Goal: Information Seeking & Learning: Understand process/instructions

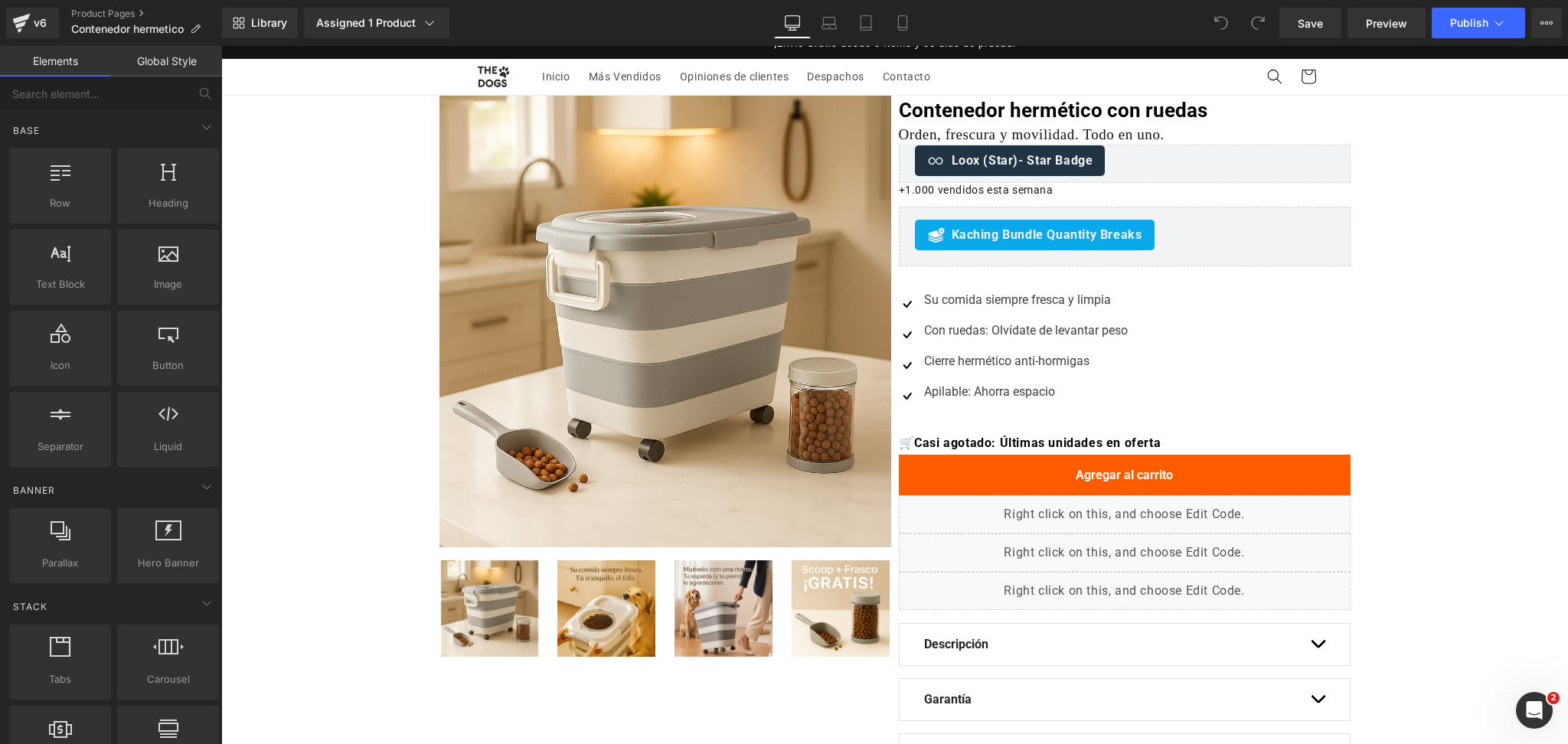
scroll to position [510, 0]
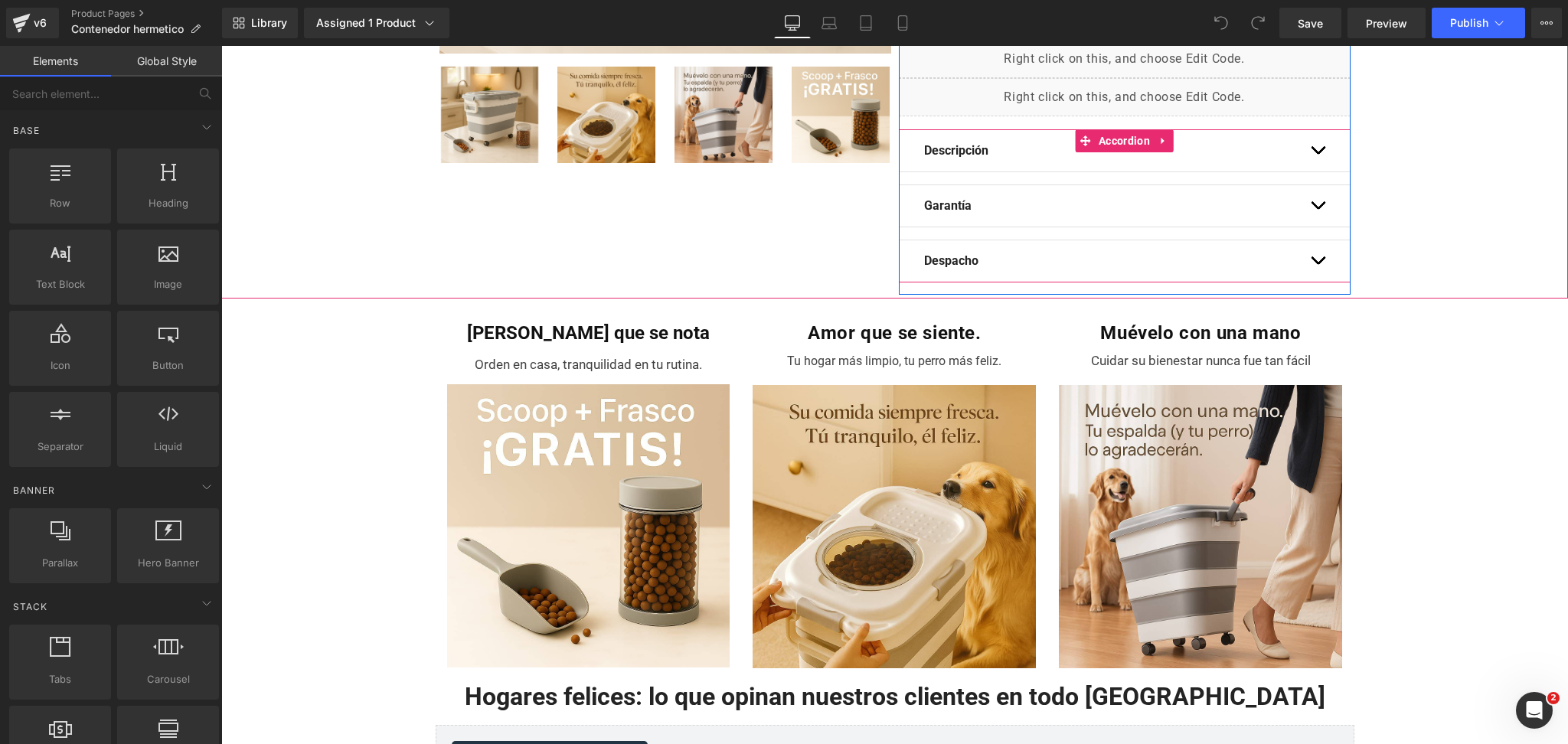
click at [1311, 253] on button "button" at bounding box center [1318, 260] width 15 height 41
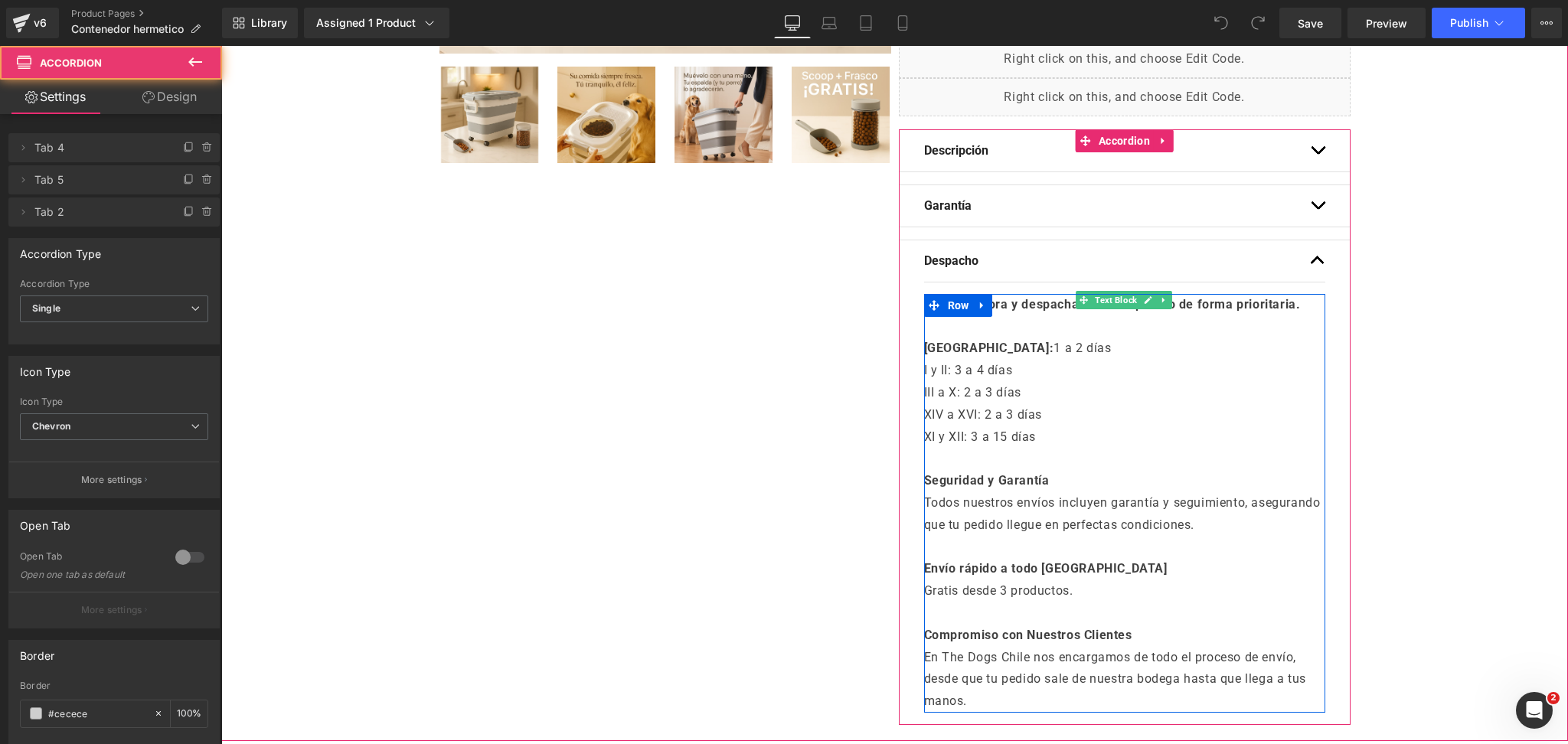
click at [1172, 443] on p "XI y XII: 3 a 15 días" at bounding box center [1124, 437] width 401 height 22
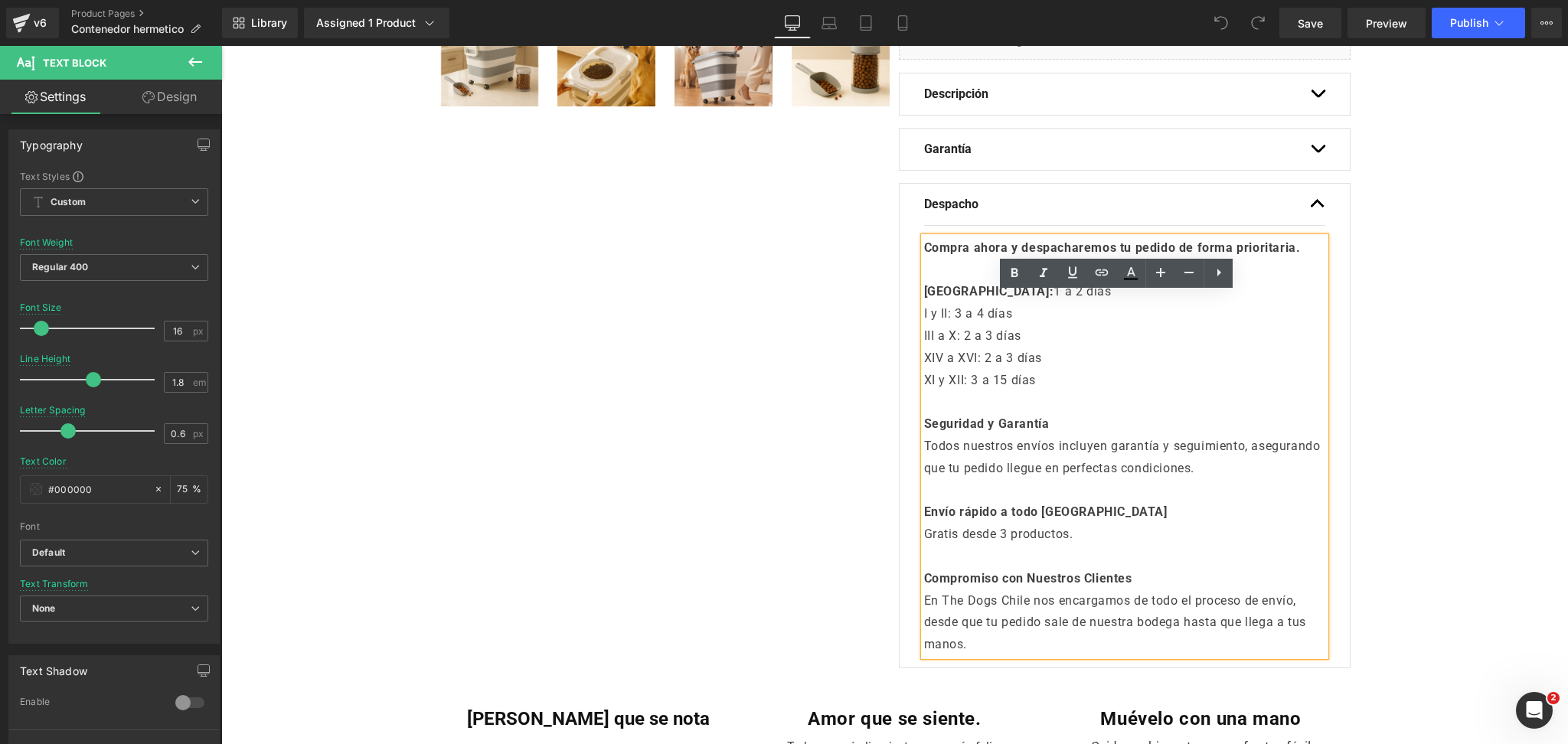
scroll to position [613, 0]
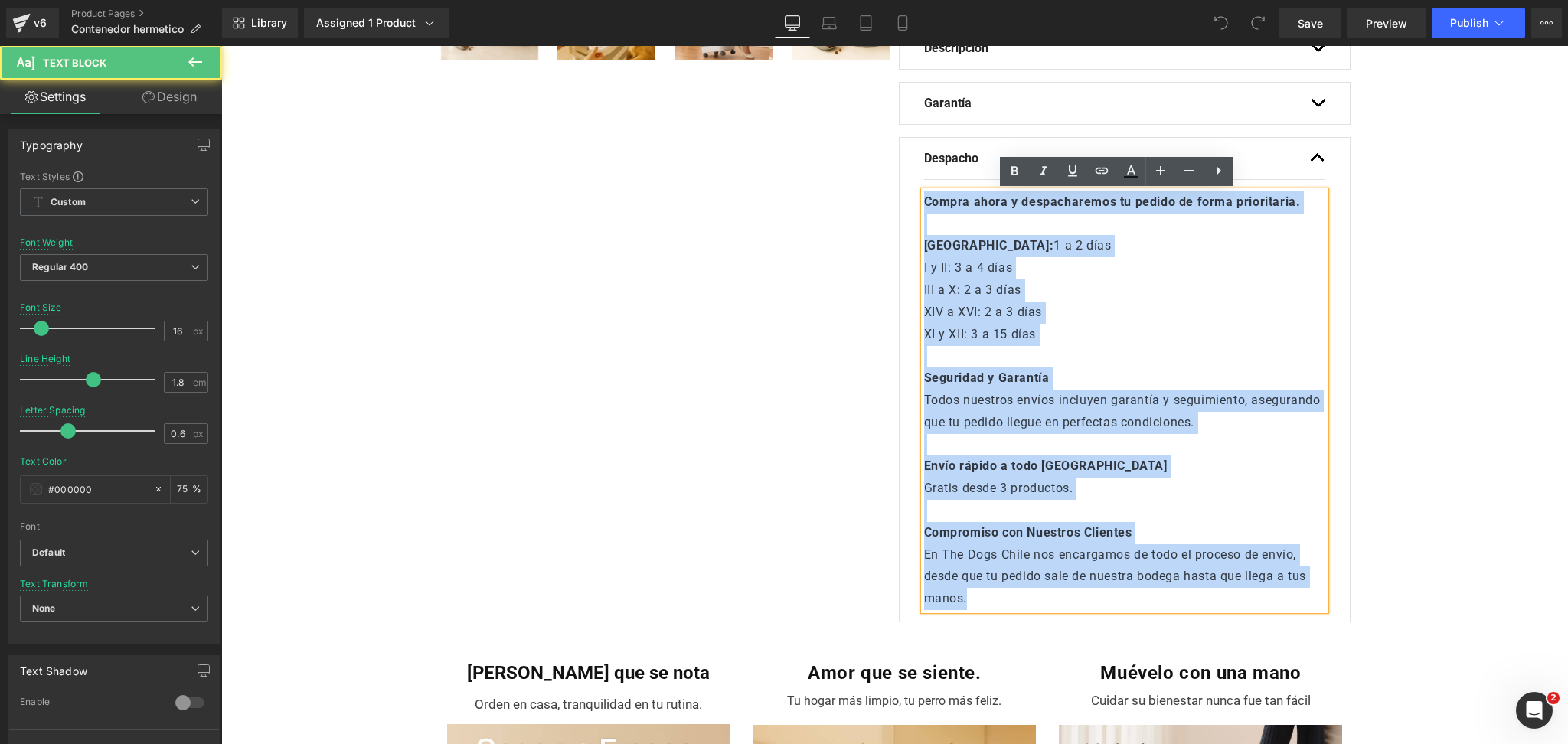
drag, startPoint x: 959, startPoint y: 601, endPoint x: 816, endPoint y: 146, distance: 476.9
click at [816, 146] on div "Oferta (P) Image ‹" at bounding box center [895, 66] width 919 height 1136
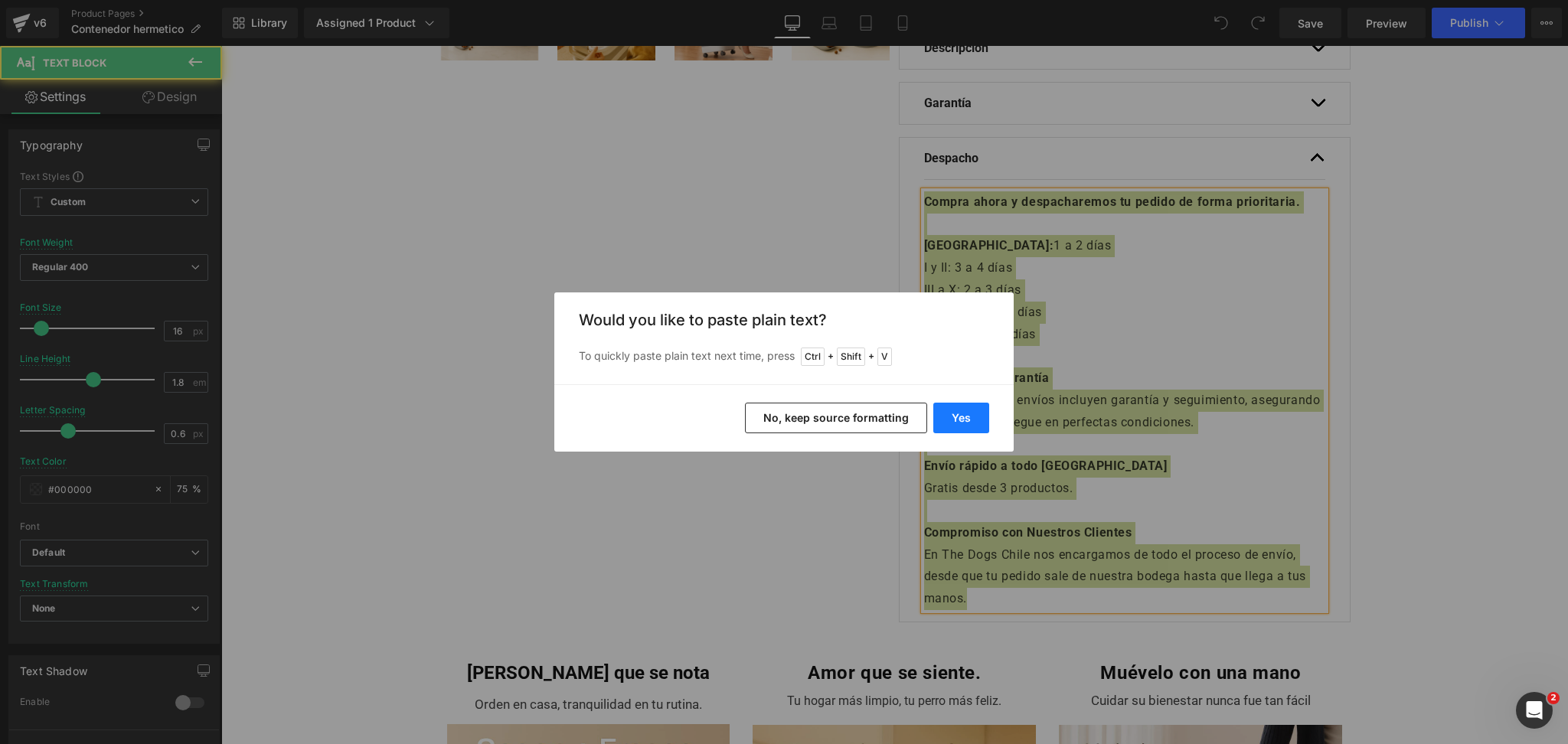
click at [962, 426] on button "Yes" at bounding box center [960, 418] width 55 height 31
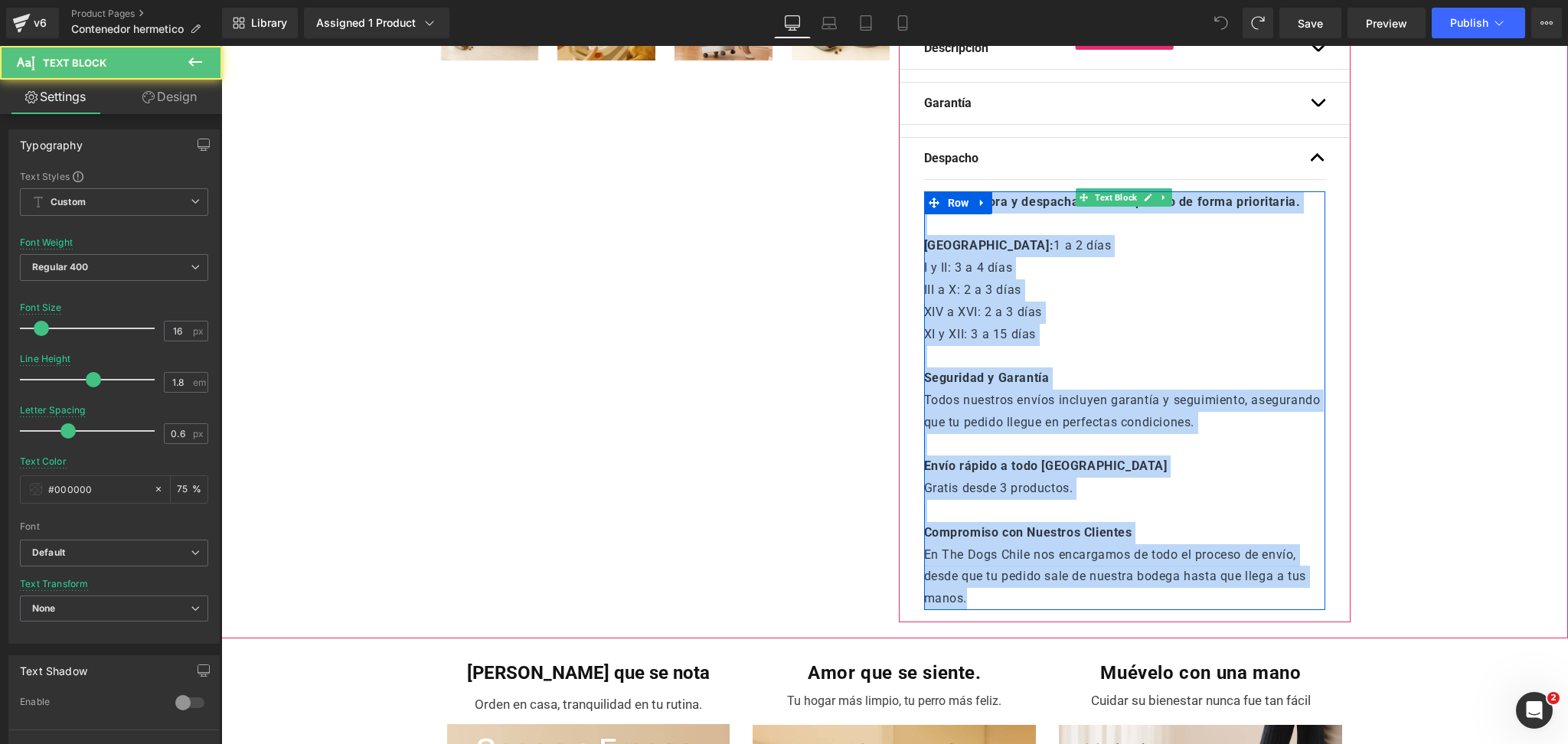
drag, startPoint x: 960, startPoint y: 603, endPoint x: 666, endPoint y: 43, distance: 632.5
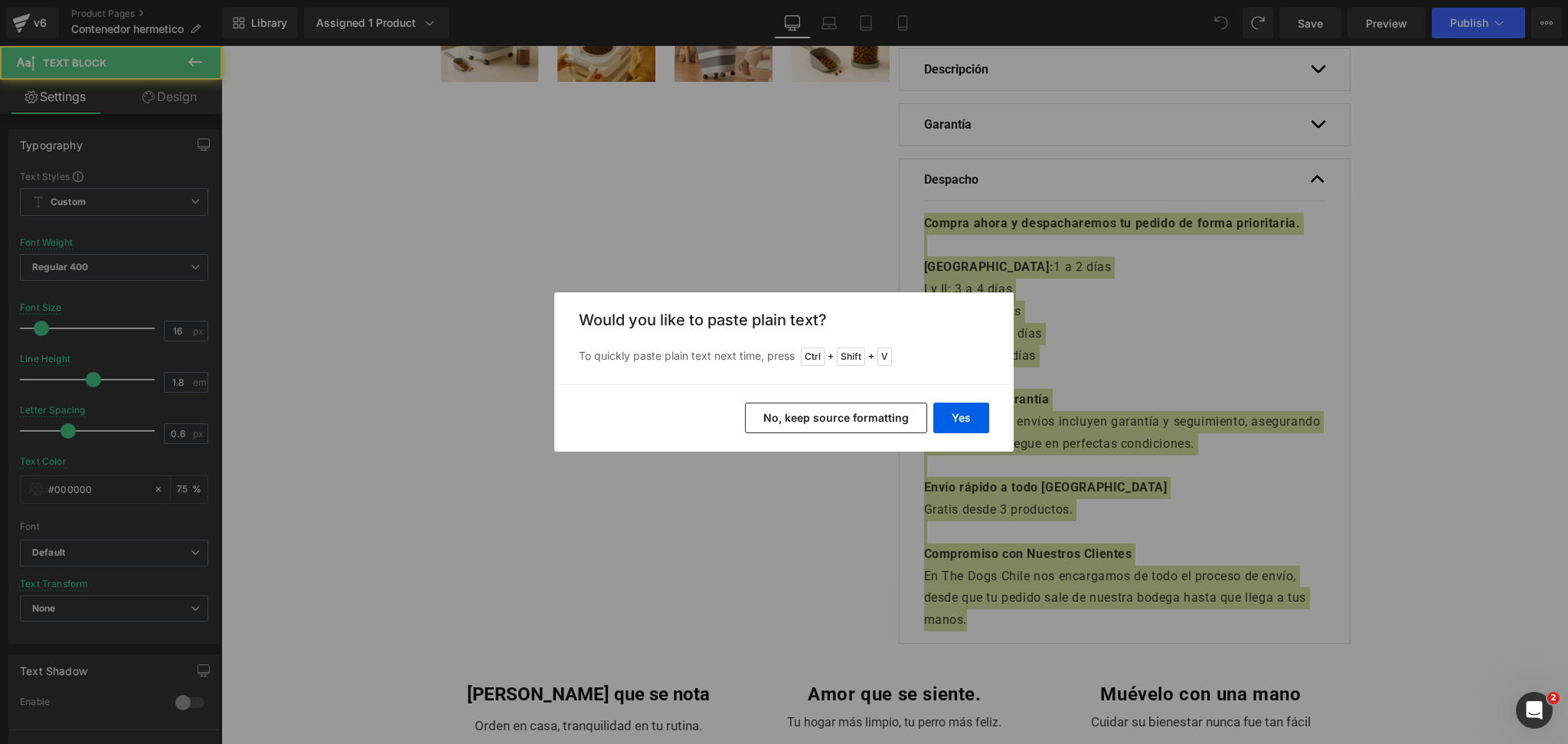
click at [877, 427] on button "No, keep source formatting" at bounding box center [836, 418] width 182 height 31
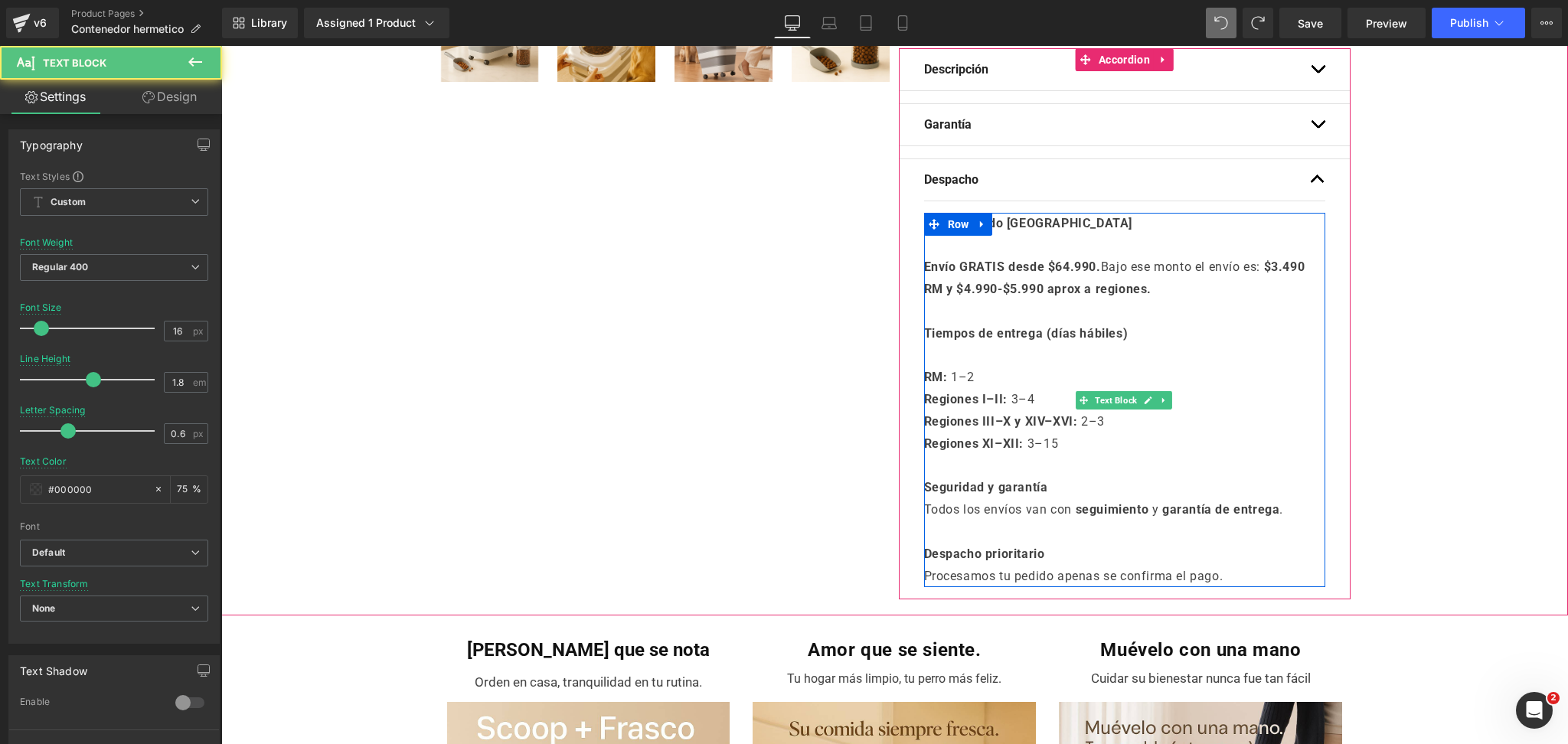
click at [1275, 279] on p "Envío GRATIS desde $64.990. Bajo ese monto el envío es: $3.490 RM y $4.990-$5.9…" at bounding box center [1124, 278] width 401 height 45
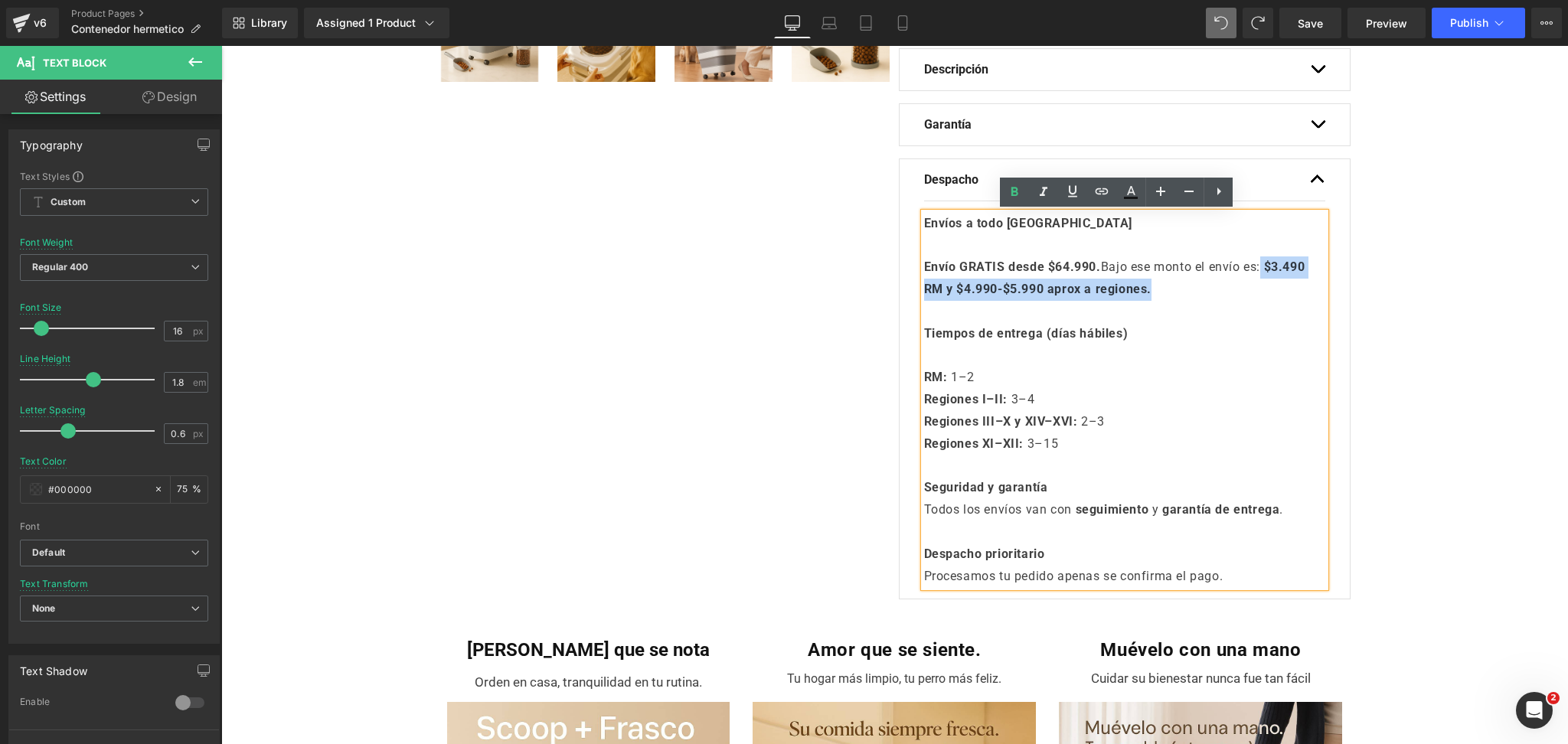
drag, startPoint x: 1267, startPoint y: 265, endPoint x: 1269, endPoint y: 291, distance: 26.1
click at [1269, 291] on p "Envío GRATIS desde $64.990. Bajo ese monto el envío es: $3.490 RM y $4.990-$5.9…" at bounding box center [1124, 278] width 401 height 45
click at [1010, 198] on icon at bounding box center [1014, 192] width 18 height 18
click at [1286, 265] on span "$3.490 RM y $4.990-$5.990 aprox a regiones." at bounding box center [1114, 277] width 381 height 36
drag, startPoint x: 1271, startPoint y: 267, endPoint x: 1276, endPoint y: 285, distance: 18.7
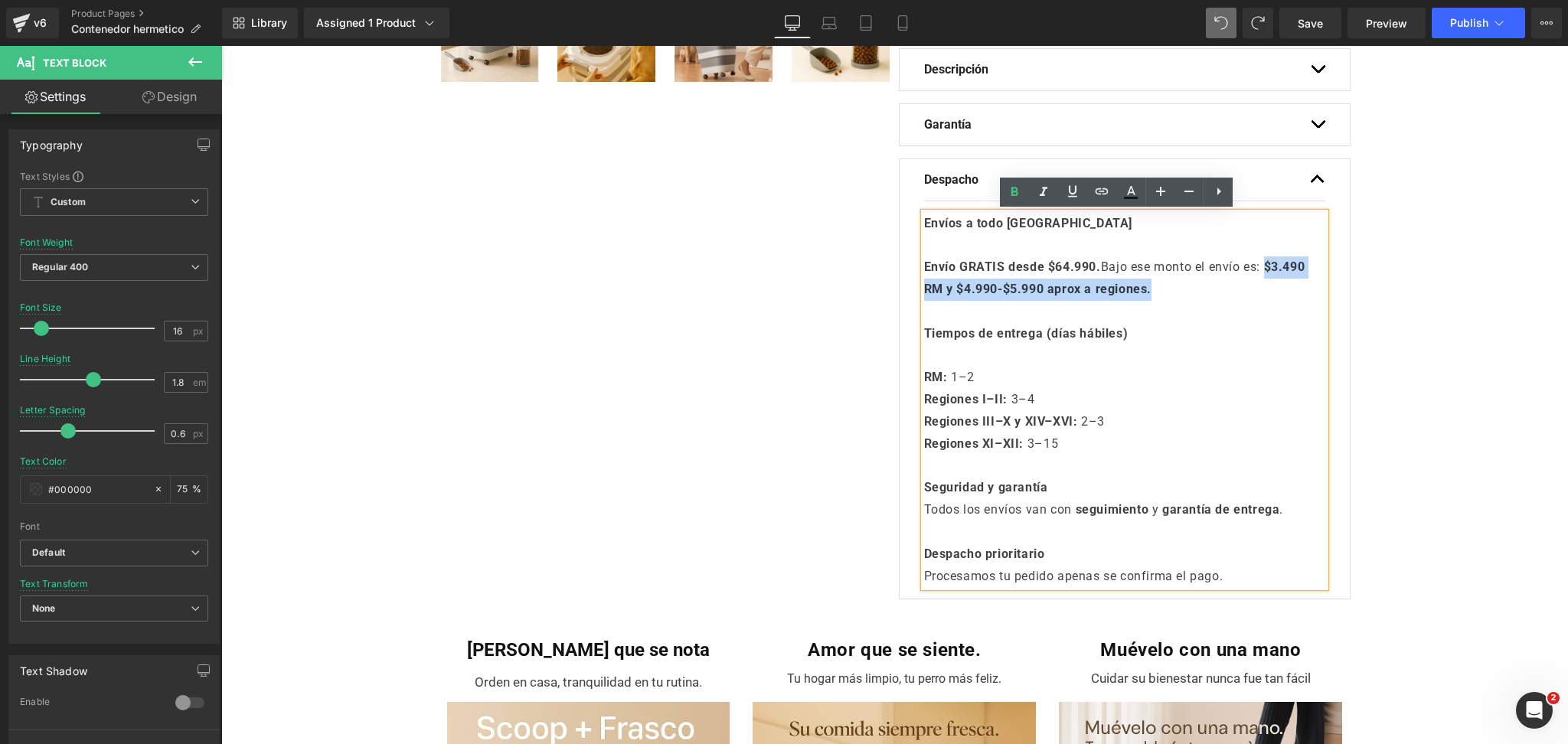
click at [1276, 285] on p "Envío GRATIS desde $64.990. Bajo ese monto el envío es: $3.490 RM y $4.990-$5.9…" at bounding box center [1124, 278] width 401 height 45
click at [1013, 195] on icon at bounding box center [1014, 192] width 18 height 18
click at [1103, 251] on p at bounding box center [1124, 246] width 401 height 22
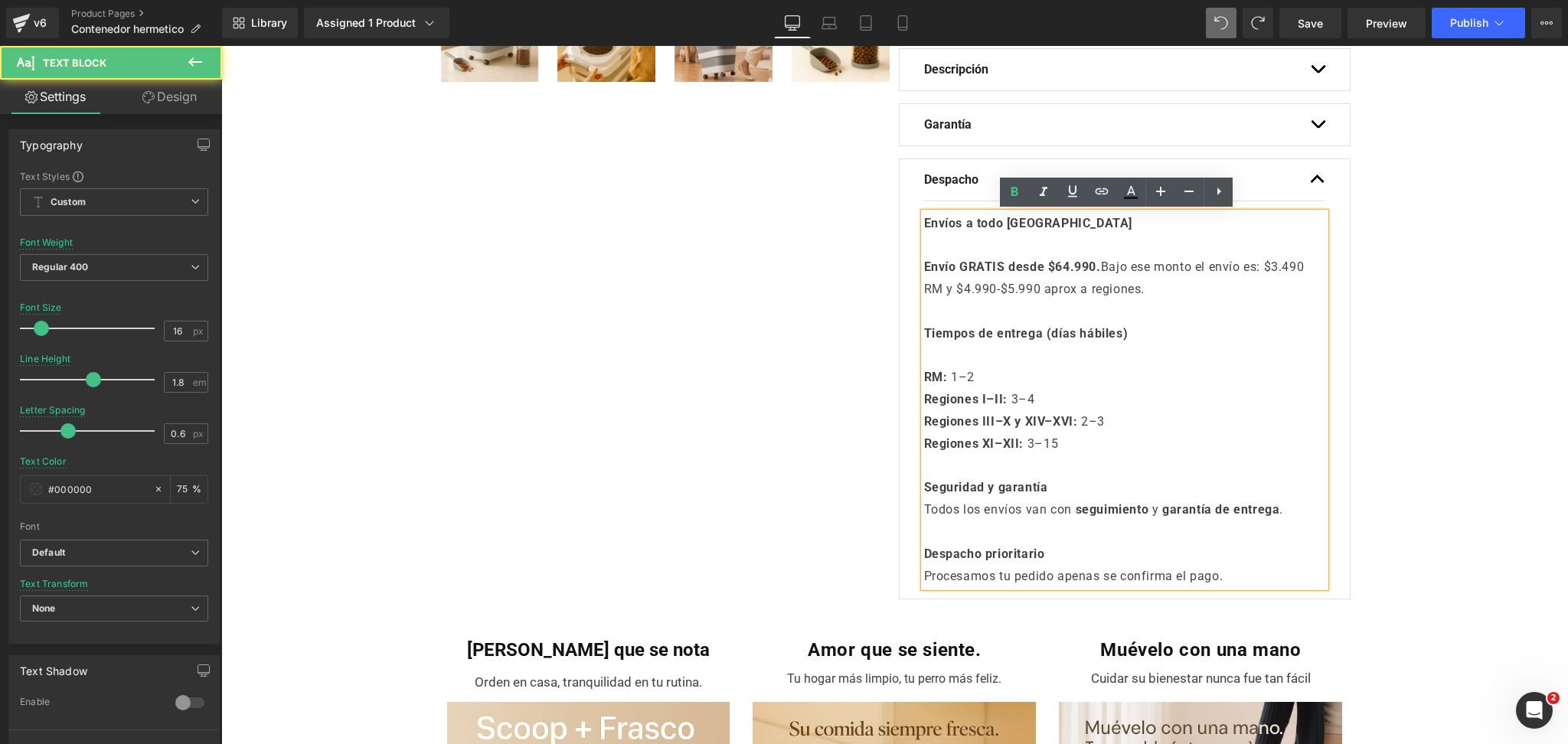
click at [1447, 294] on div "Oferta (P) Image ‹" at bounding box center [894, 66] width 1347 height 1091
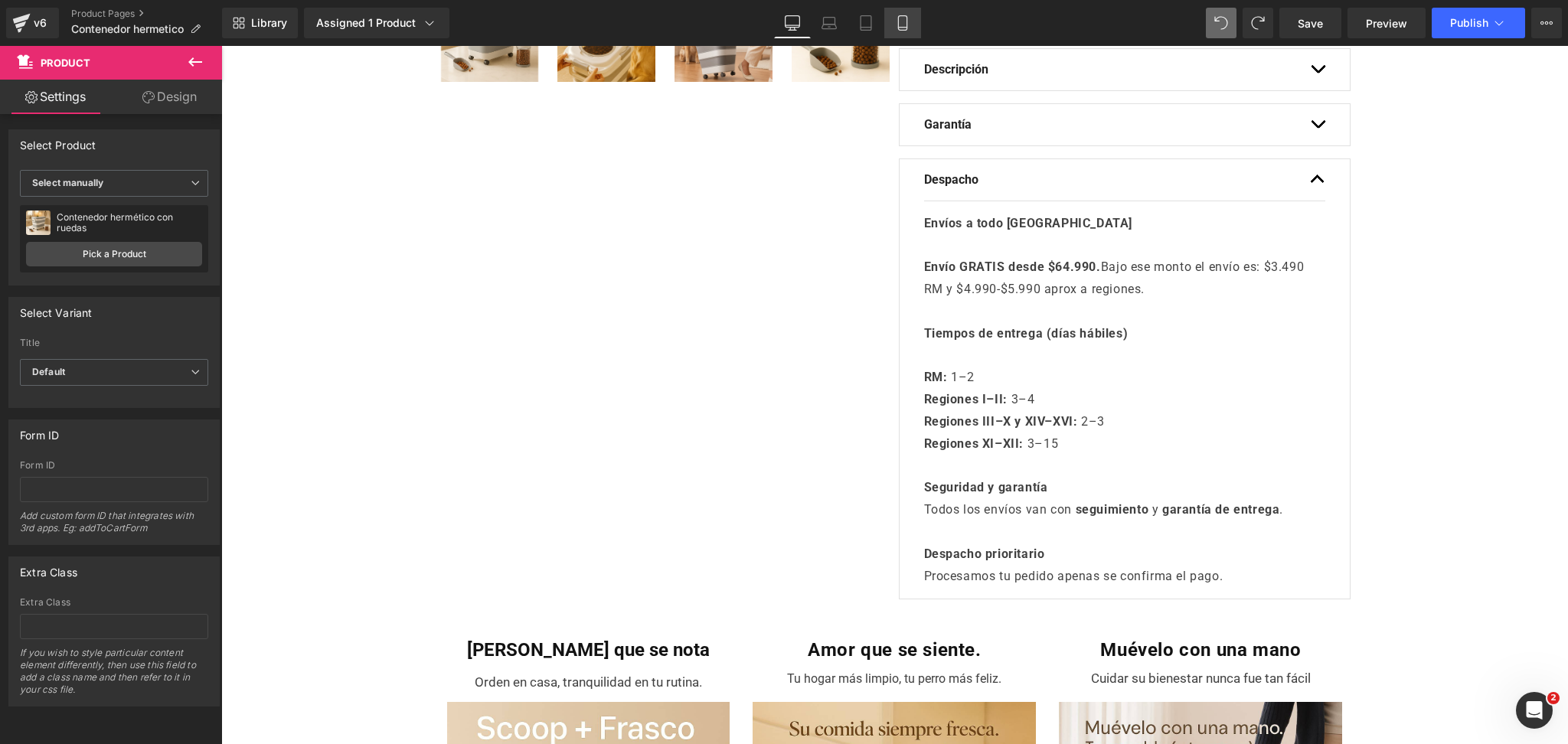
click at [903, 17] on icon at bounding box center [902, 23] width 15 height 15
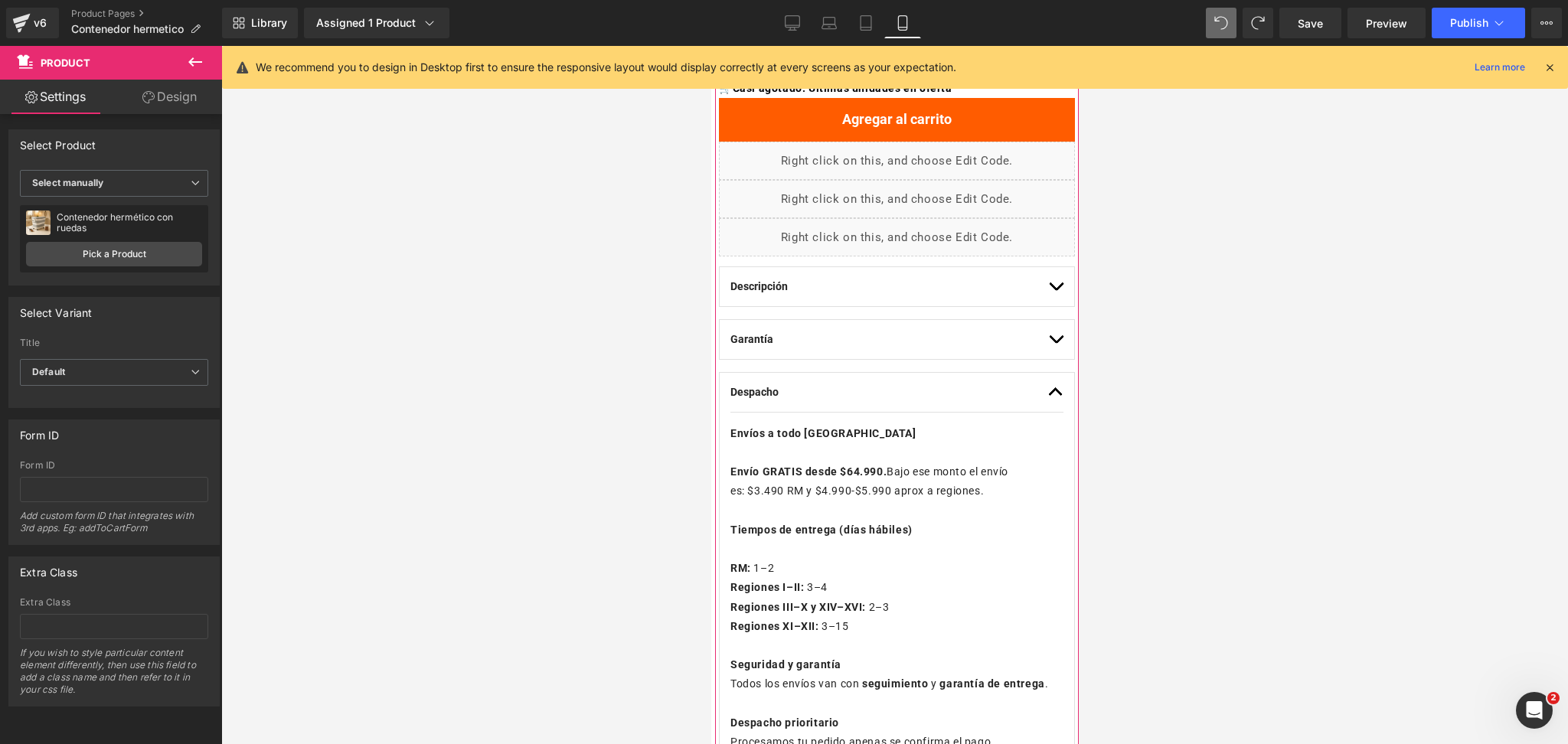
scroll to position [816, 0]
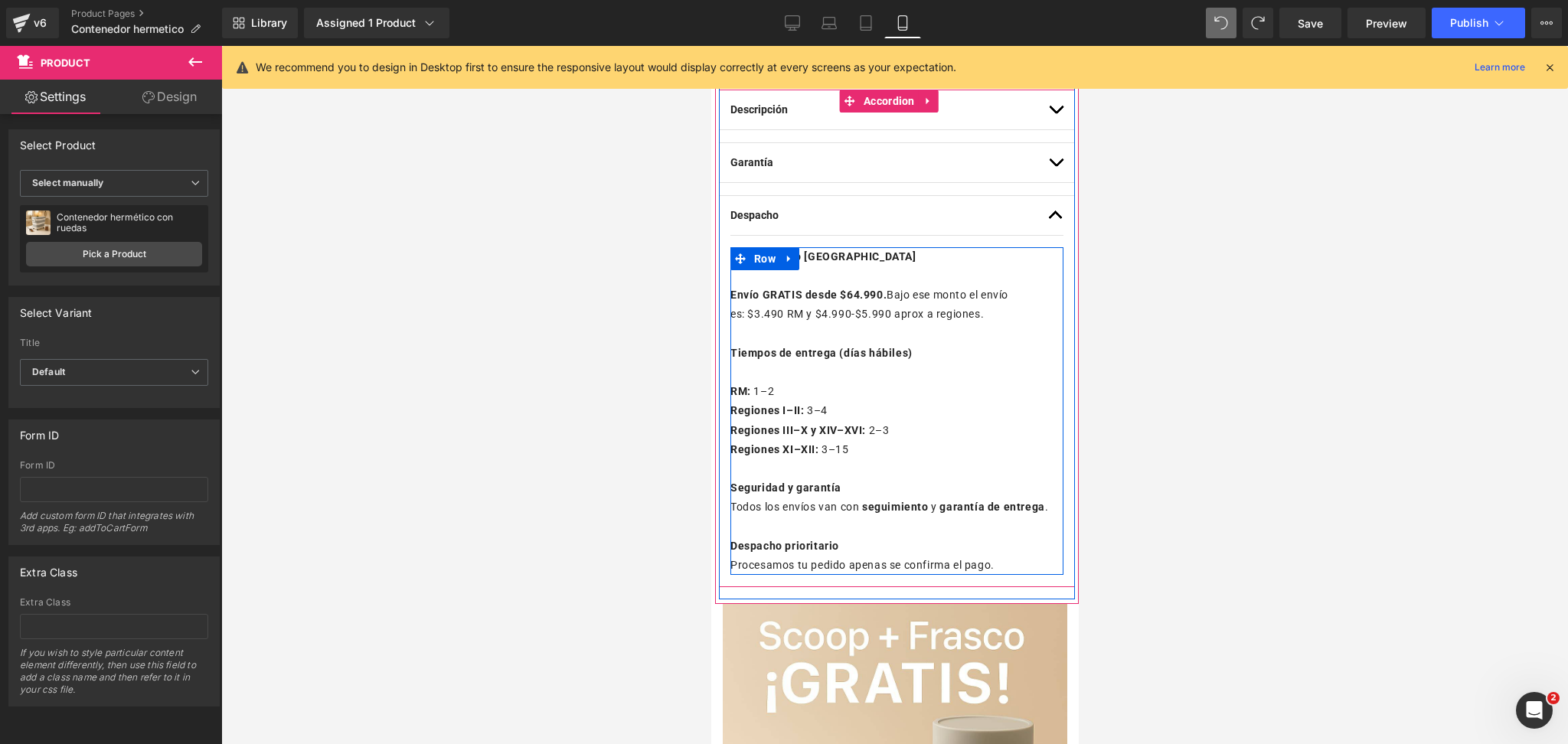
click at [821, 395] on p "RM: 1–2" at bounding box center [896, 391] width 333 height 19
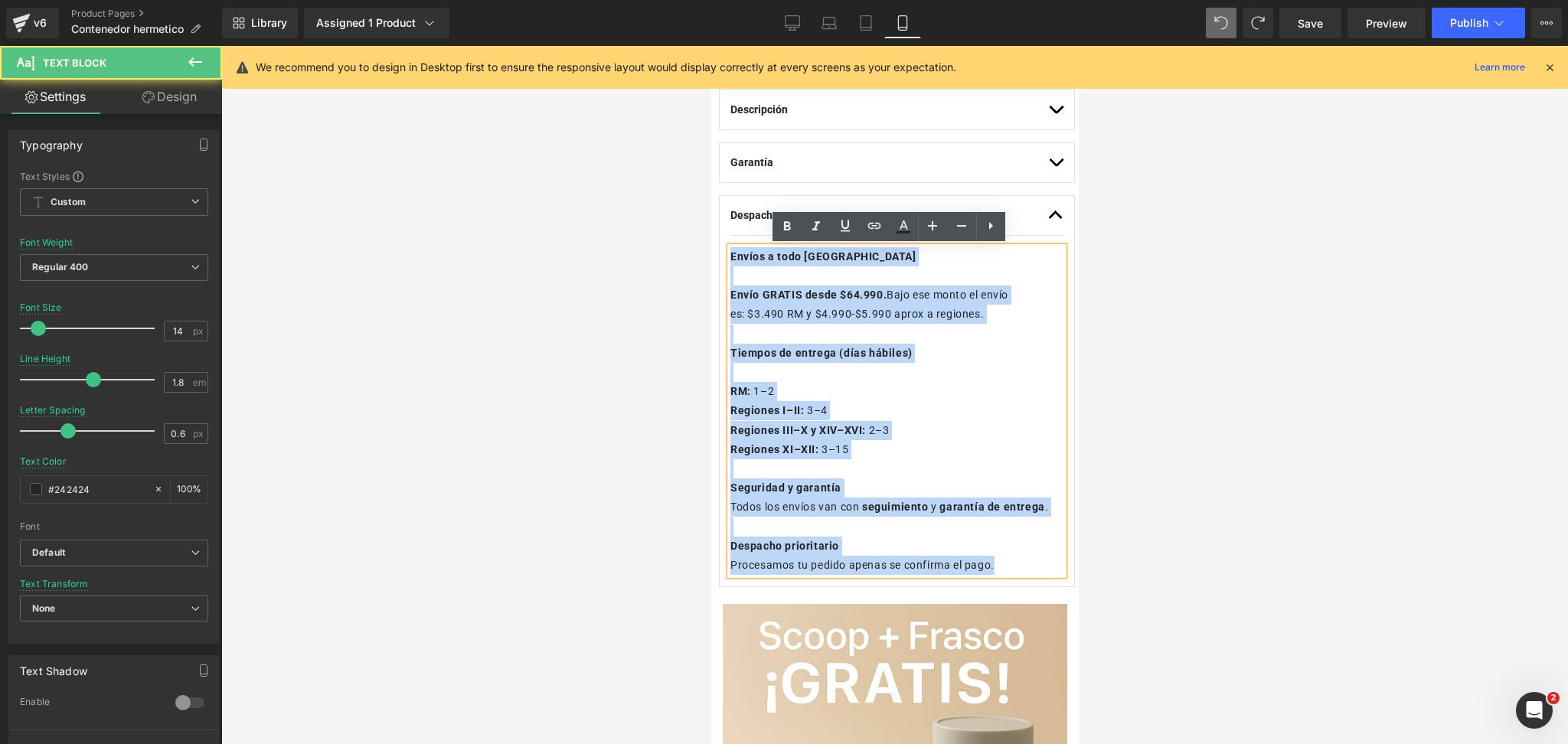
scroll to position [816, 1]
drag, startPoint x: 731, startPoint y: 253, endPoint x: 1804, endPoint y: 654, distance: 1145.5
copy div "Envíos a todo [GEOGRAPHIC_DATA] Envío GRATIS desde $64.990. Bajo ese monto el e…"
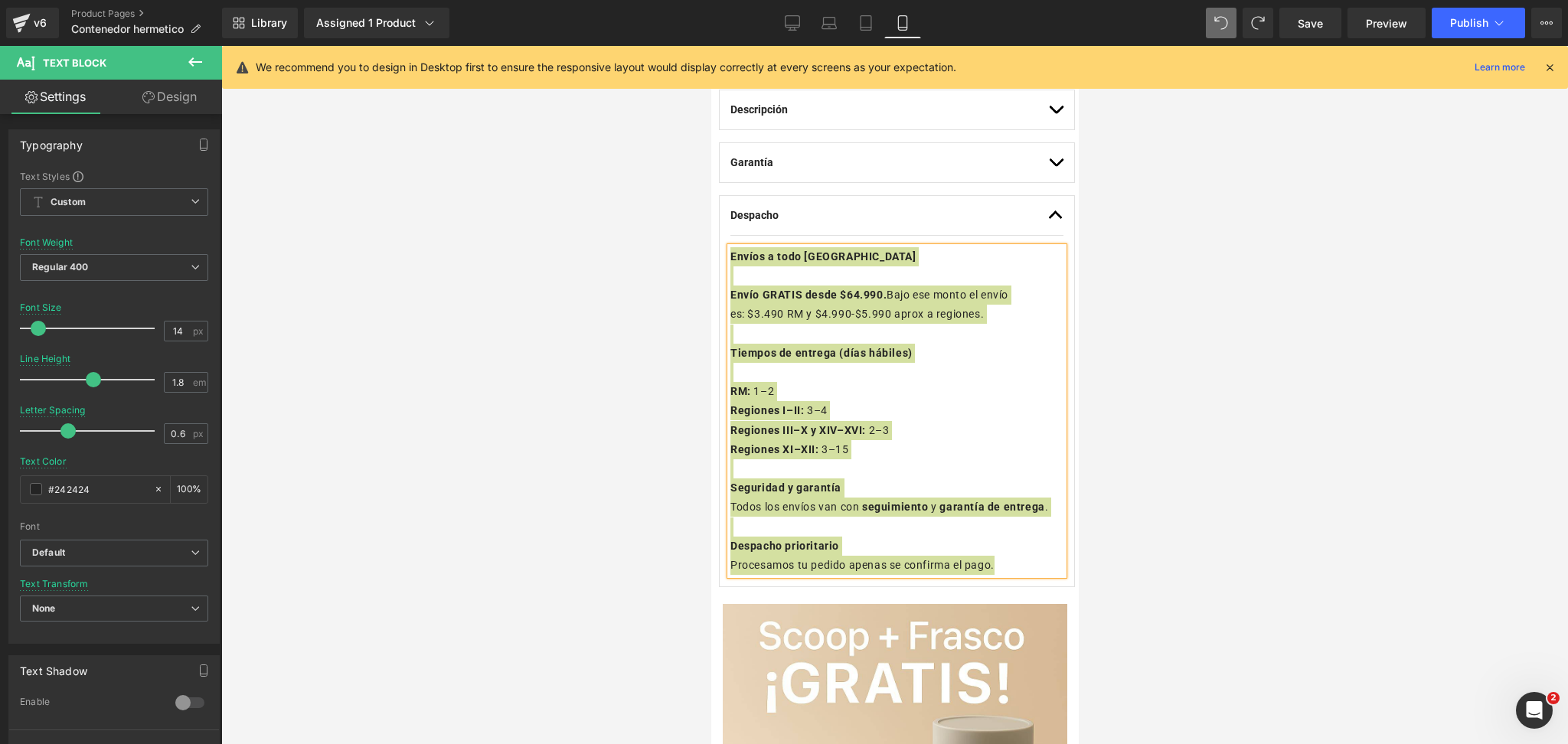
click at [1196, 175] on div at bounding box center [894, 396] width 1347 height 699
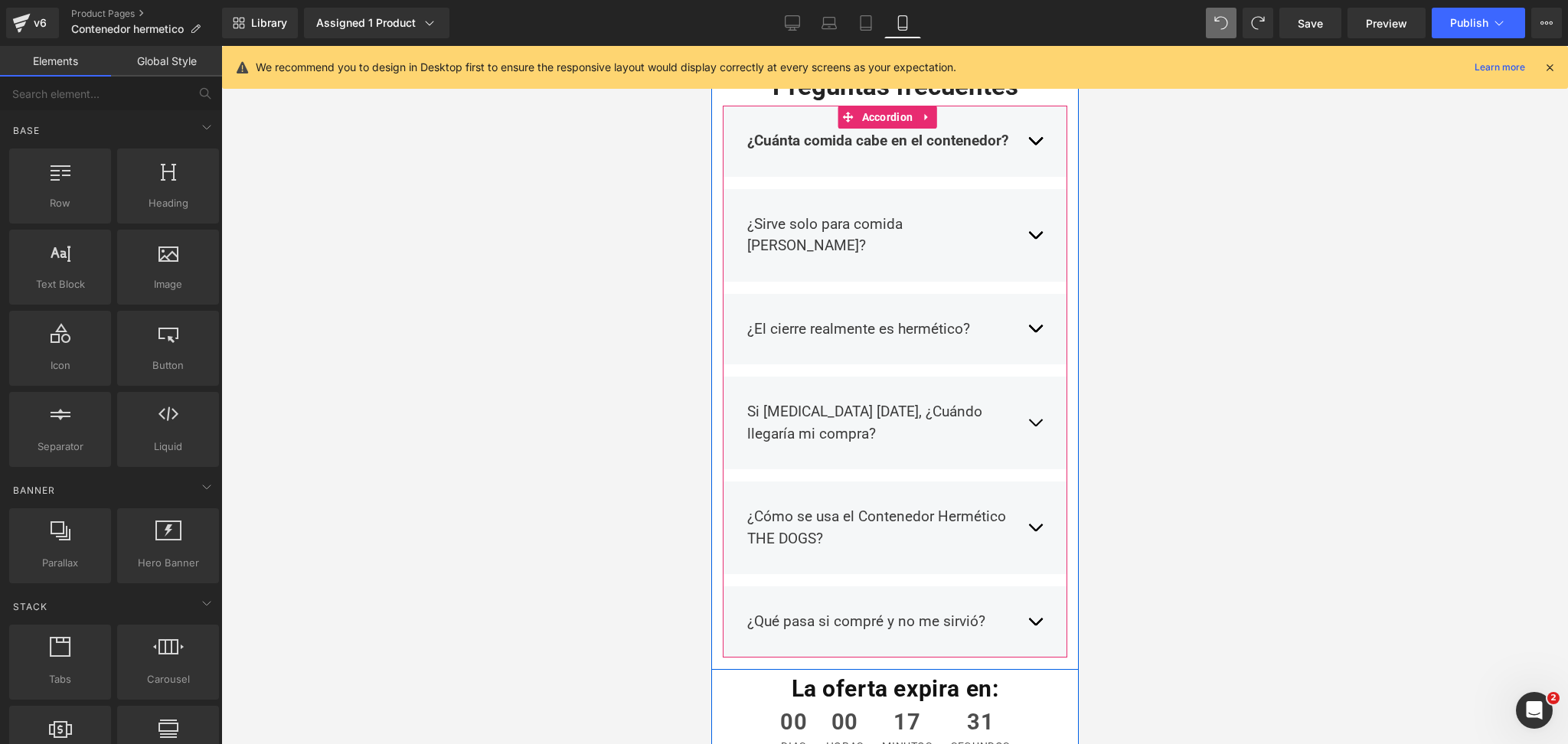
scroll to position [2961, 1]
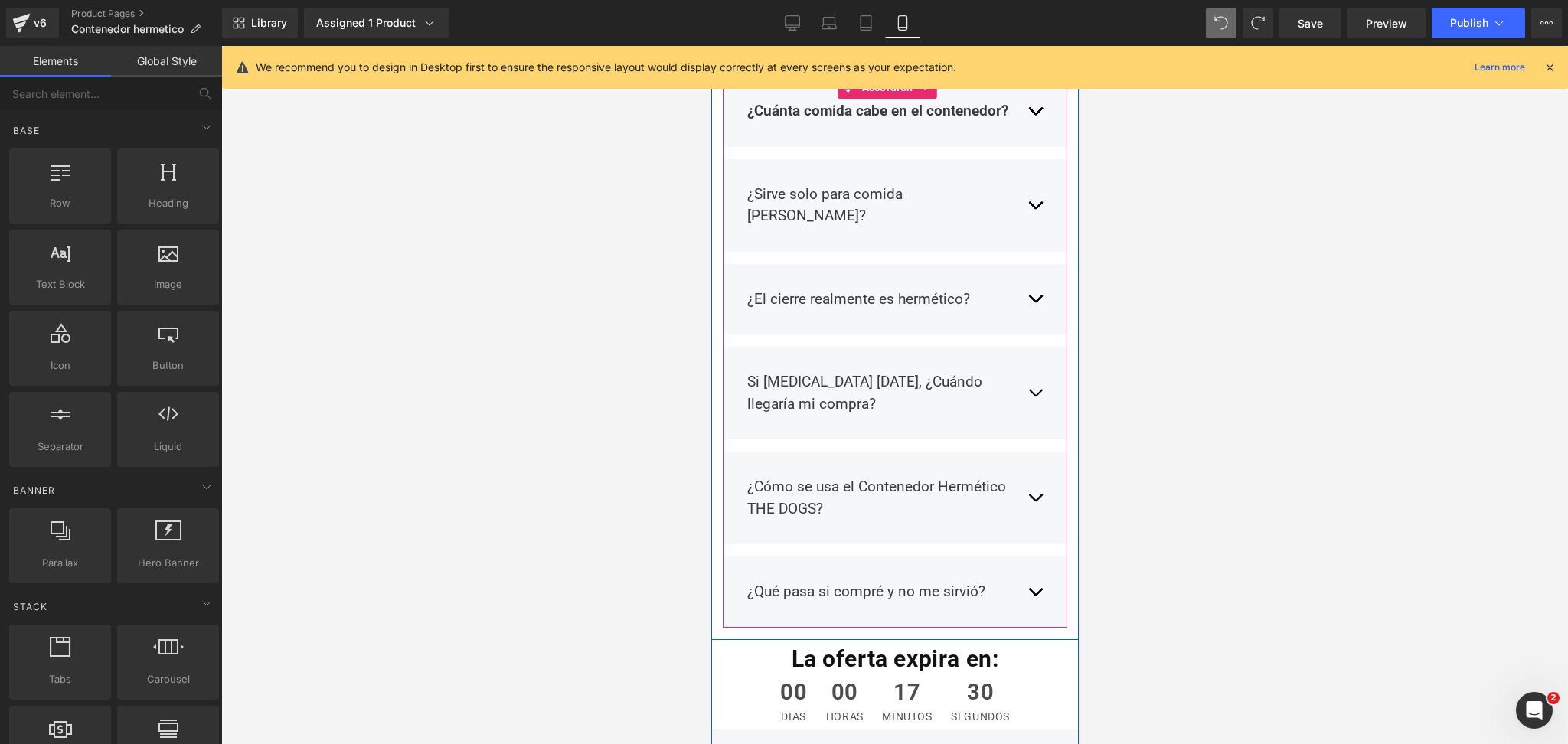
click at [1027, 360] on button "button" at bounding box center [1034, 393] width 15 height 66
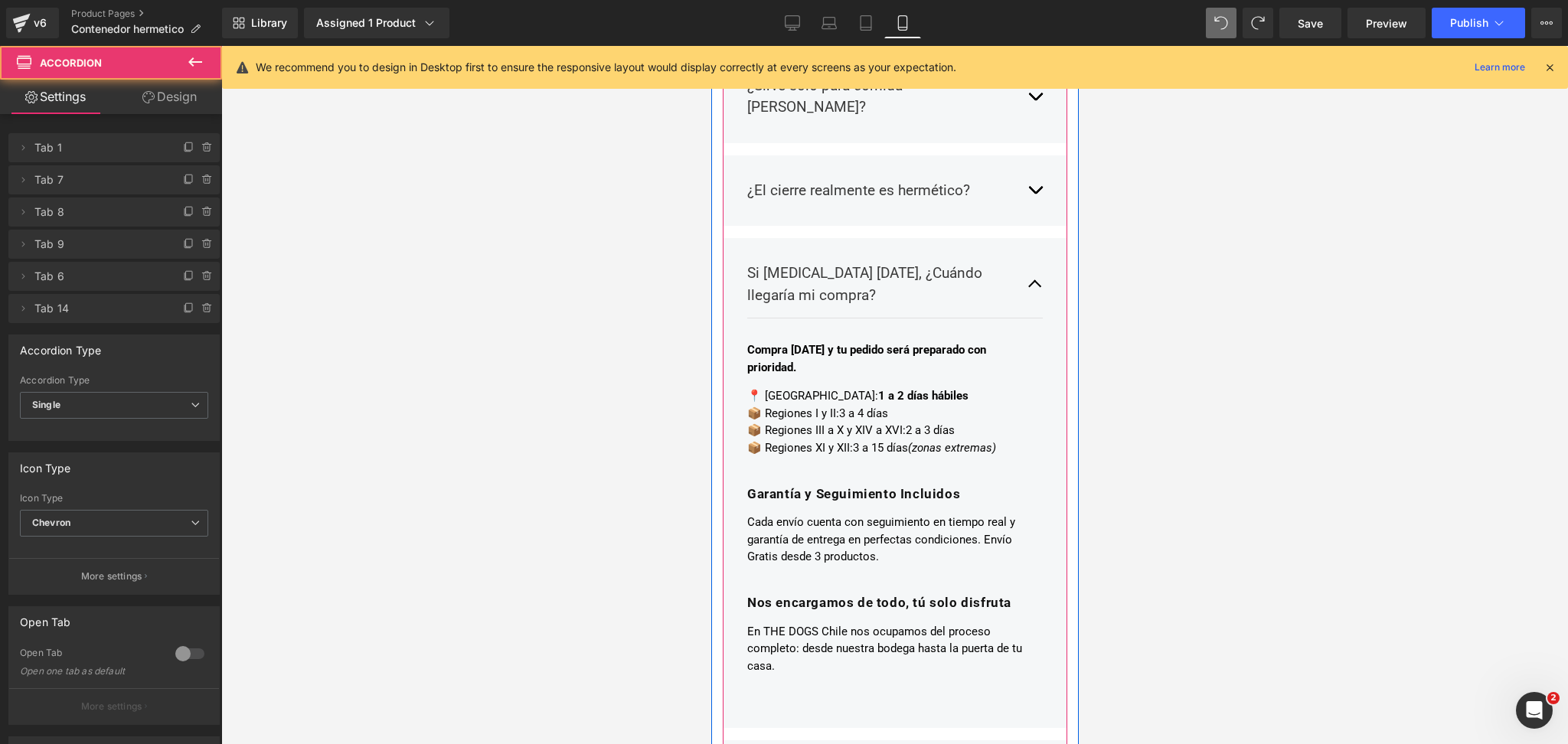
scroll to position [3165, 1]
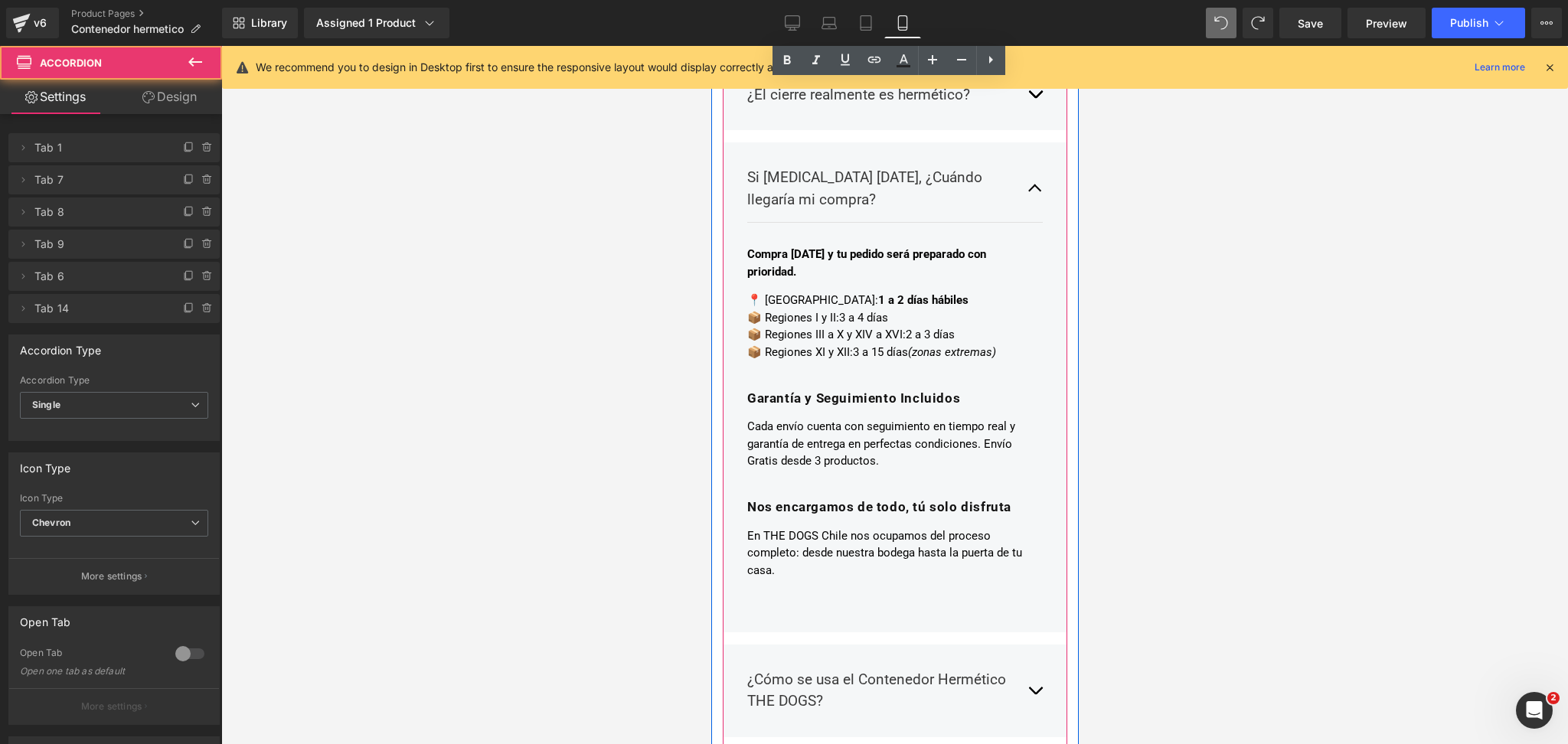
click at [826, 372] on h3 at bounding box center [889, 380] width 284 height 17
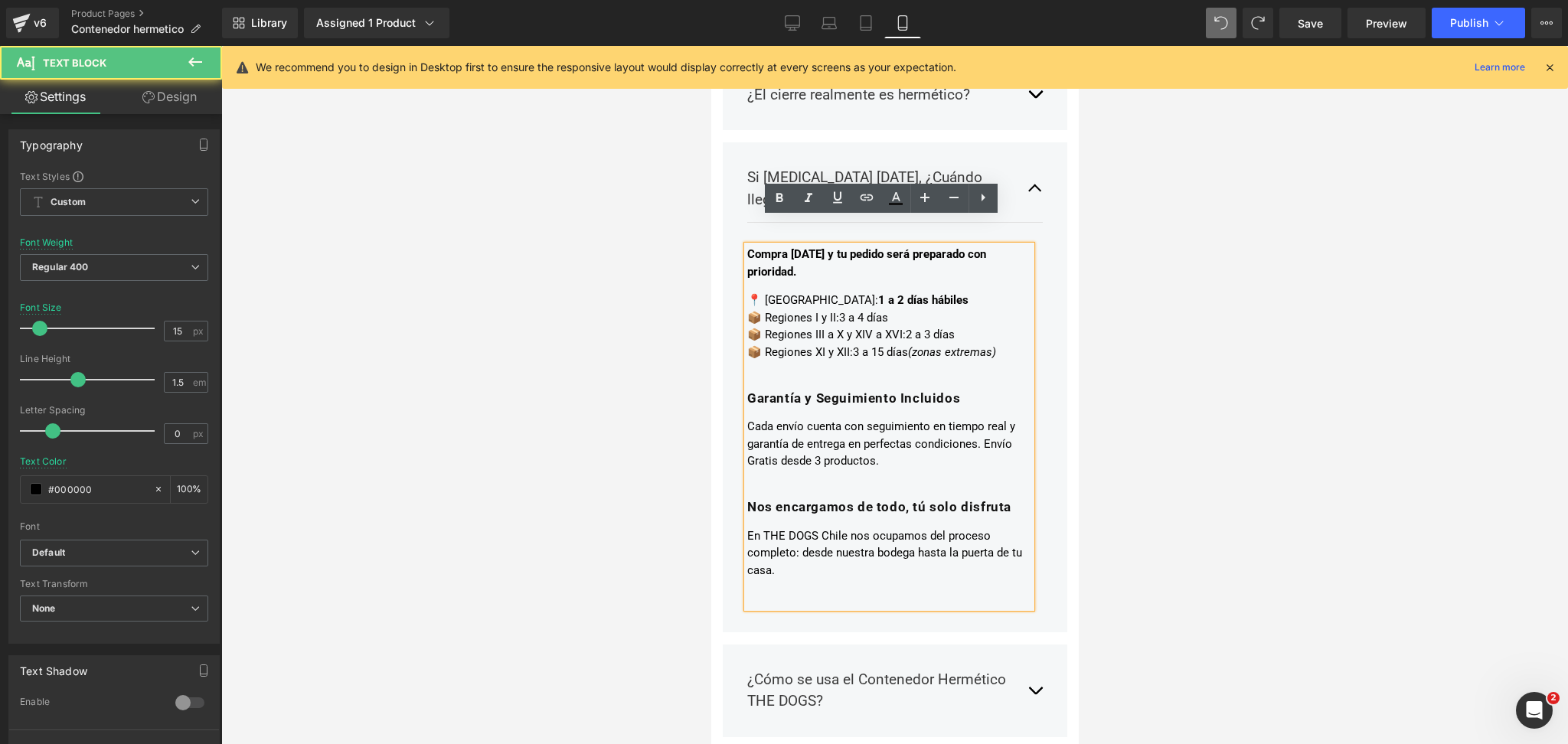
scroll to position [3165, 0]
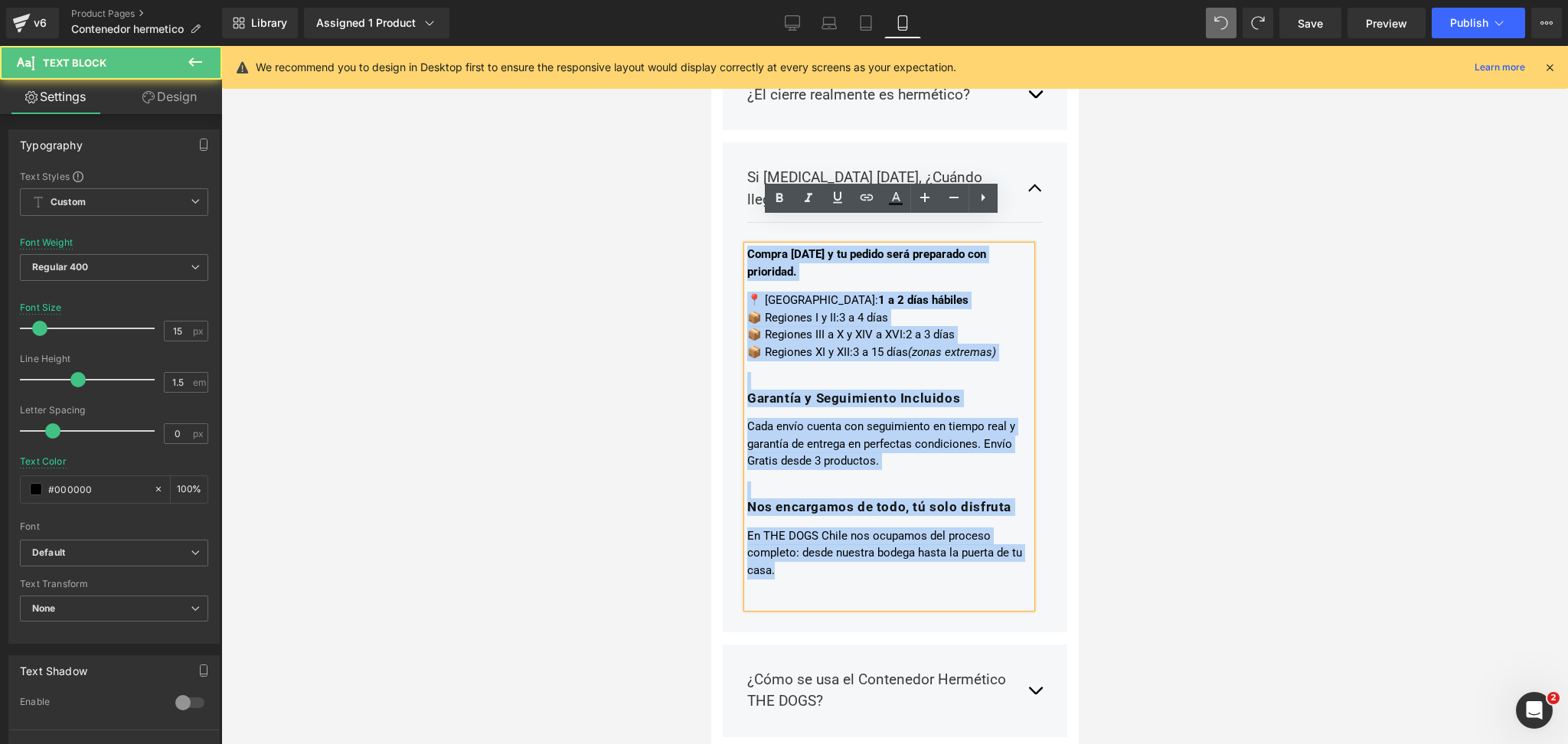
drag, startPoint x: 783, startPoint y: 567, endPoint x: 602, endPoint y: 142, distance: 461.9
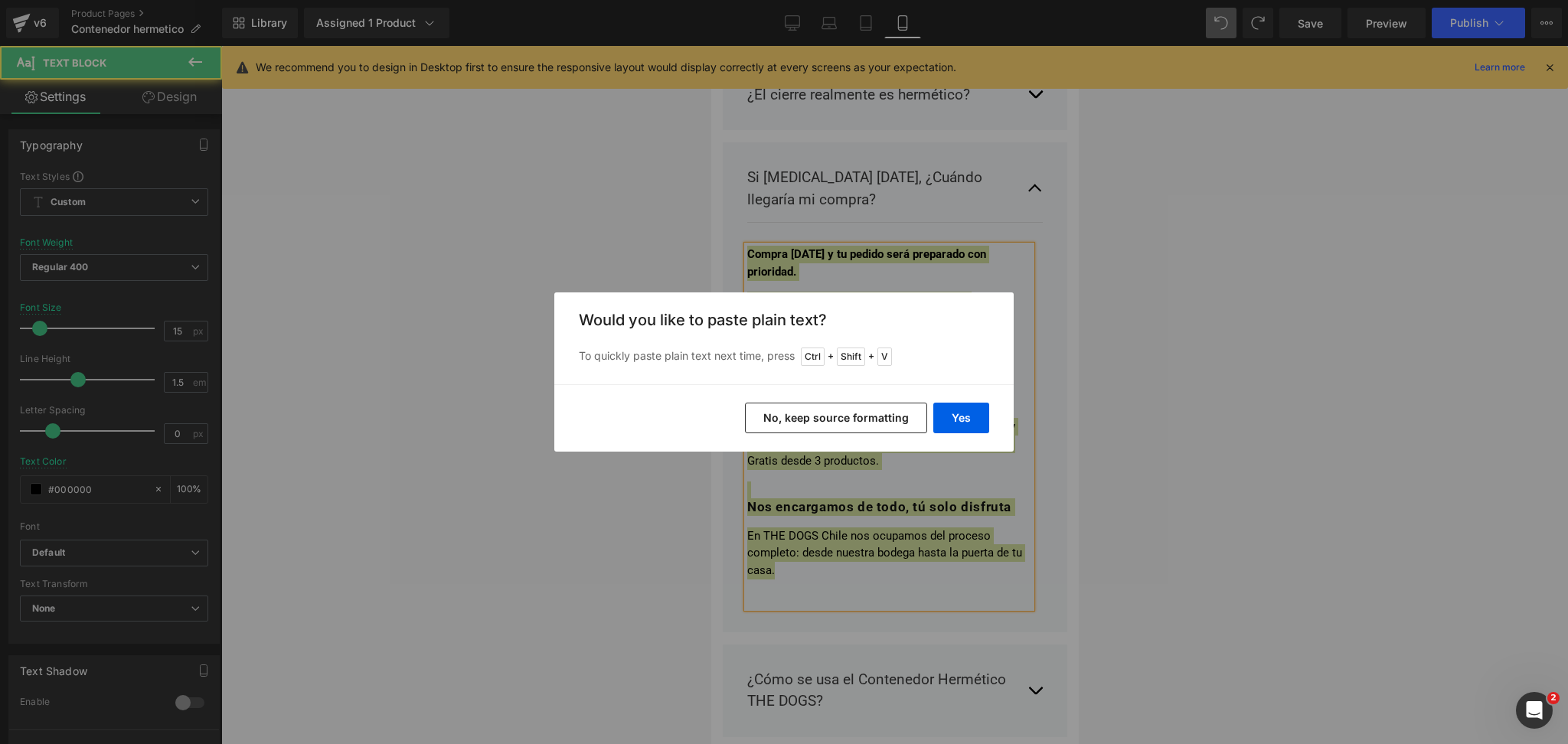
click at [829, 434] on div "Yes No, keep source formatting" at bounding box center [784, 418] width 459 height 67
click at [829, 417] on button "No, keep source formatting" at bounding box center [836, 418] width 182 height 31
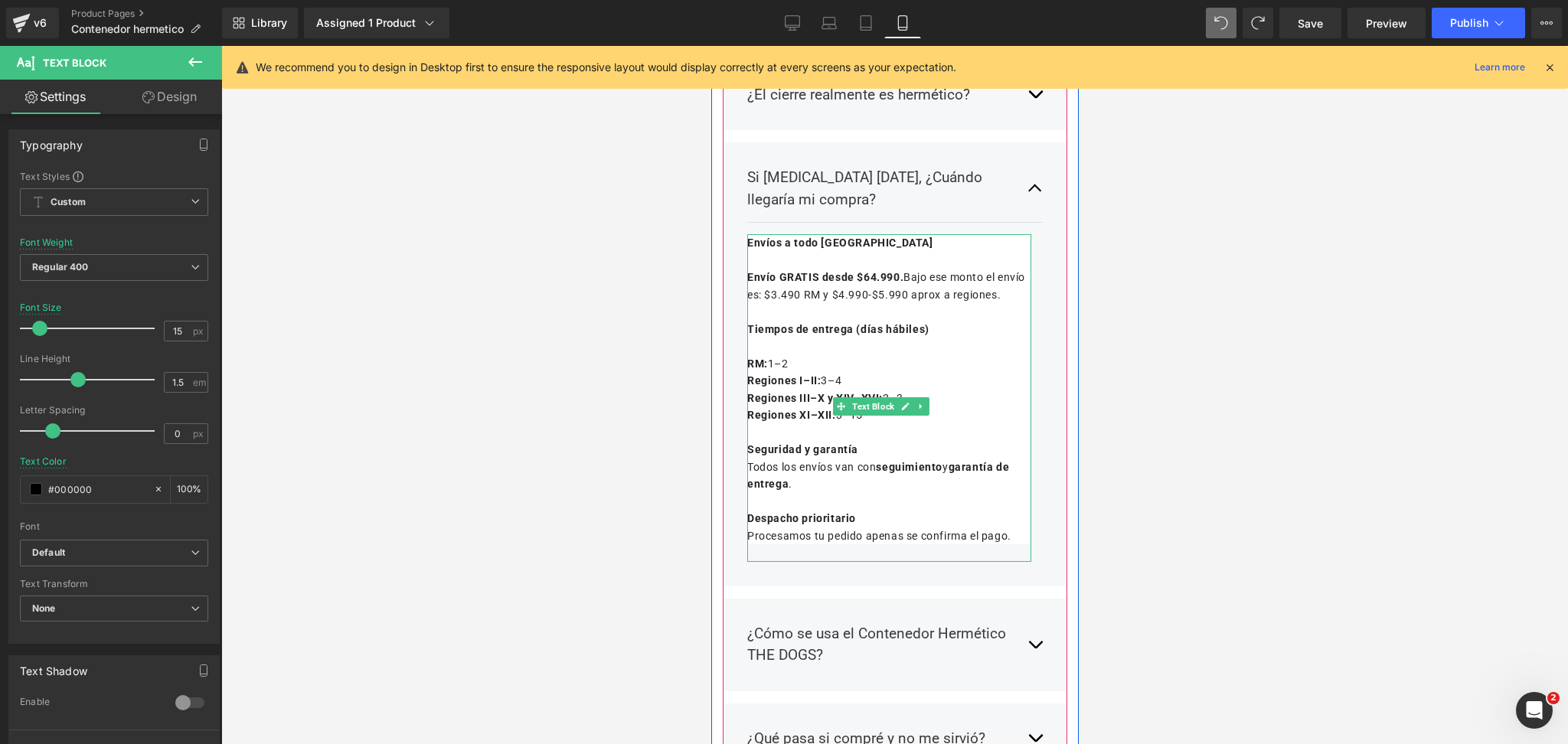
click at [984, 545] on div at bounding box center [889, 553] width 284 height 17
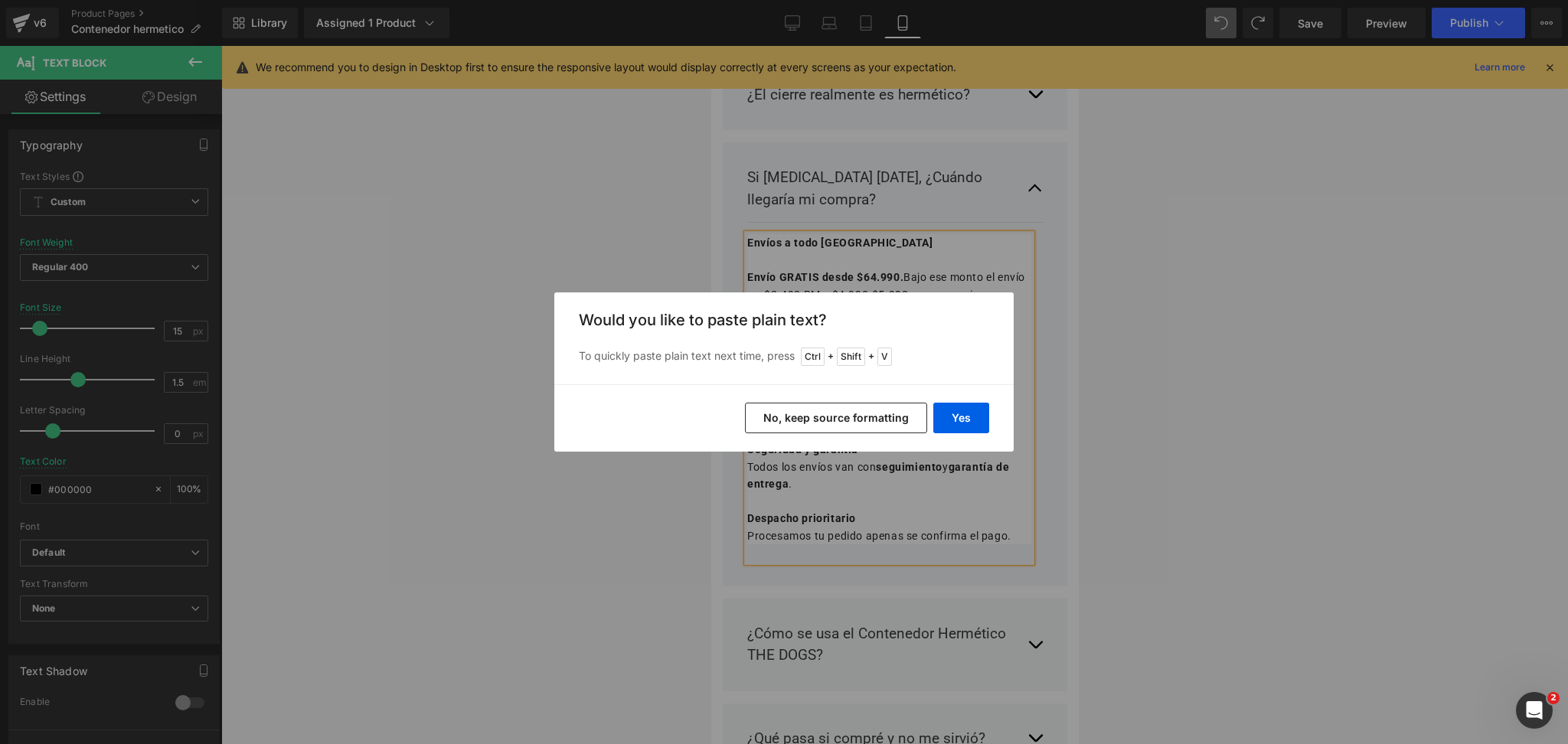
click at [869, 417] on button "No, keep source formatting" at bounding box center [836, 418] width 182 height 31
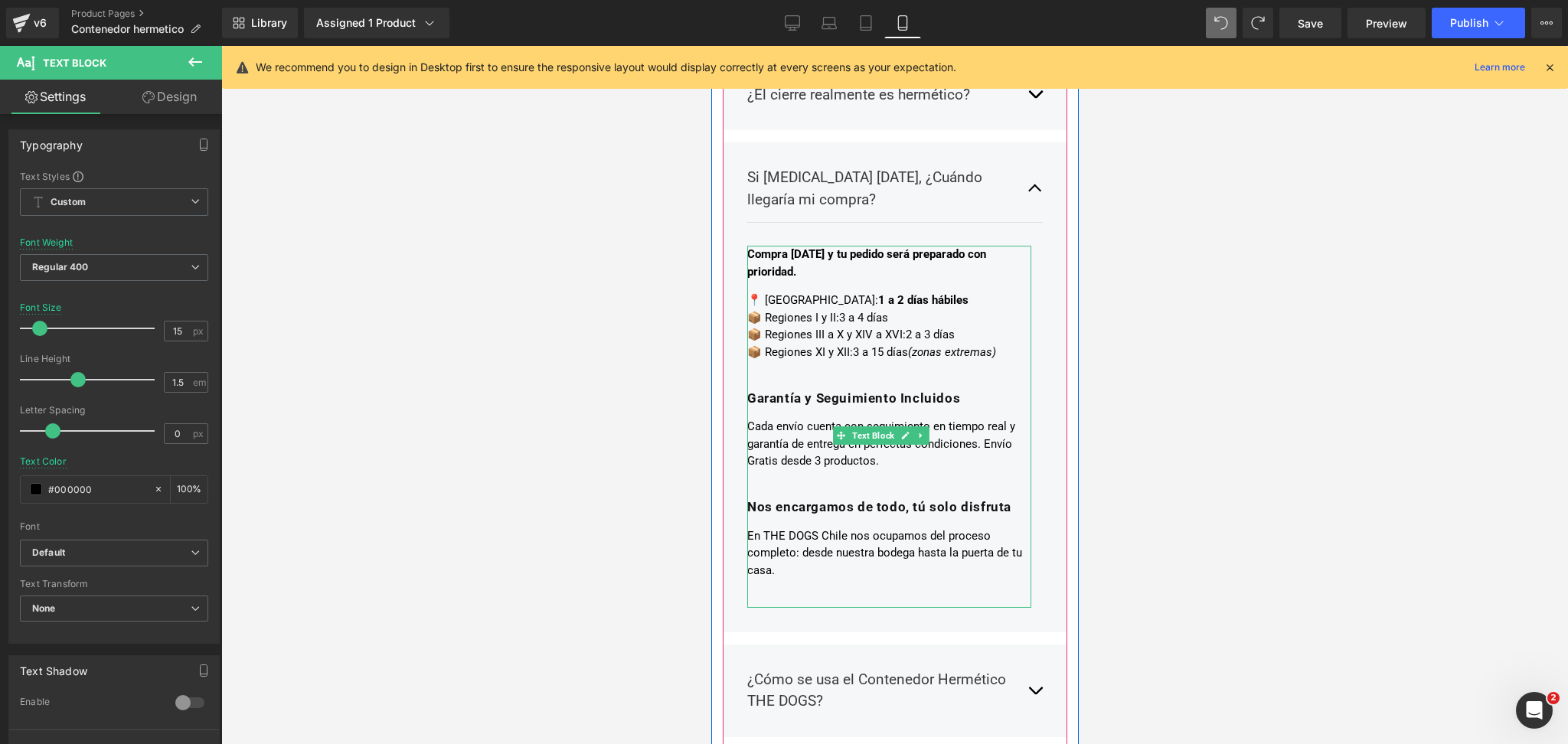
click at [893, 337] on div "Compra [DATE] y tu pedido será preparado con prioridad. 📍 Región Metropolitana:…" at bounding box center [889, 412] width 284 height 333
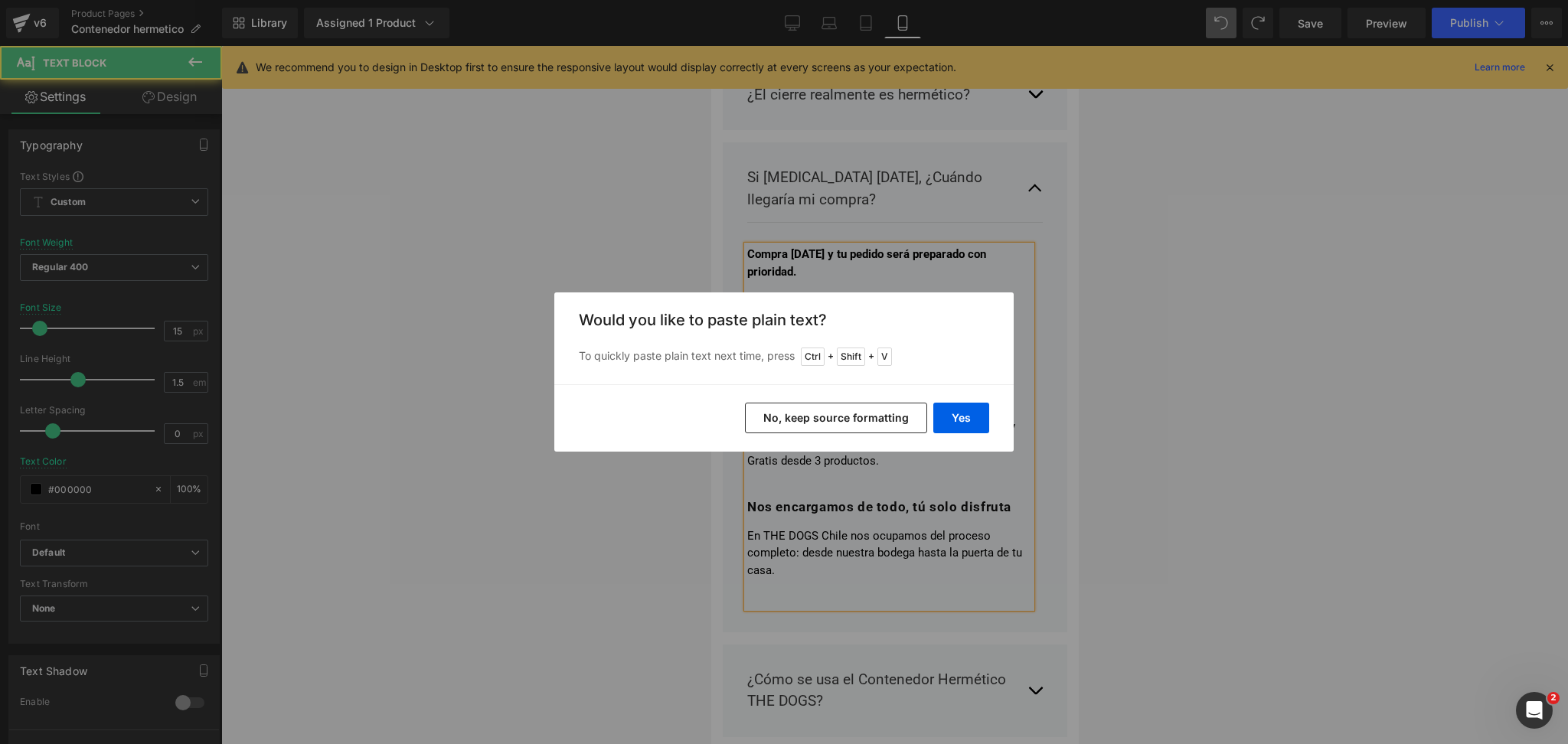
click at [833, 411] on button "No, keep source formatting" at bounding box center [836, 418] width 182 height 31
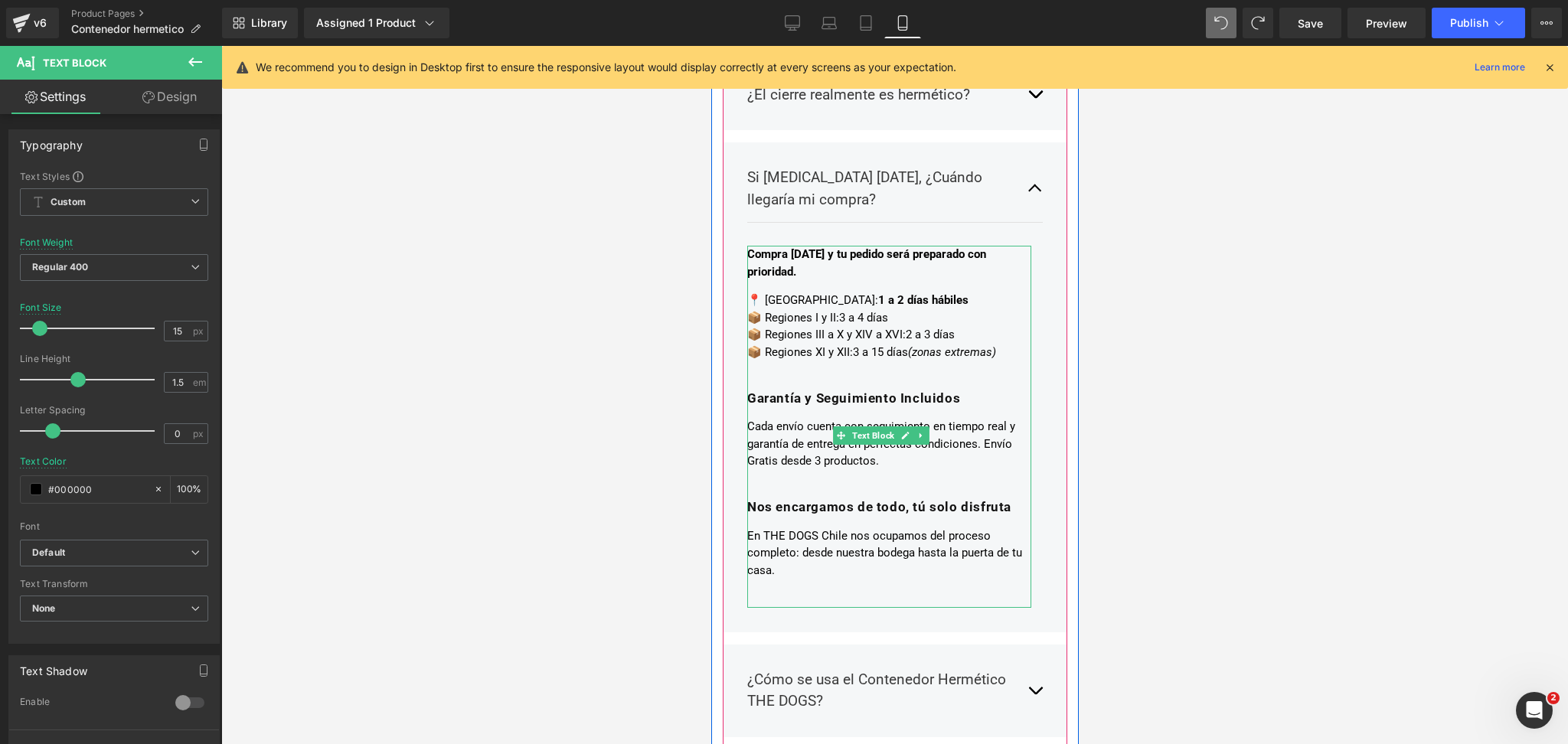
click at [816, 372] on h3 at bounding box center [889, 380] width 284 height 17
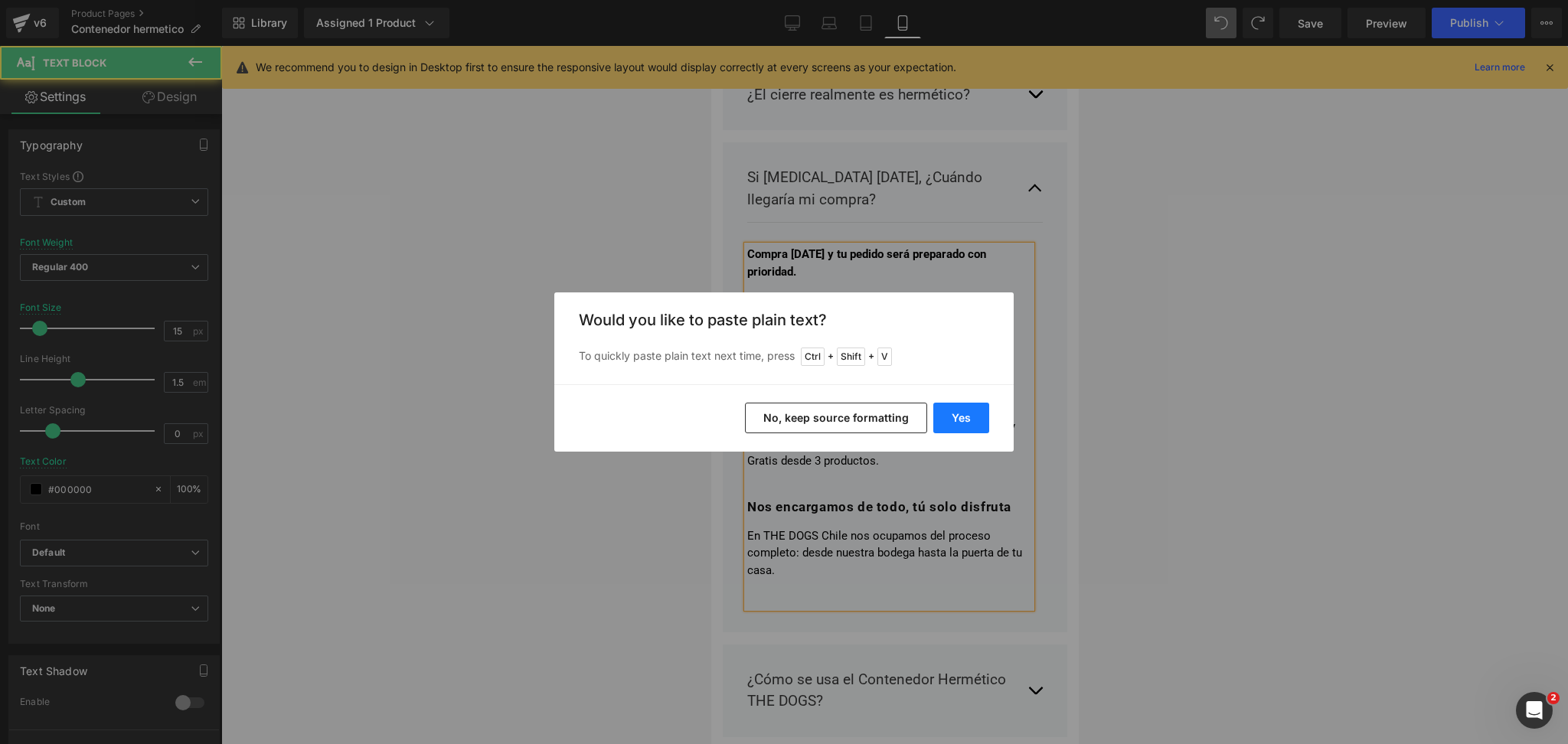
click at [958, 409] on button "Yes" at bounding box center [960, 418] width 55 height 31
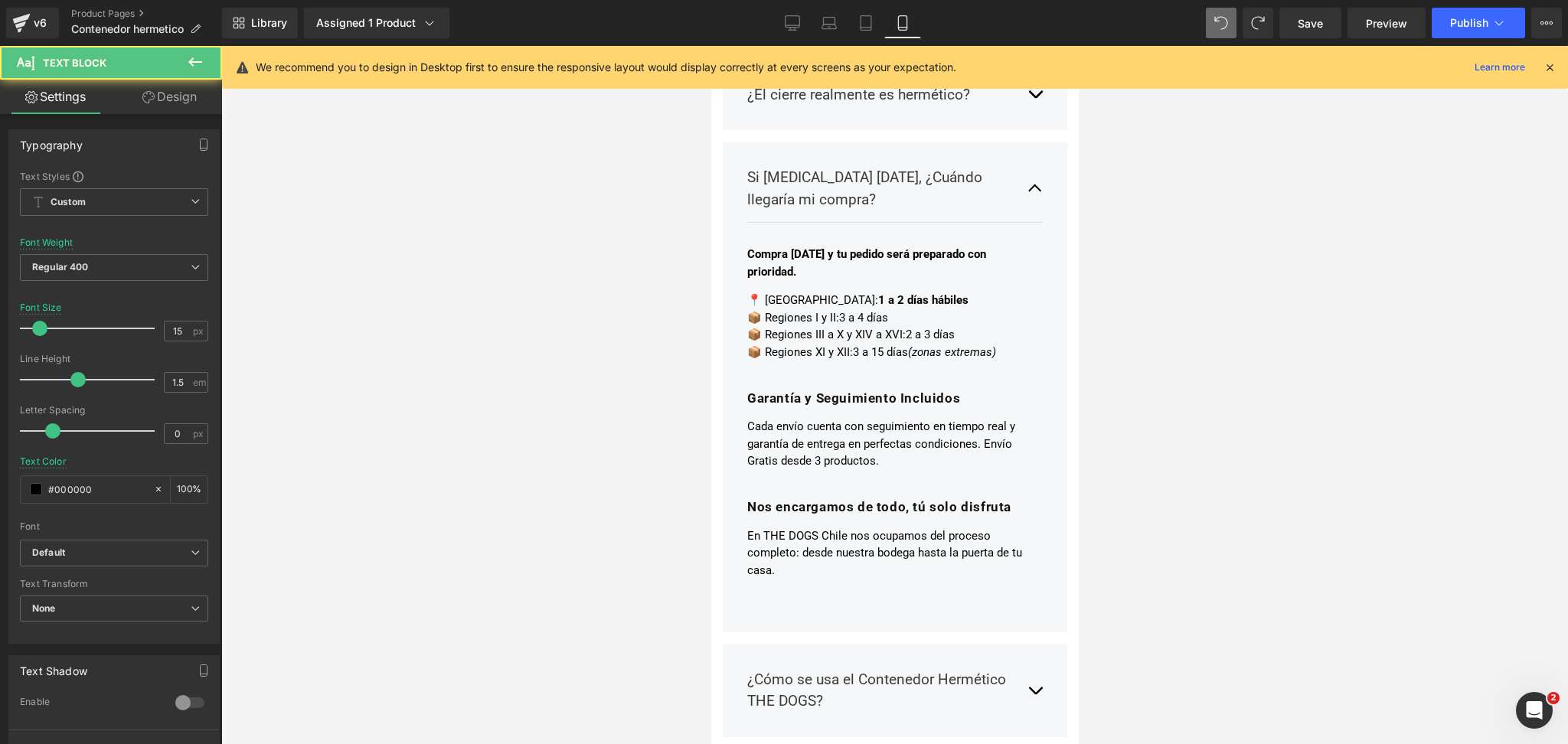
click at [878, 317] on p "📍 [GEOGRAPHIC_DATA]: 1 a 2 días hábiles 📦 Regiones I y II: 3 a 4 días 📦 Regione…" at bounding box center [889, 327] width 284 height 69
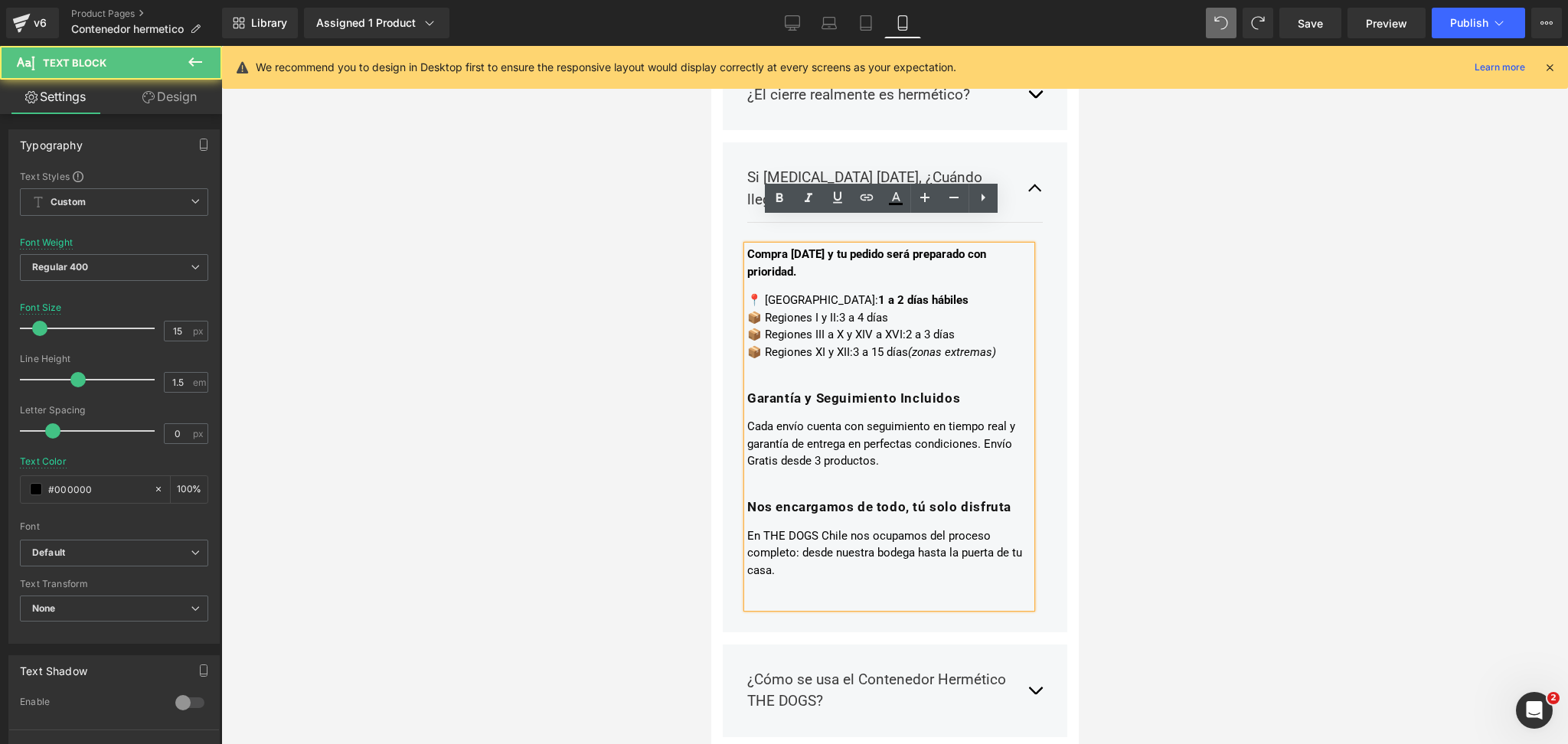
click at [887, 304] on p "📍 [GEOGRAPHIC_DATA]: 1 a 2 días hábiles 📦 Regiones I y II: 3 a 4 días 📦 Regione…" at bounding box center [889, 327] width 284 height 69
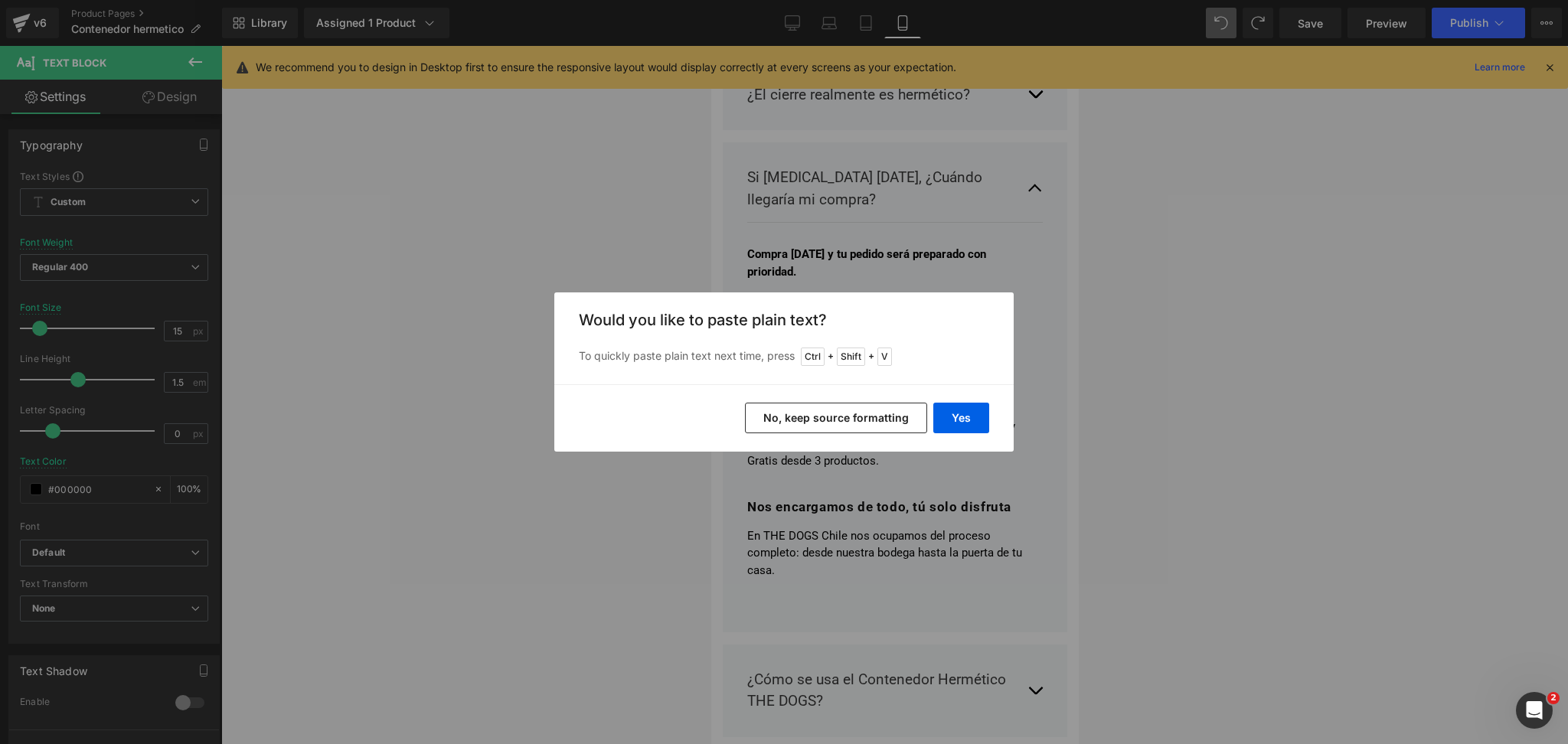
click at [877, 398] on div "Yes No, keep source formatting" at bounding box center [784, 418] width 459 height 67
click at [869, 420] on button "No, keep source formatting" at bounding box center [836, 418] width 182 height 31
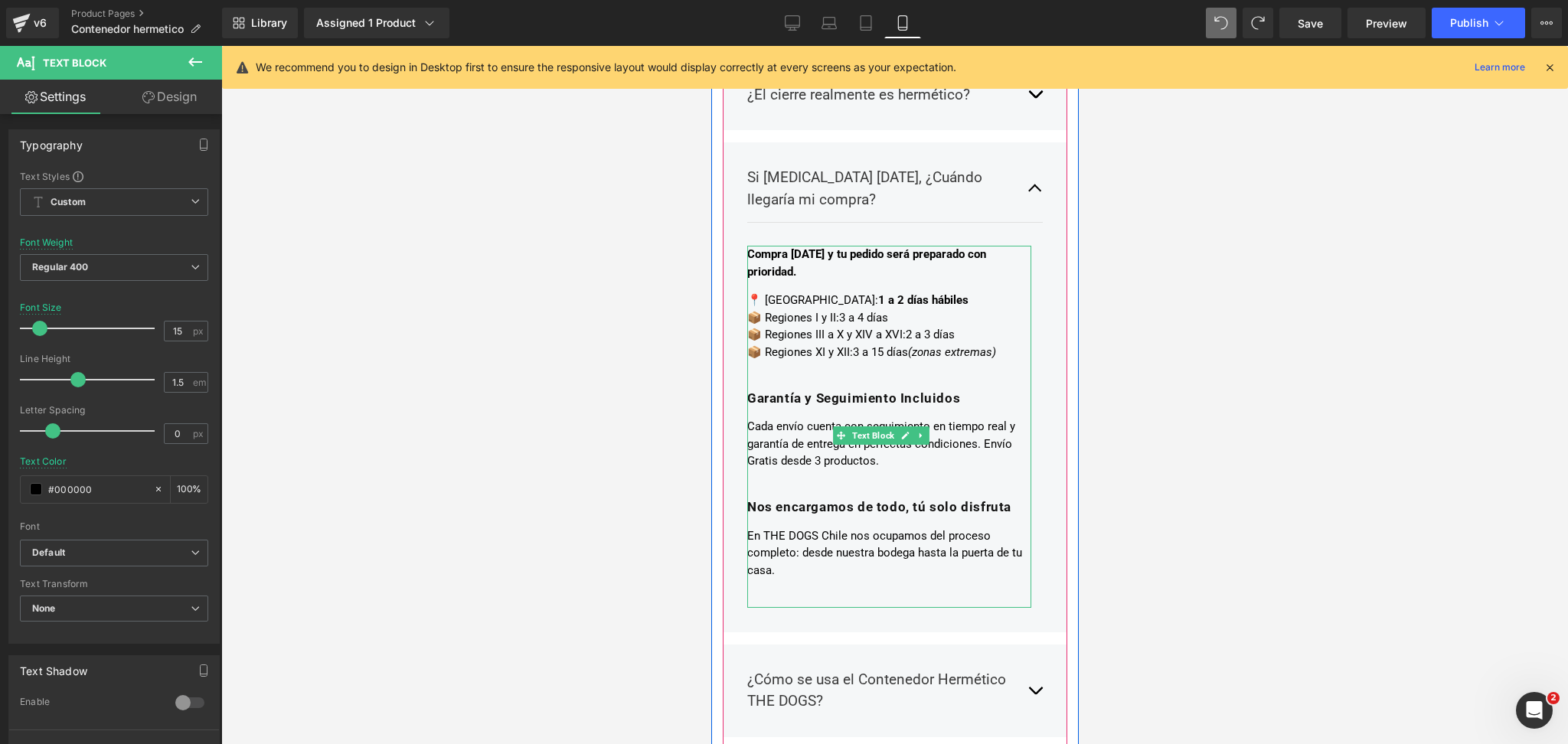
click at [909, 308] on p "📍 [GEOGRAPHIC_DATA]: 1 a 2 días hábiles 📦 Regiones I y II: 3 a 4 días 📦 Regione…" at bounding box center [889, 327] width 284 height 69
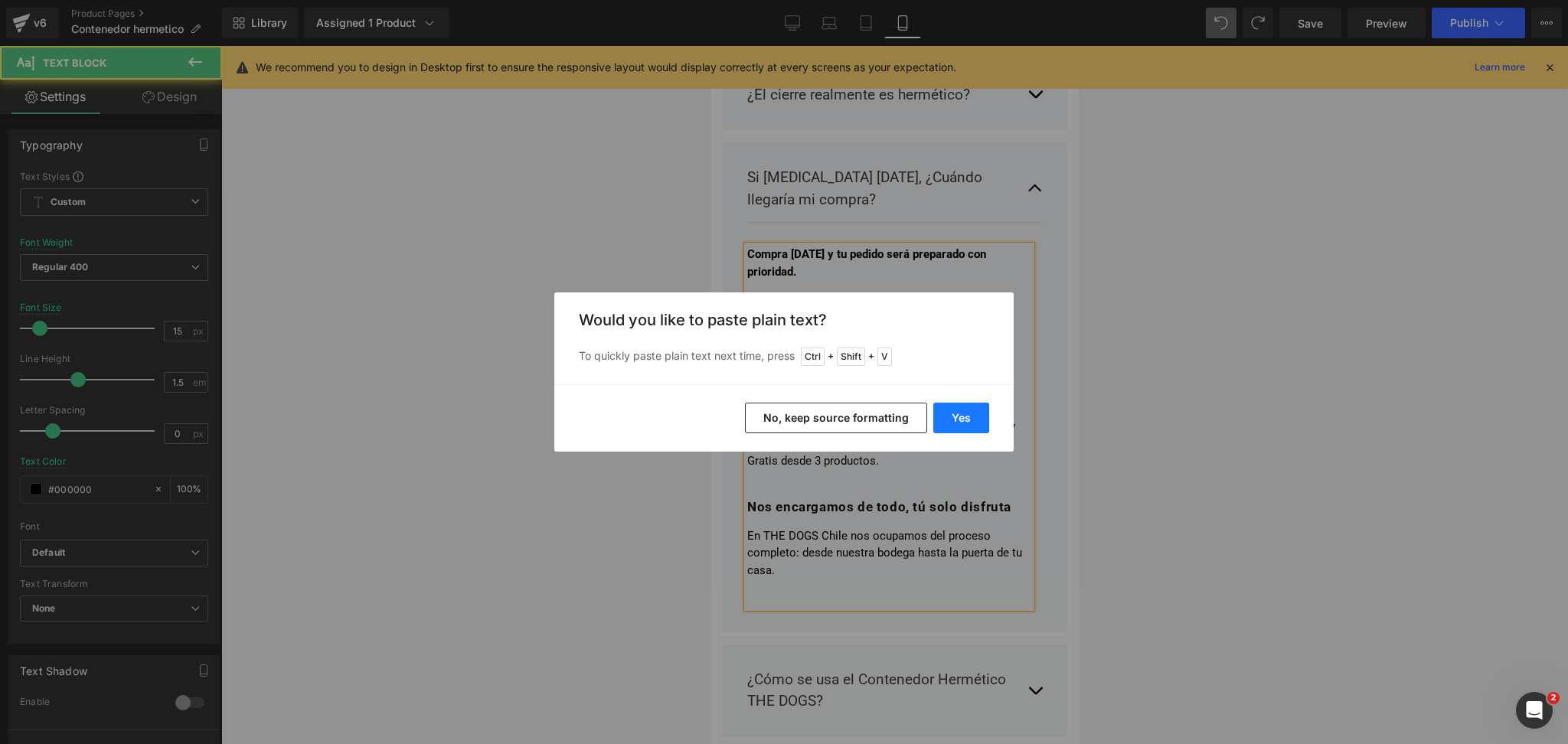
click at [962, 415] on button "Yes" at bounding box center [960, 418] width 55 height 31
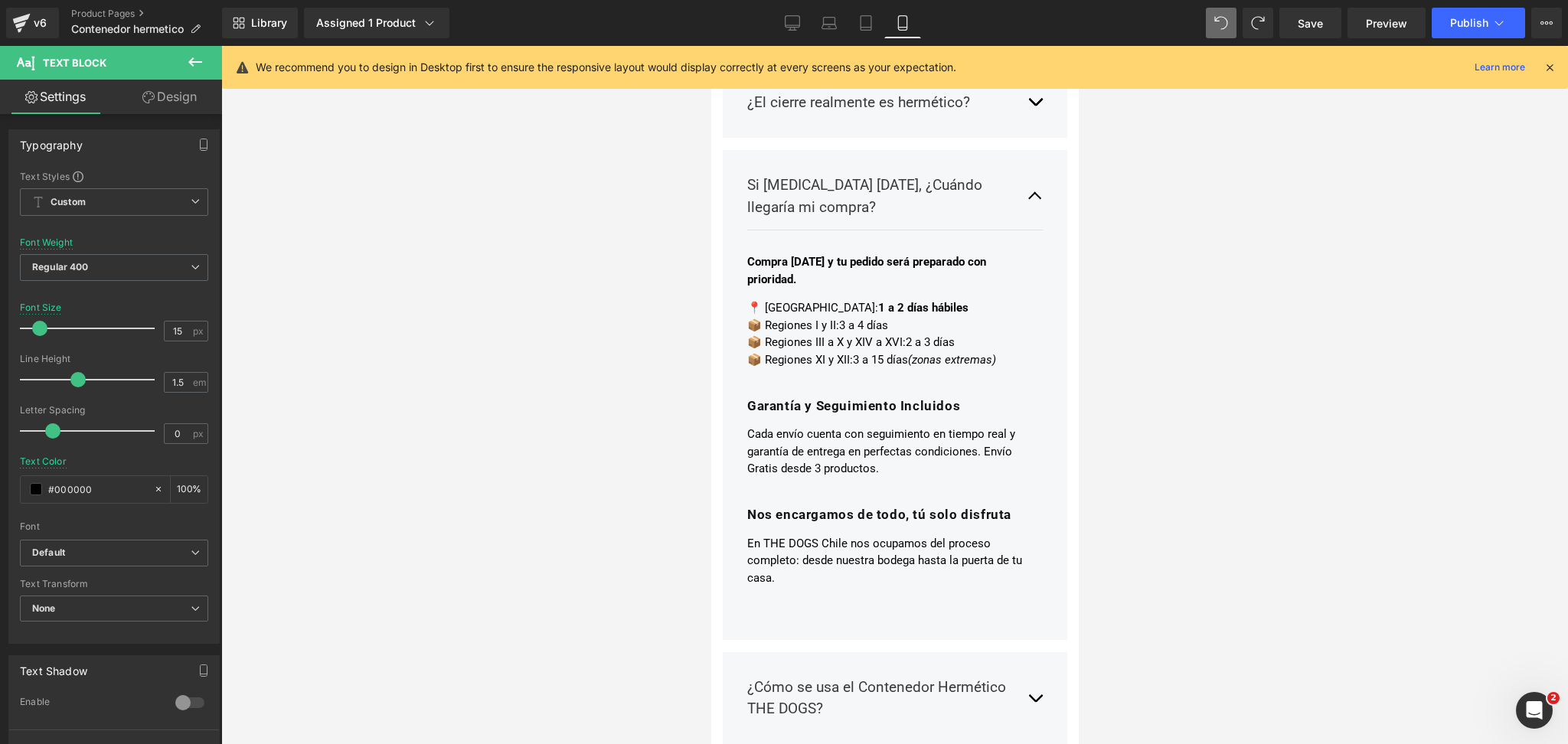
scroll to position [3204, 0]
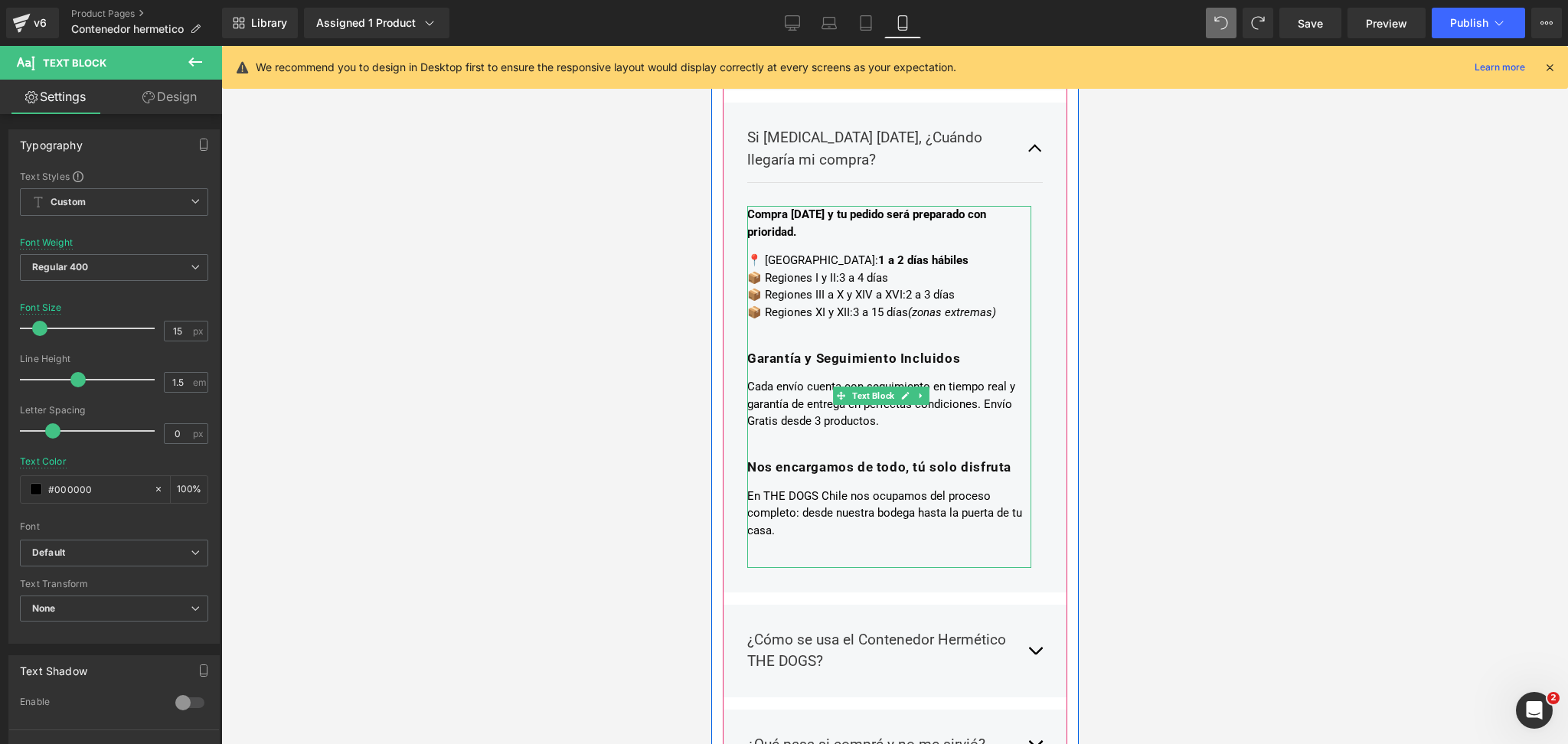
click at [819, 512] on p "En THE DOGS Chile nos ocupamos del proceso completo: desde nuestra bodega hasta…" at bounding box center [889, 513] width 284 height 52
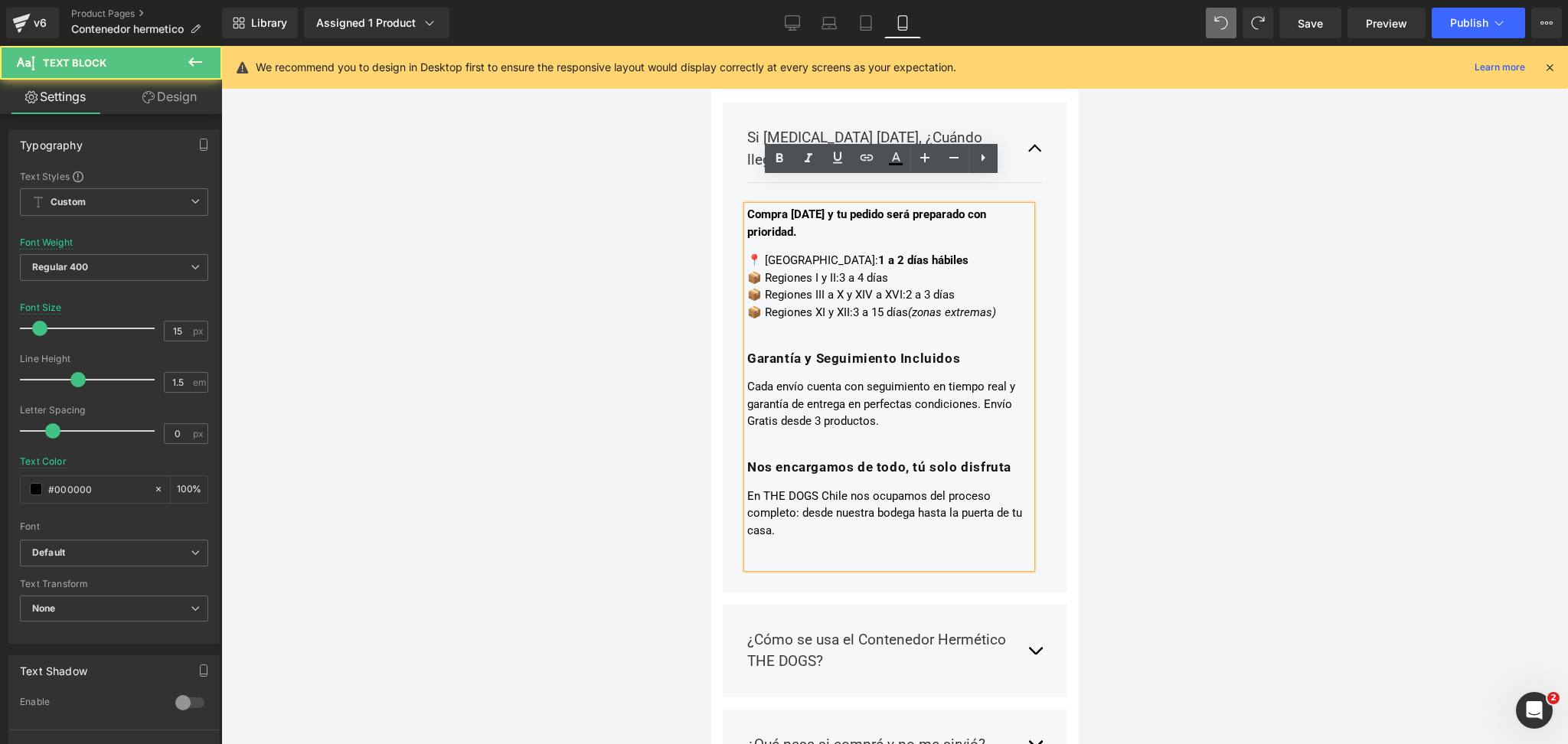
click at [807, 526] on p "En THE DOGS Chile nos ocupamos del proceso completo: desde nuestra bodega hasta…" at bounding box center [889, 513] width 284 height 52
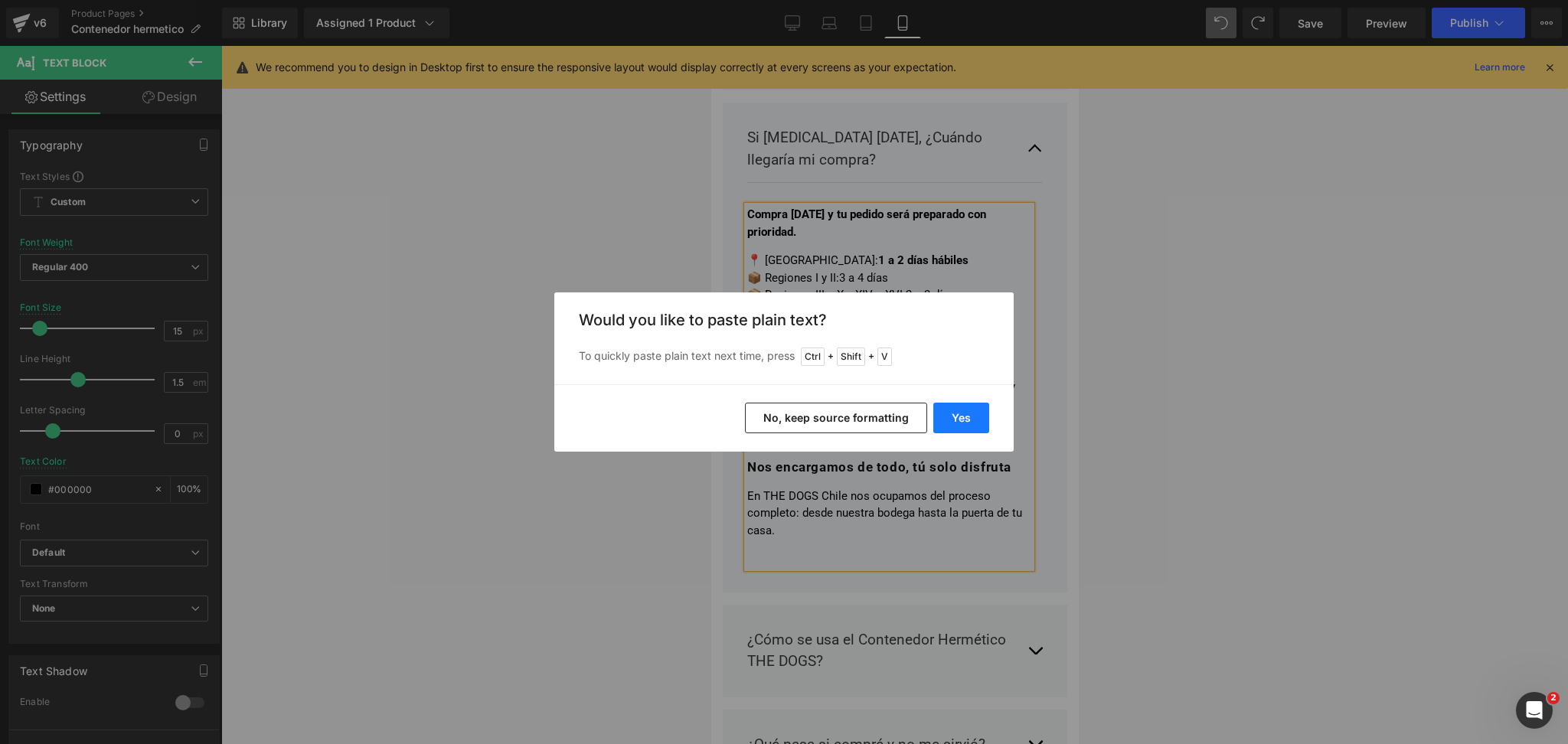
click at [962, 412] on button "Yes" at bounding box center [960, 418] width 55 height 31
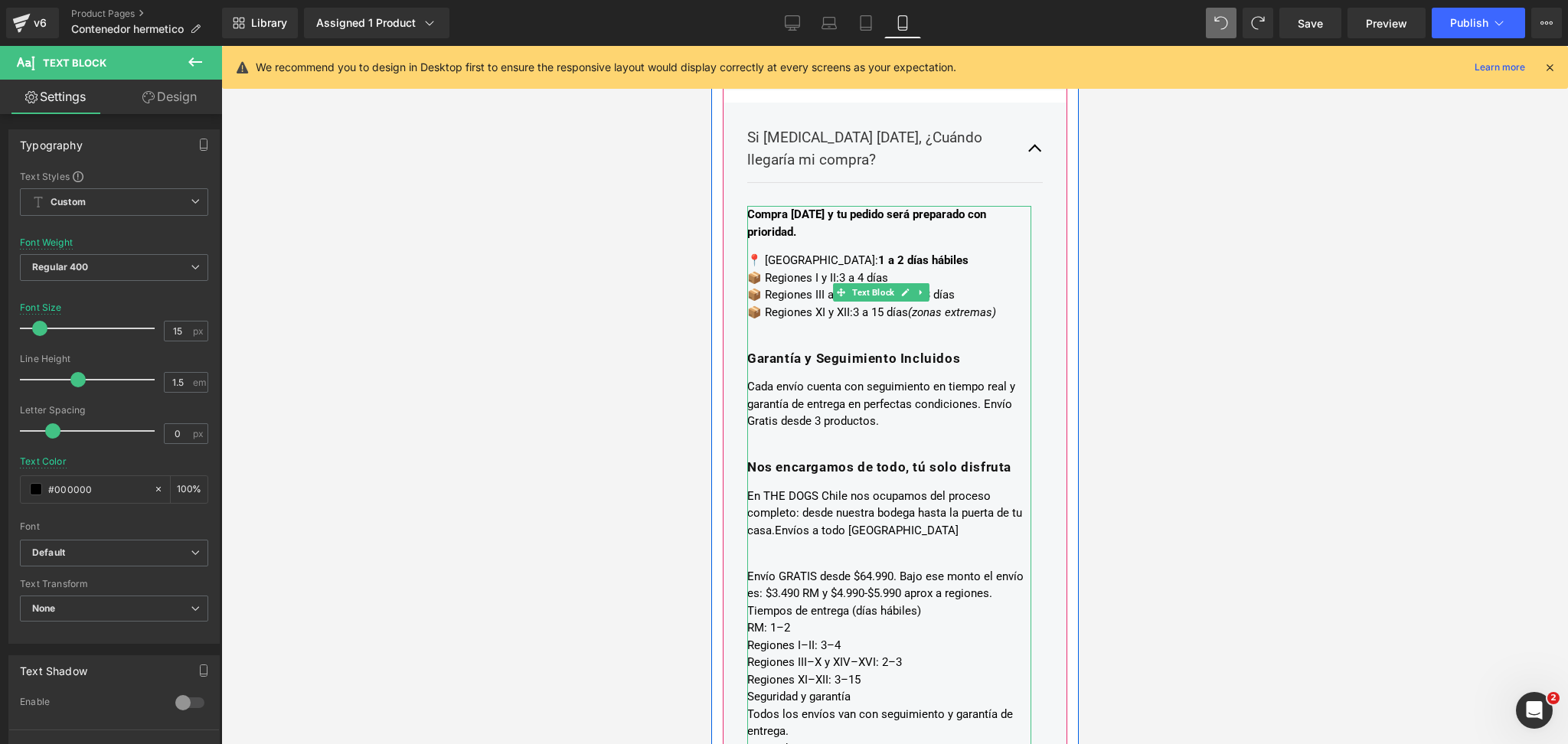
drag, startPoint x: 902, startPoint y: 477, endPoint x: 903, endPoint y: 492, distance: 15.0
click at [901, 477] on div "Compra [DATE] y tu pedido será preparado con prioridad. 📍 Región Metropolitana:…" at bounding box center [889, 372] width 284 height 333
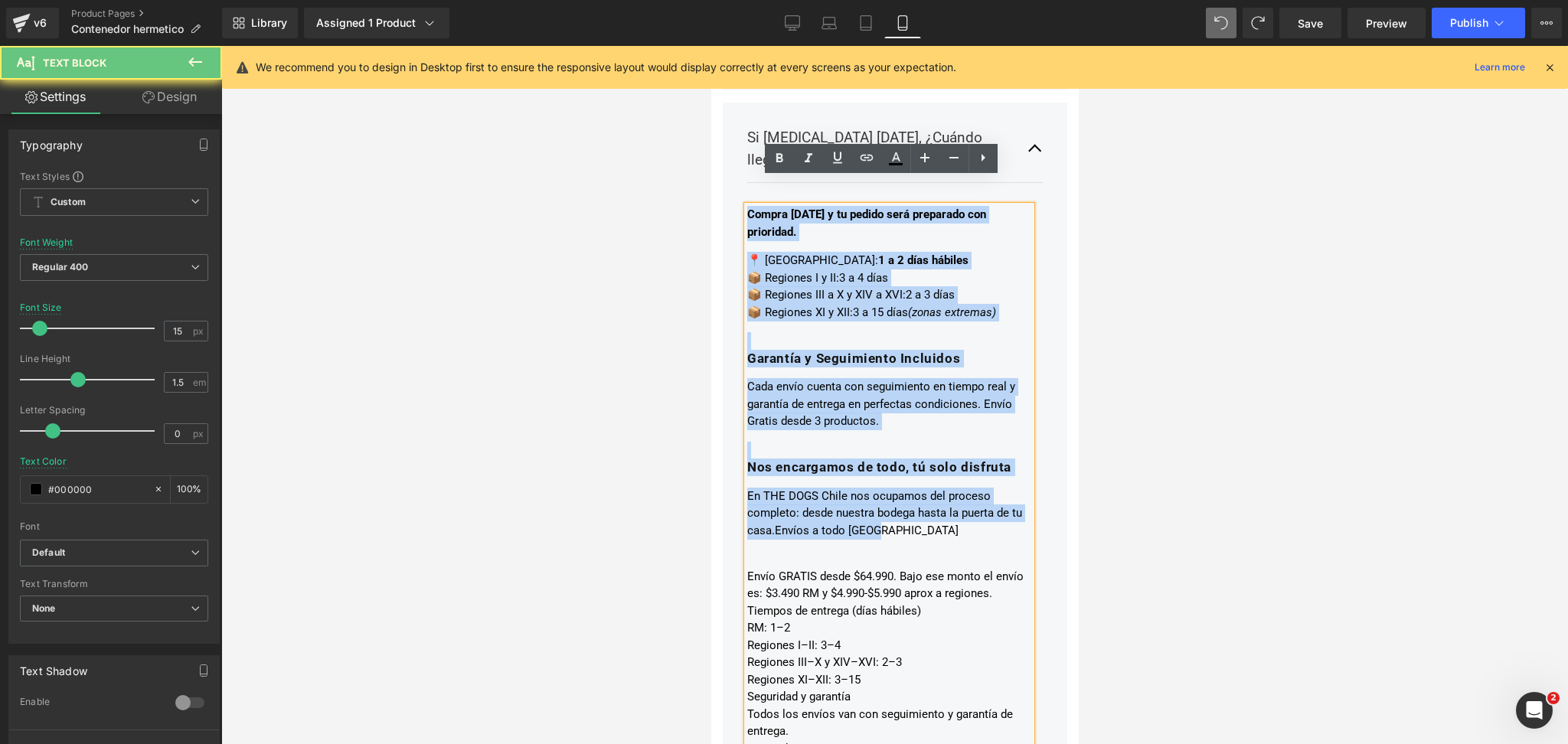
drag, startPoint x: 906, startPoint y: 522, endPoint x: 629, endPoint y: 64, distance: 535.3
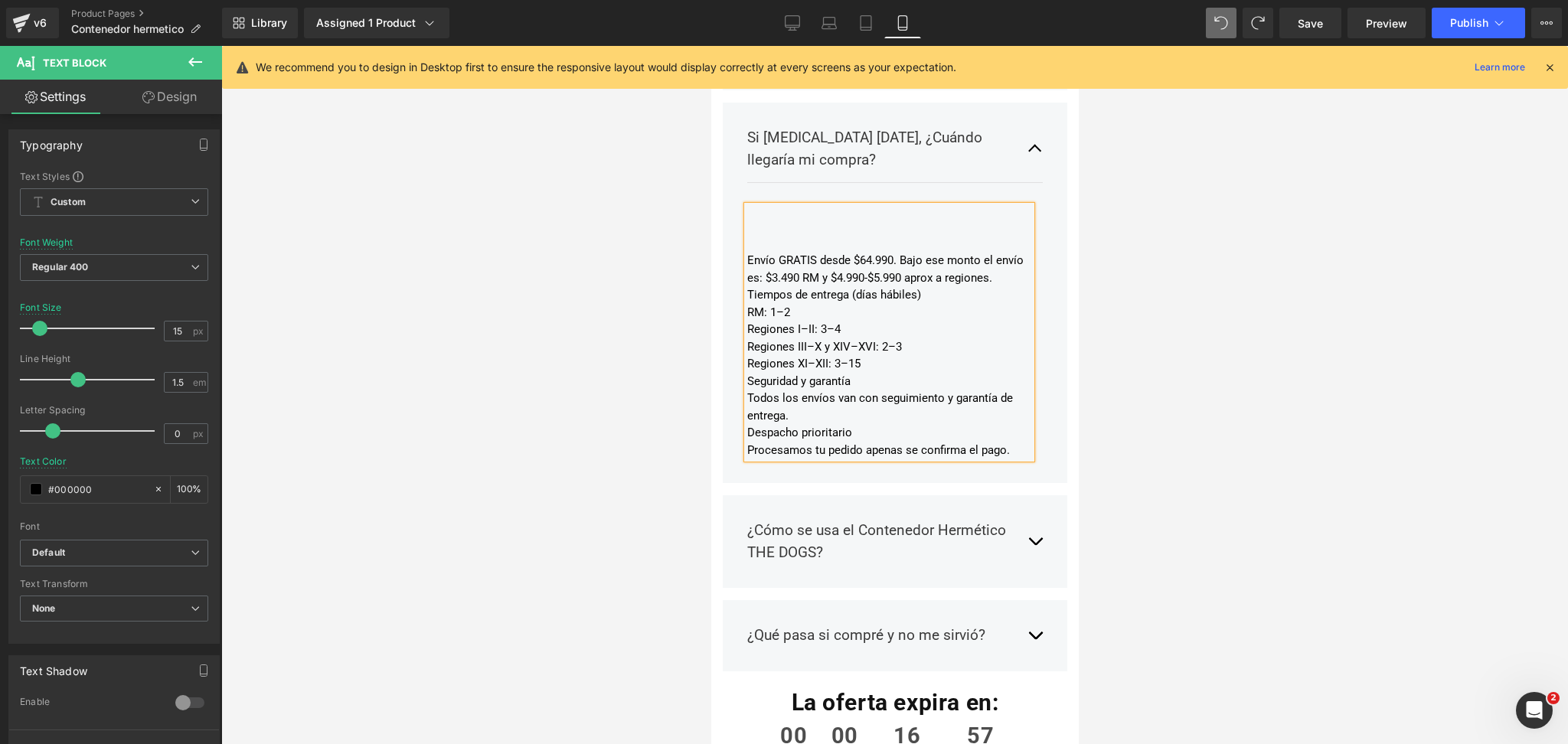
click at [747, 230] on div "Envío GRATIS desde $64.990. Bajo ese monto el envío es: $3.490 RM y $4.990-$5.9…" at bounding box center [889, 332] width 284 height 253
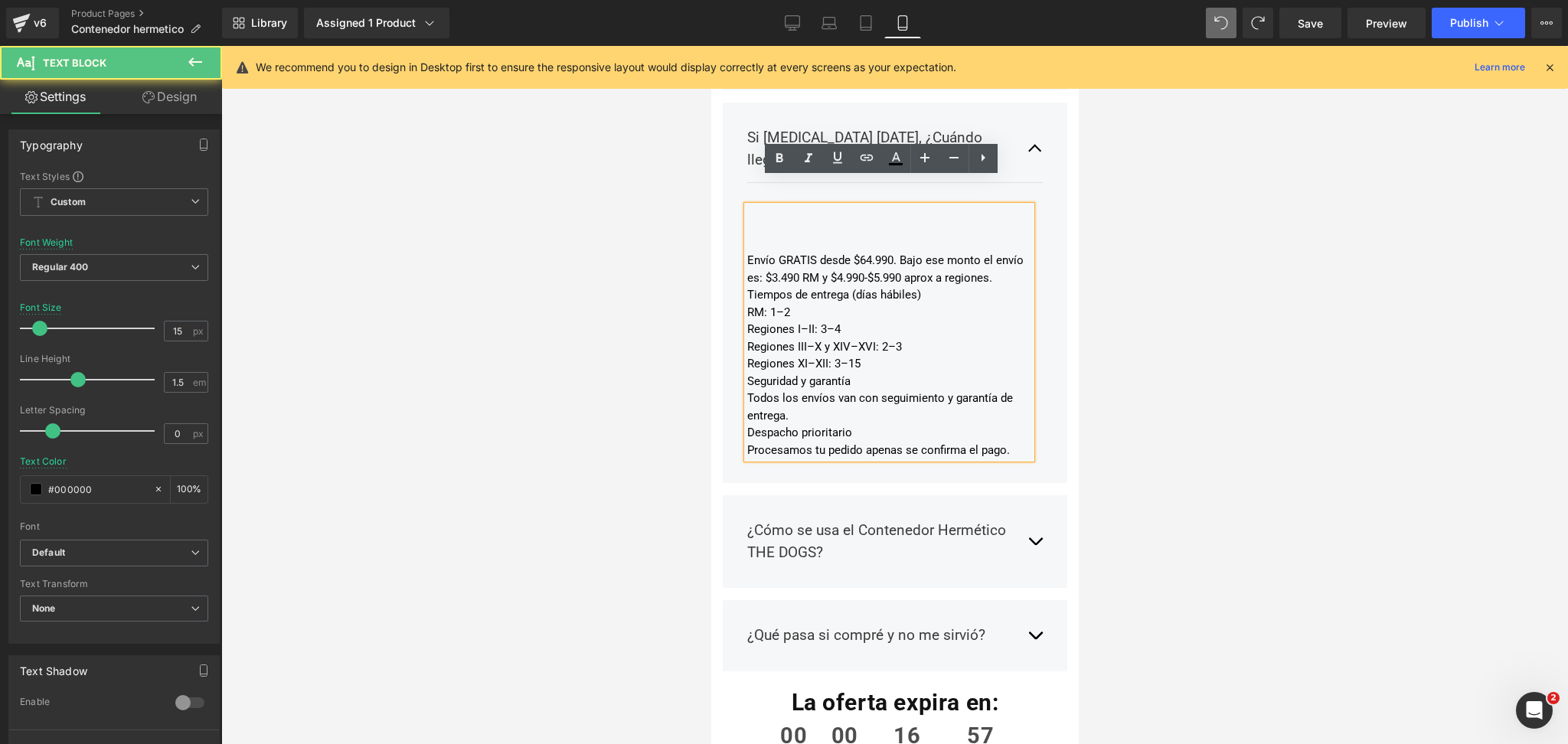
click at [748, 252] on div "Envío GRATIS desde $64.990. Bajo ese monto el envío es: $3.490 RM y $4.990-$5.9…" at bounding box center [889, 269] width 284 height 35
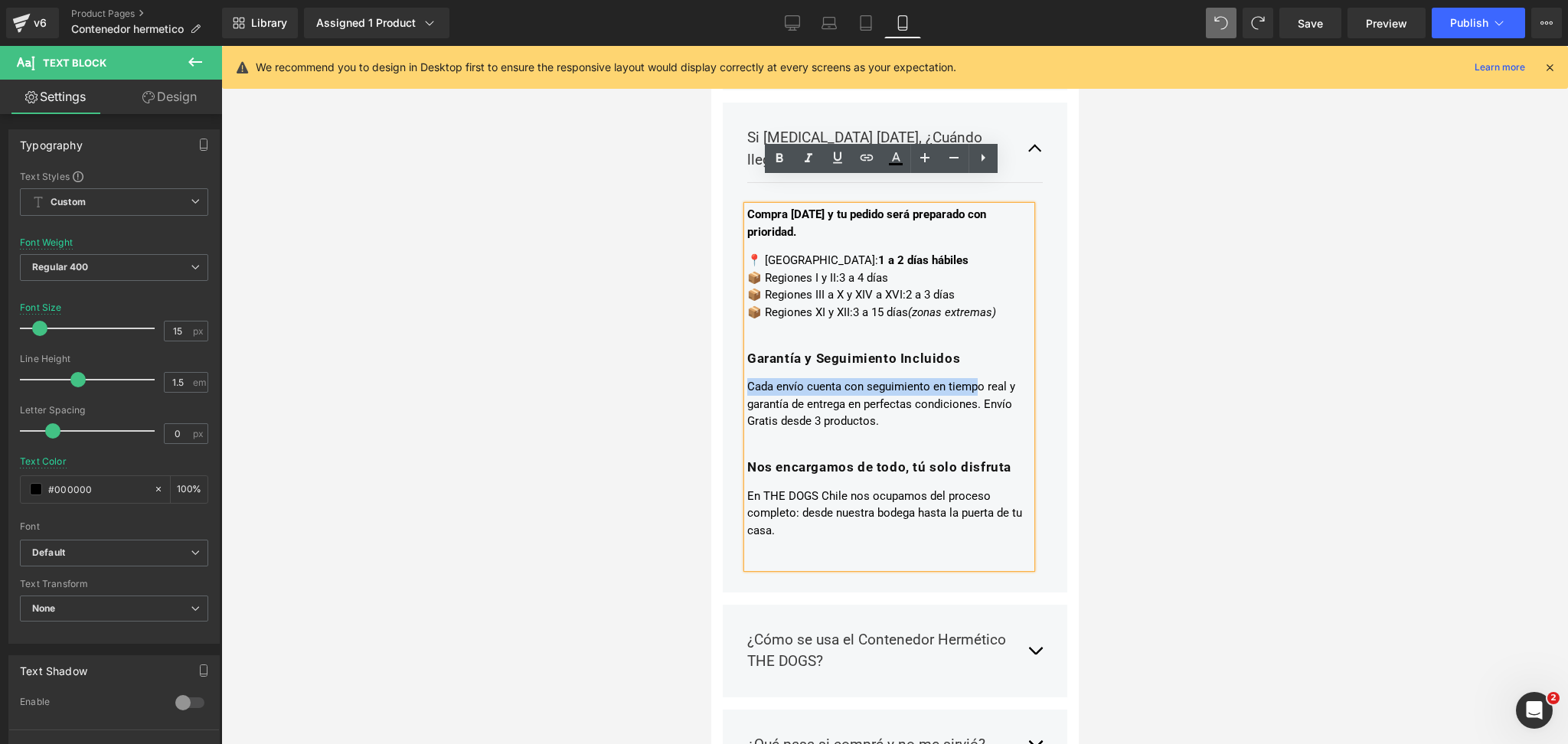
drag, startPoint x: 977, startPoint y: 332, endPoint x: 976, endPoint y: 343, distance: 11.0
click at [976, 343] on div "Compra [DATE] y tu pedido será preparado con prioridad. 📍 Región Metropolitana:…" at bounding box center [889, 372] width 284 height 333
click at [951, 351] on strong "Garantía y Seguimiento Incluidos" at bounding box center [853, 358] width 213 height 15
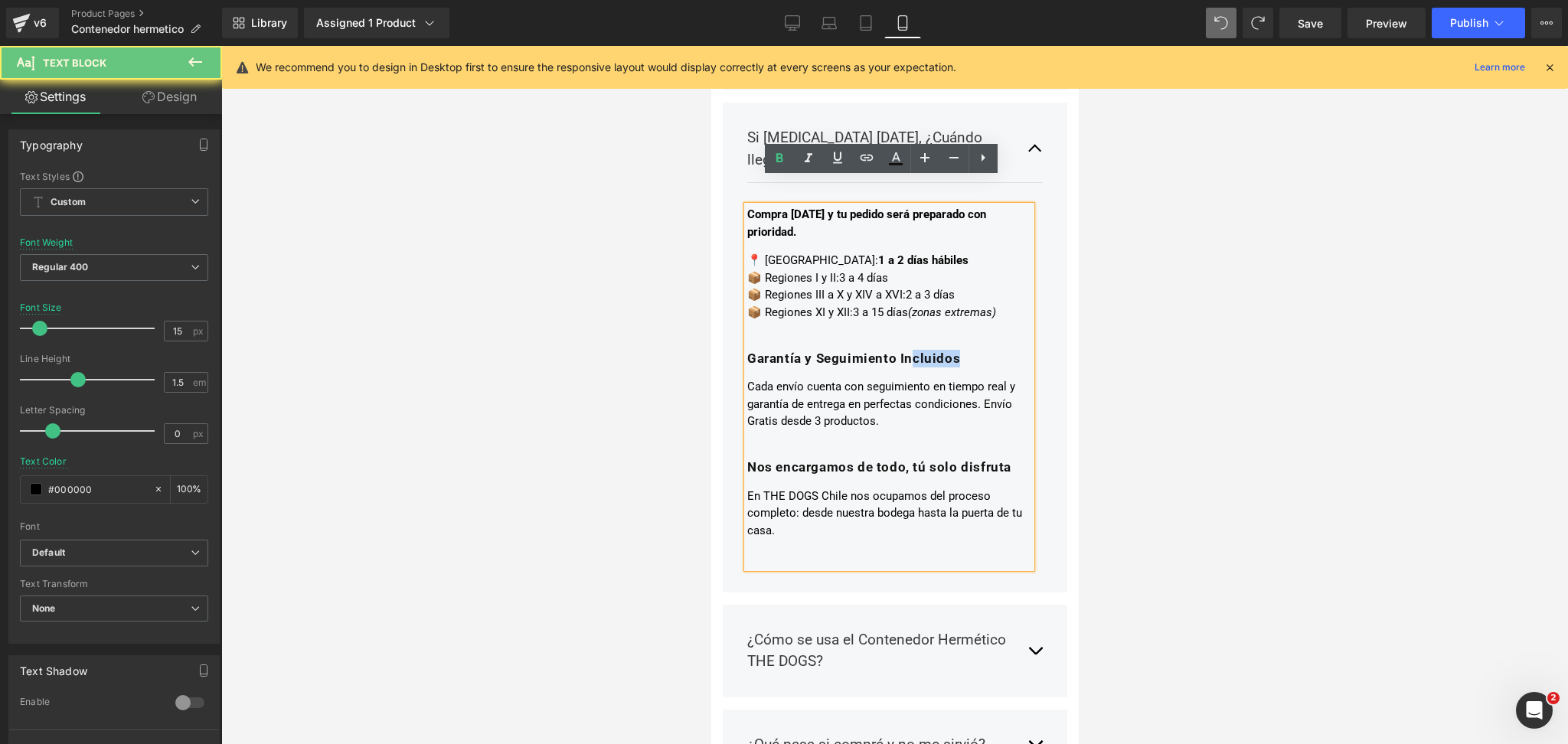
drag, startPoint x: 980, startPoint y: 329, endPoint x: 917, endPoint y: 331, distance: 63.0
click at [917, 350] on h3 "Garantía y Seguimiento Incluidos" at bounding box center [889, 358] width 284 height 17
click at [917, 351] on strong "Garantía y Seguimiento Incluidos" at bounding box center [853, 358] width 213 height 15
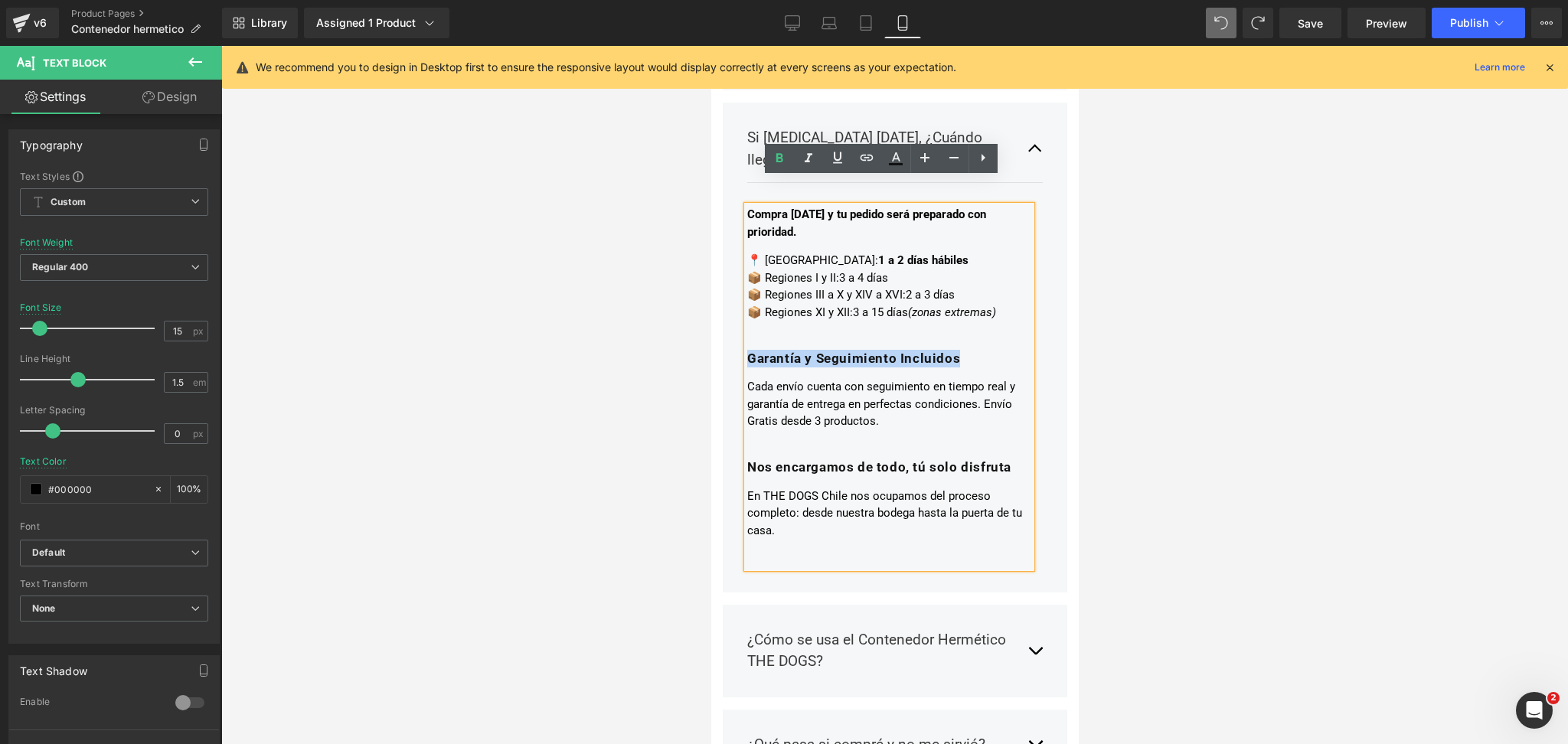
drag, startPoint x: 974, startPoint y: 331, endPoint x: 724, endPoint y: 328, distance: 250.0
click at [724, 328] on div "Si [MEDICAL_DATA] [DATE], ¿Cuándo llegaría mi compra? Text Block Compra [DATE] …" at bounding box center [894, 347] width 345 height 490
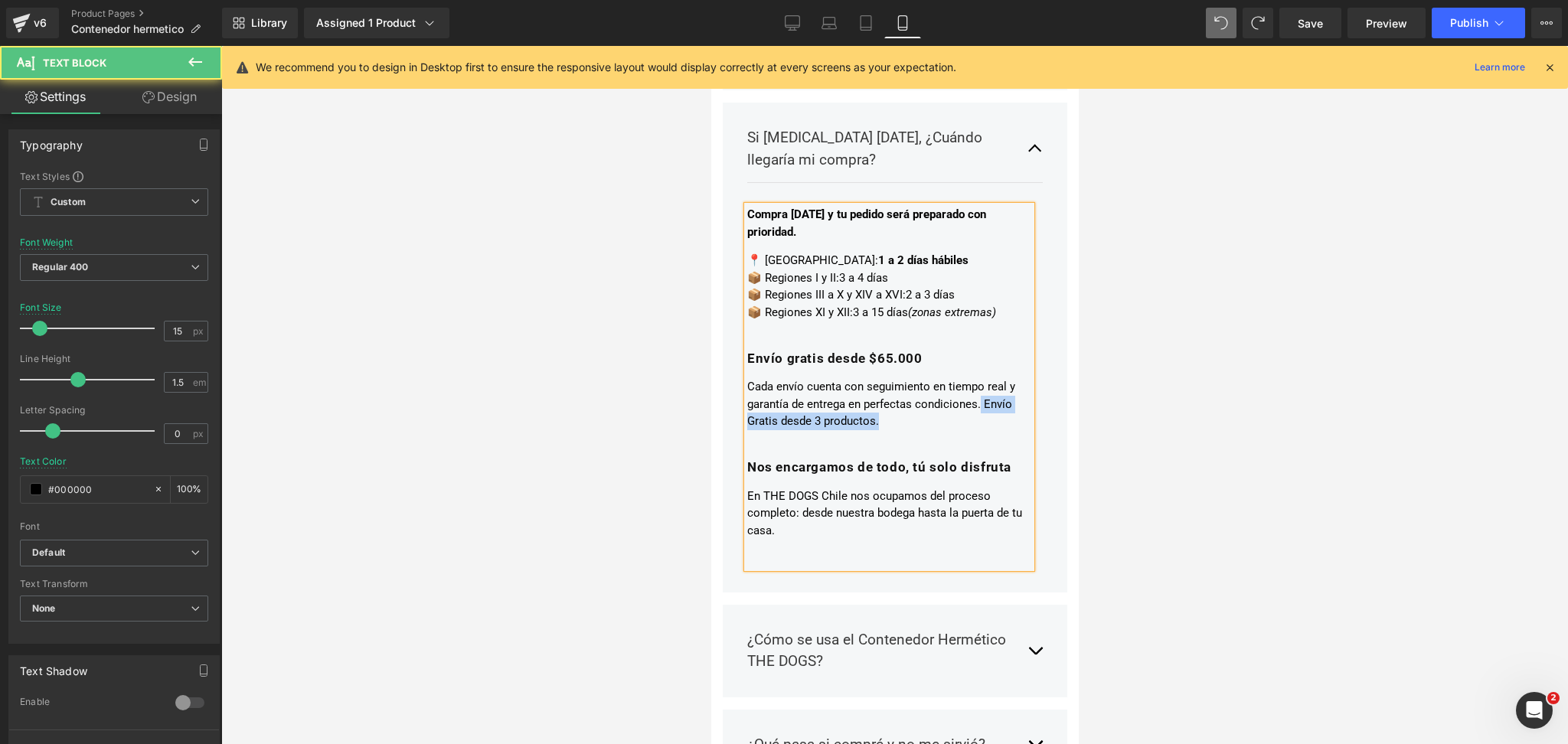
drag, startPoint x: 980, startPoint y: 372, endPoint x: 984, endPoint y: 396, distance: 24.3
click at [984, 396] on p "Cada envío cuenta con seguimiento en tiempo real y garantía de entrega en perfe…" at bounding box center [889, 404] width 284 height 52
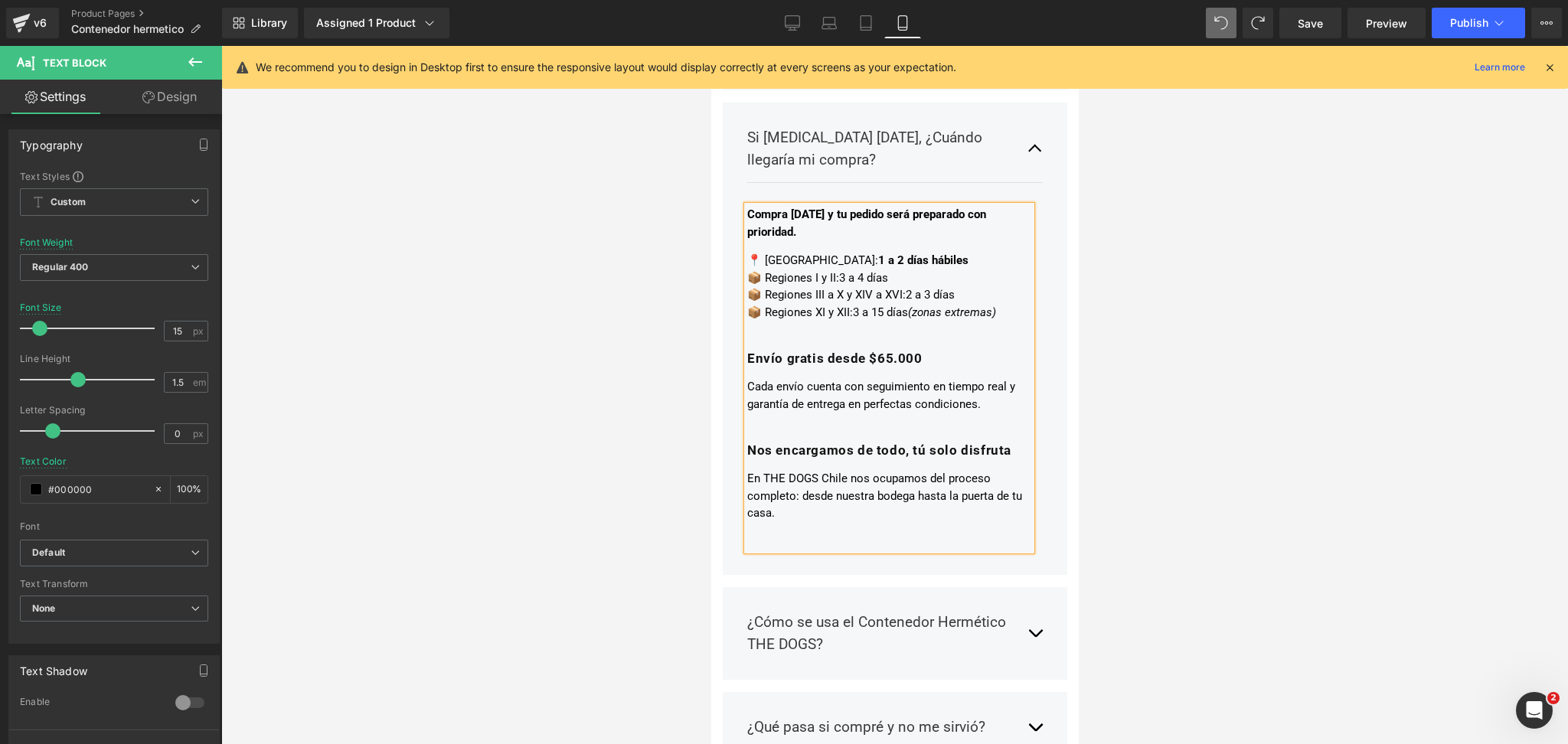
click at [1213, 236] on div at bounding box center [894, 396] width 1347 height 699
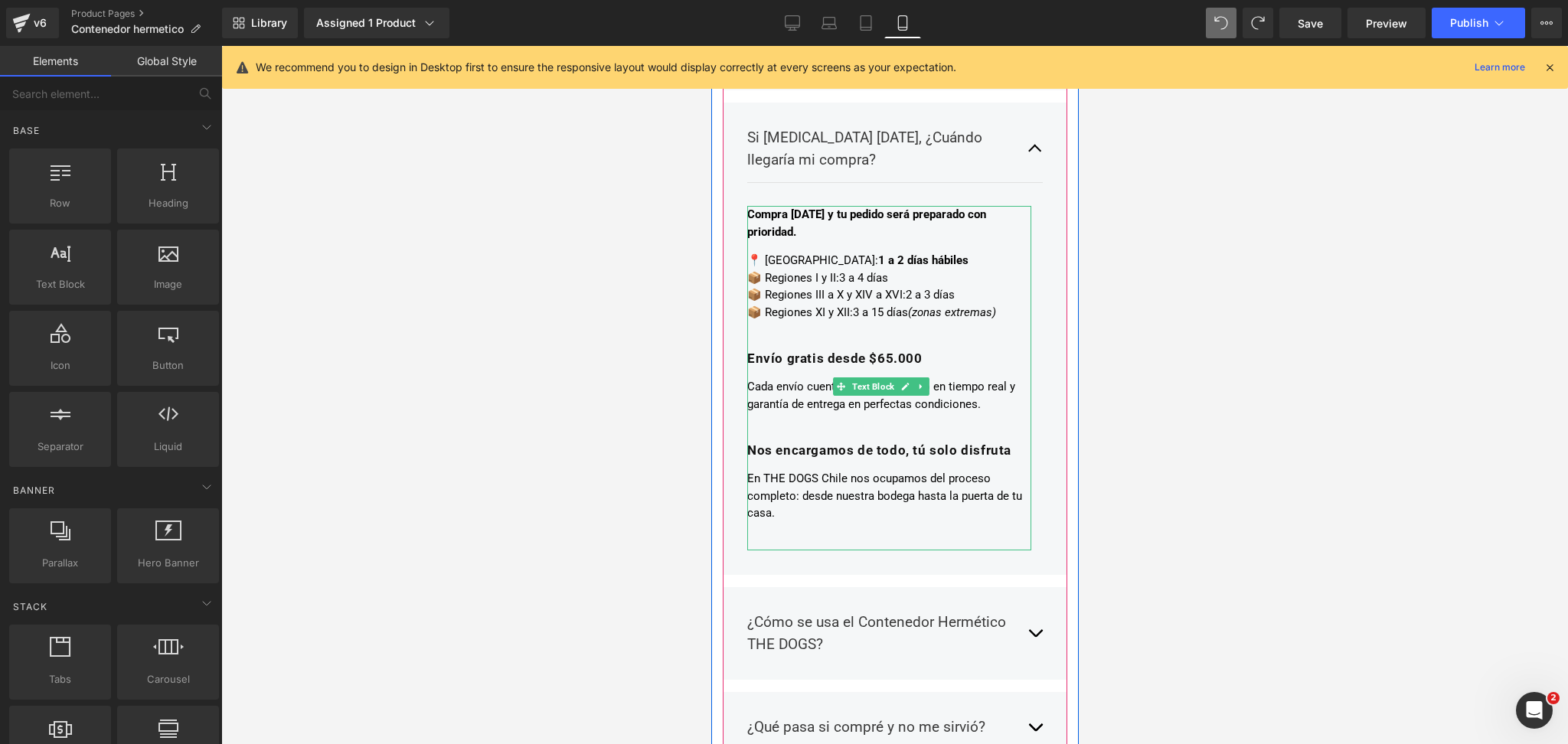
click at [884, 351] on strong "Envío gratis desde $65.000" at bounding box center [834, 358] width 176 height 15
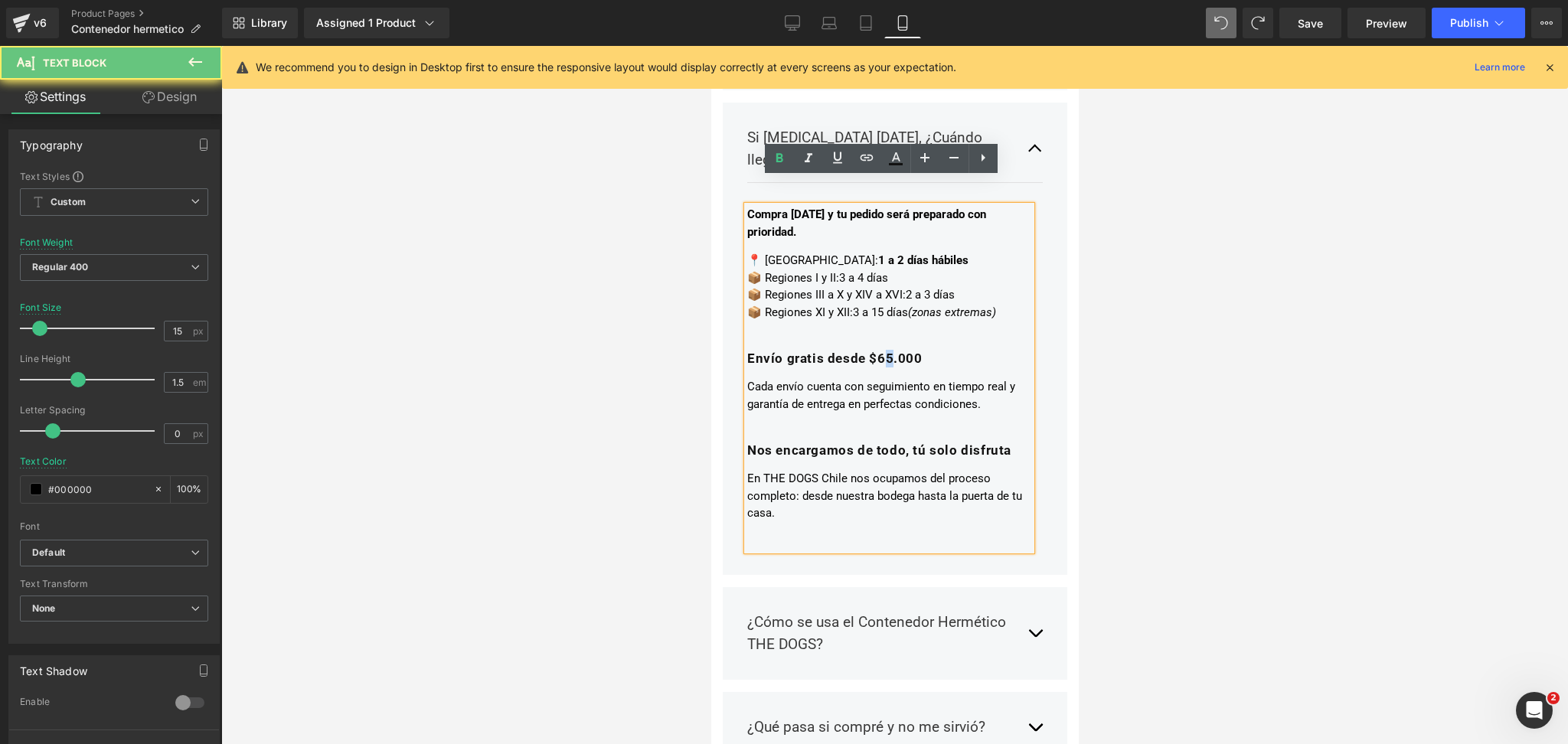
click at [885, 351] on strong "Envío gratis desde $65.000" at bounding box center [834, 358] width 176 height 15
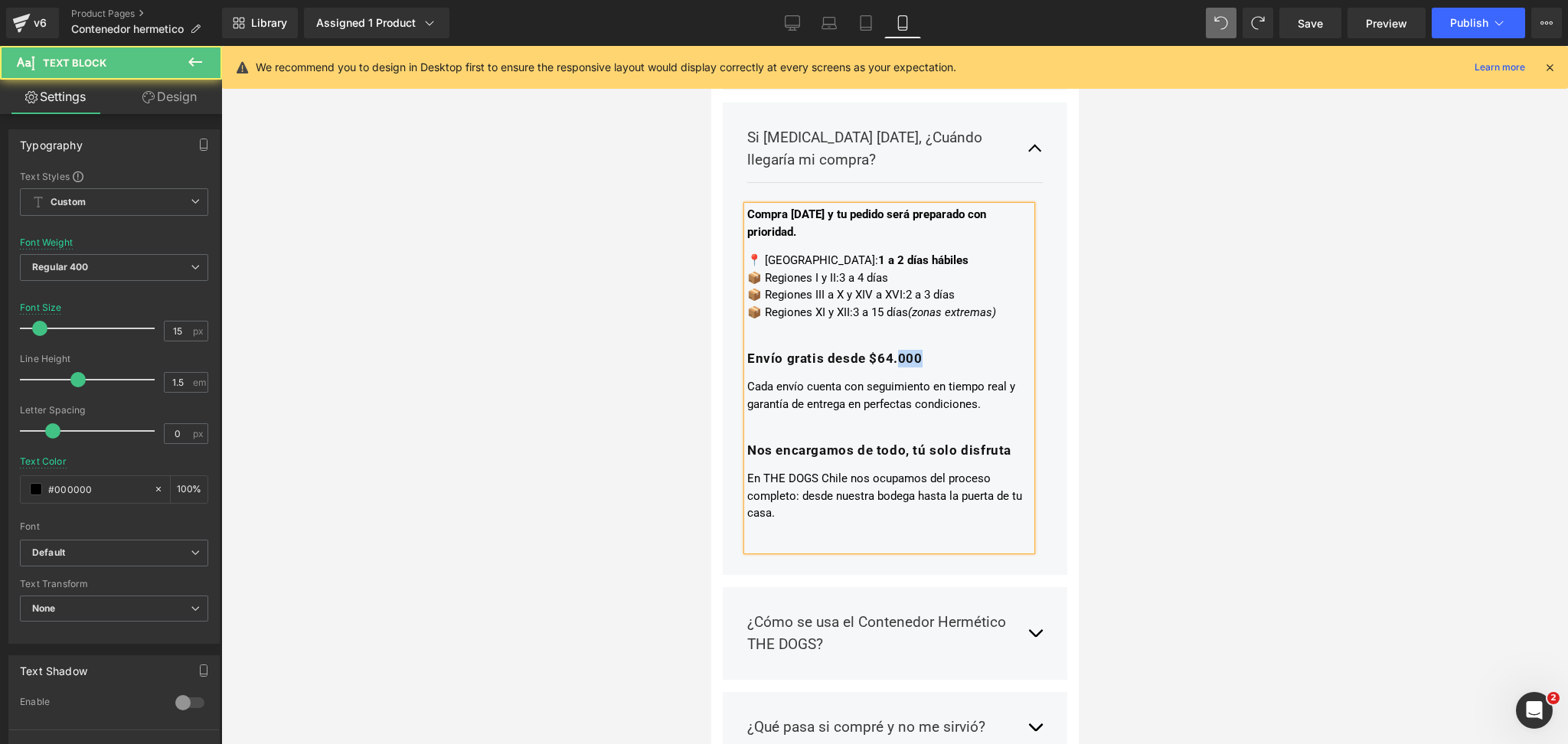
drag, startPoint x: 899, startPoint y: 330, endPoint x: 936, endPoint y: 329, distance: 37.0
click at [936, 350] on h3 "Envío gratis desde $64.000" at bounding box center [889, 358] width 284 height 17
click at [1157, 302] on div at bounding box center [894, 396] width 1347 height 699
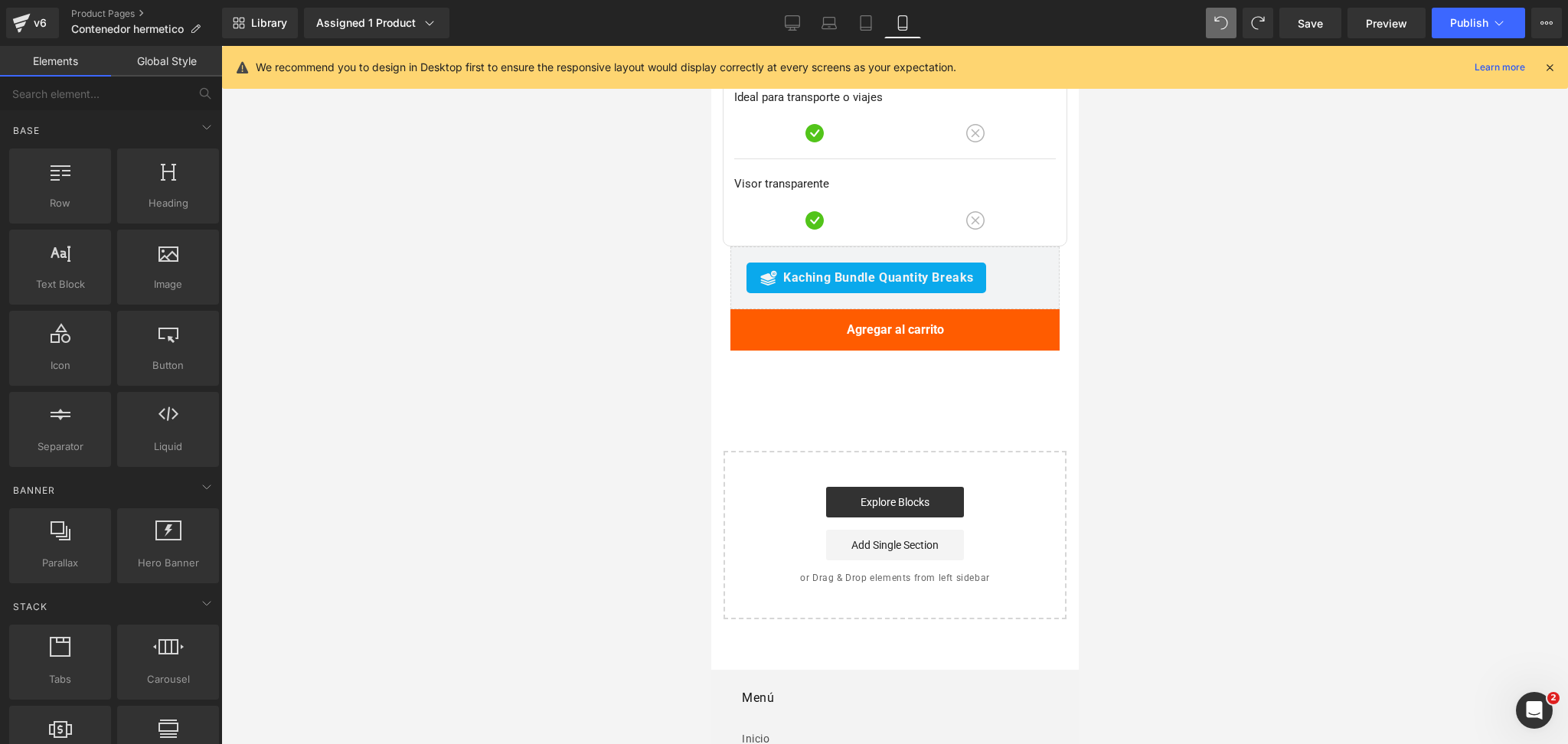
scroll to position [5554, 0]
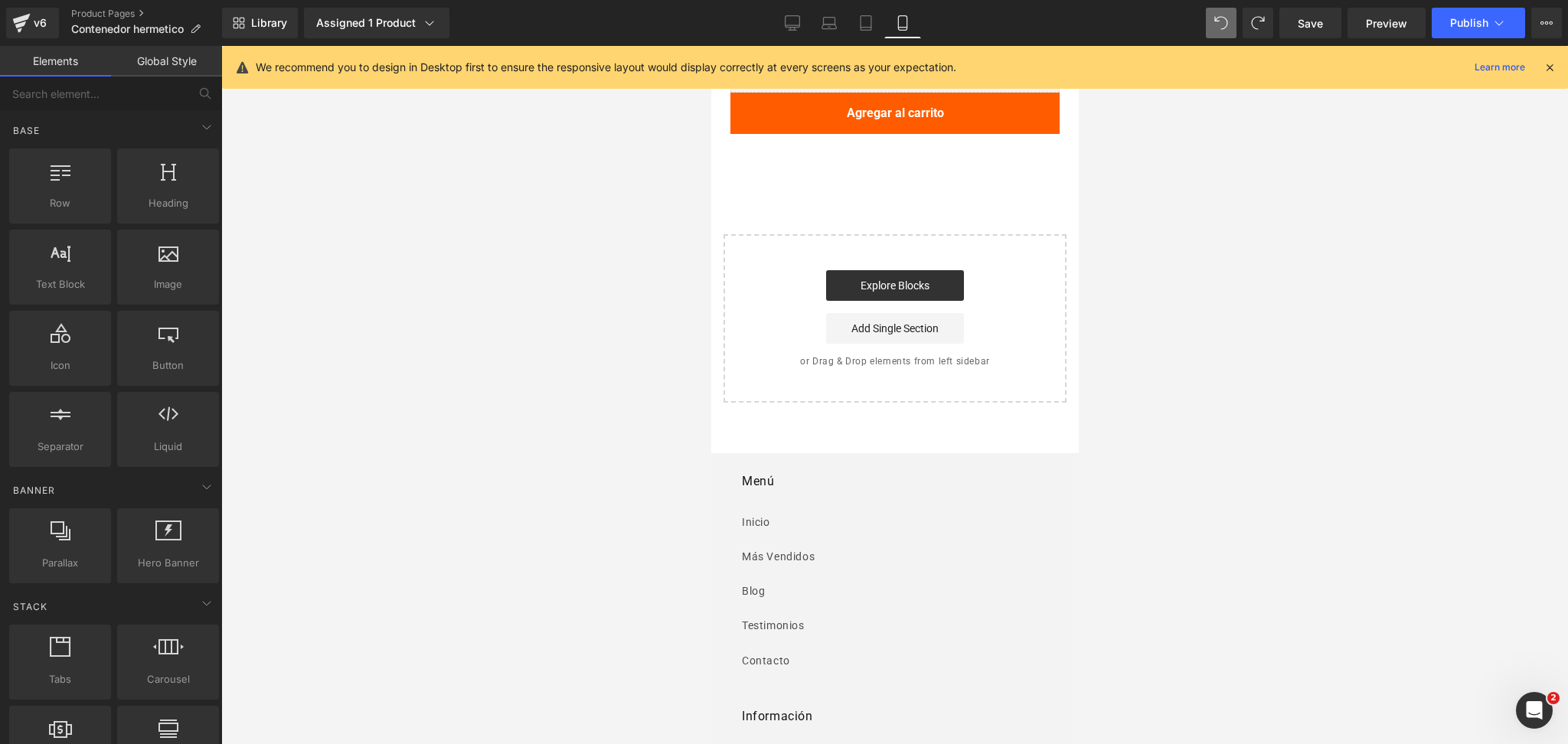
click at [1462, 38] on div "Library Assigned 1 Product Product Preview Contenedor hermético con ruedas Mana…" at bounding box center [895, 23] width 1346 height 46
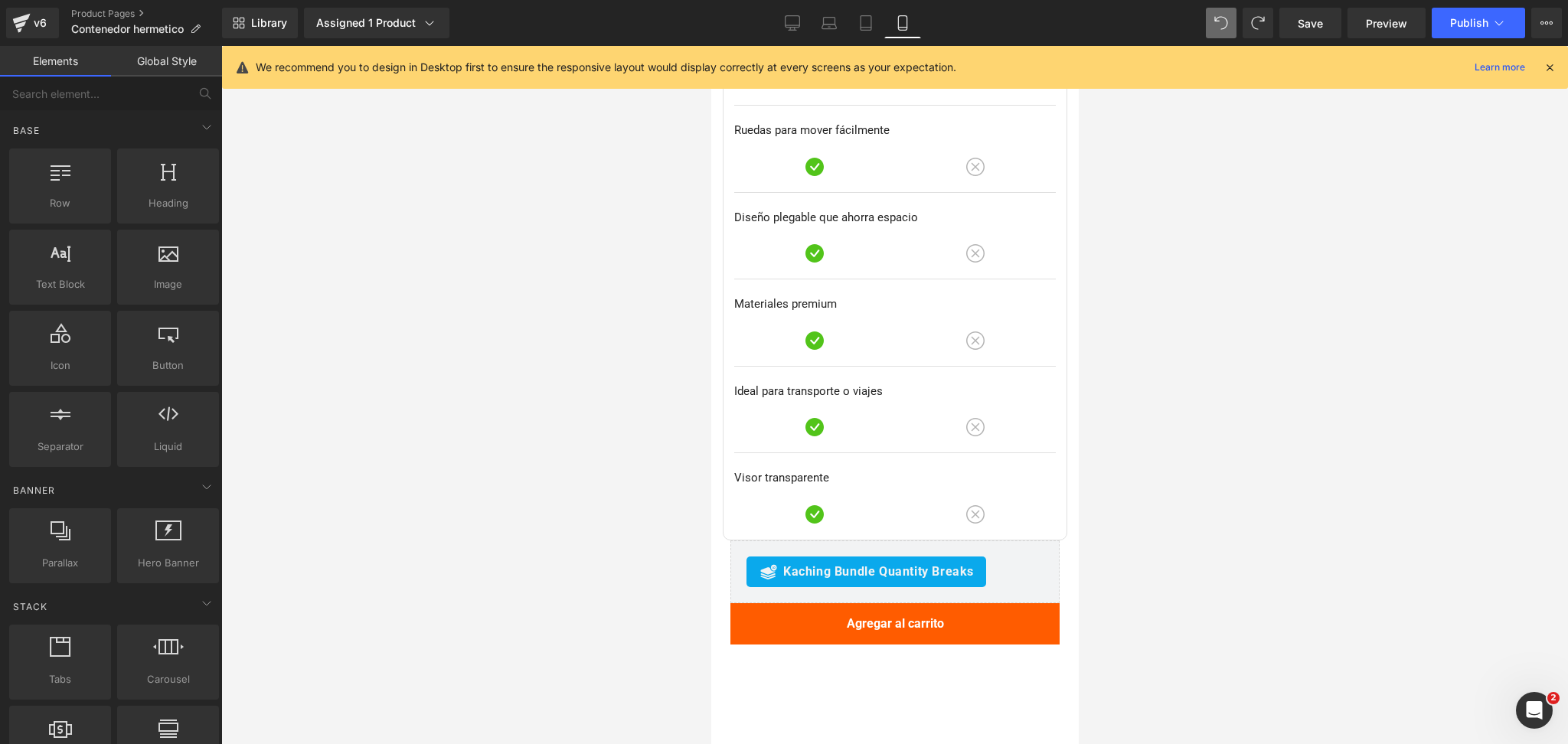
scroll to position [119, 0]
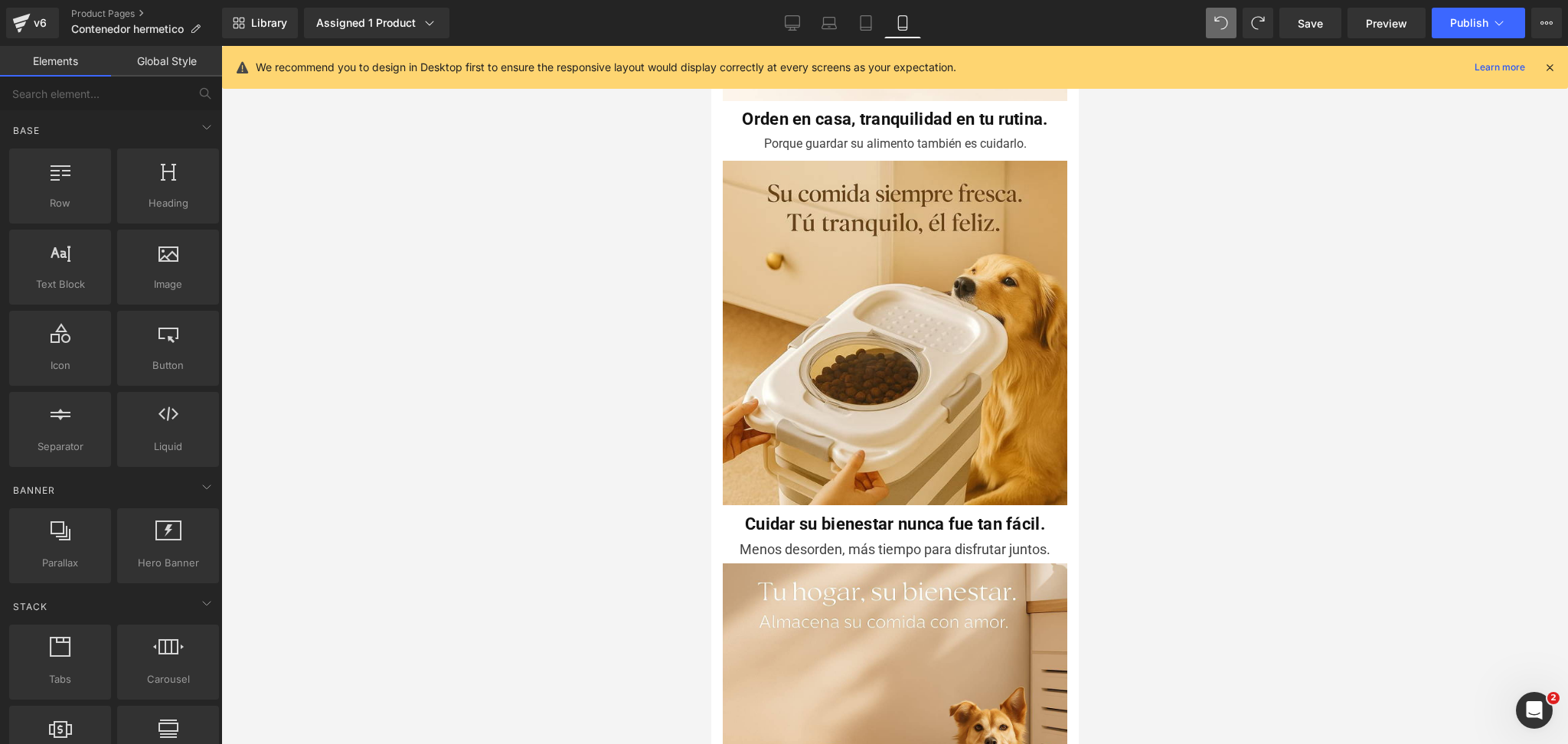
drag, startPoint x: 1067, startPoint y: 587, endPoint x: 1832, endPoint y: 117, distance: 897.8
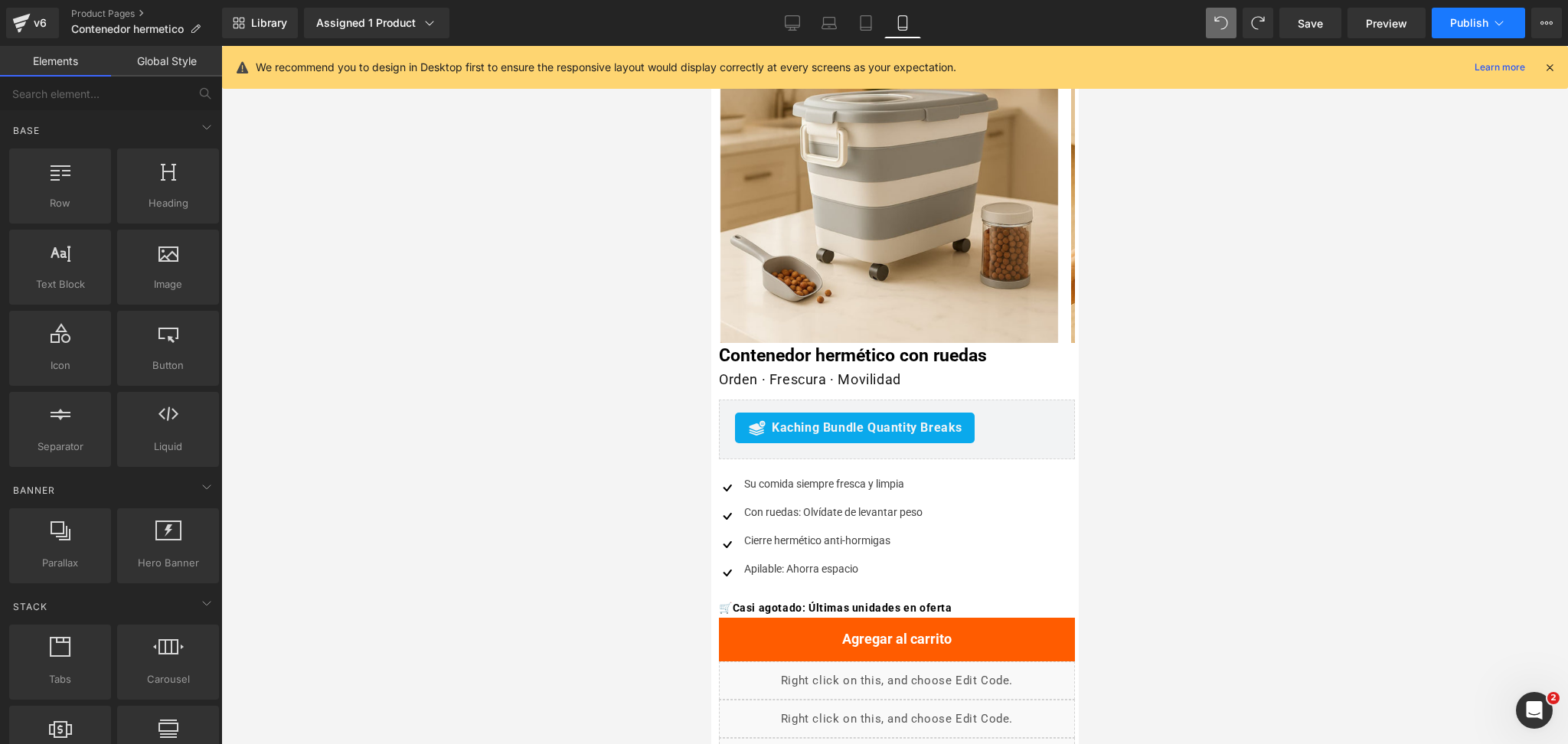
click at [1465, 26] on span "Publish" at bounding box center [1470, 23] width 38 height 12
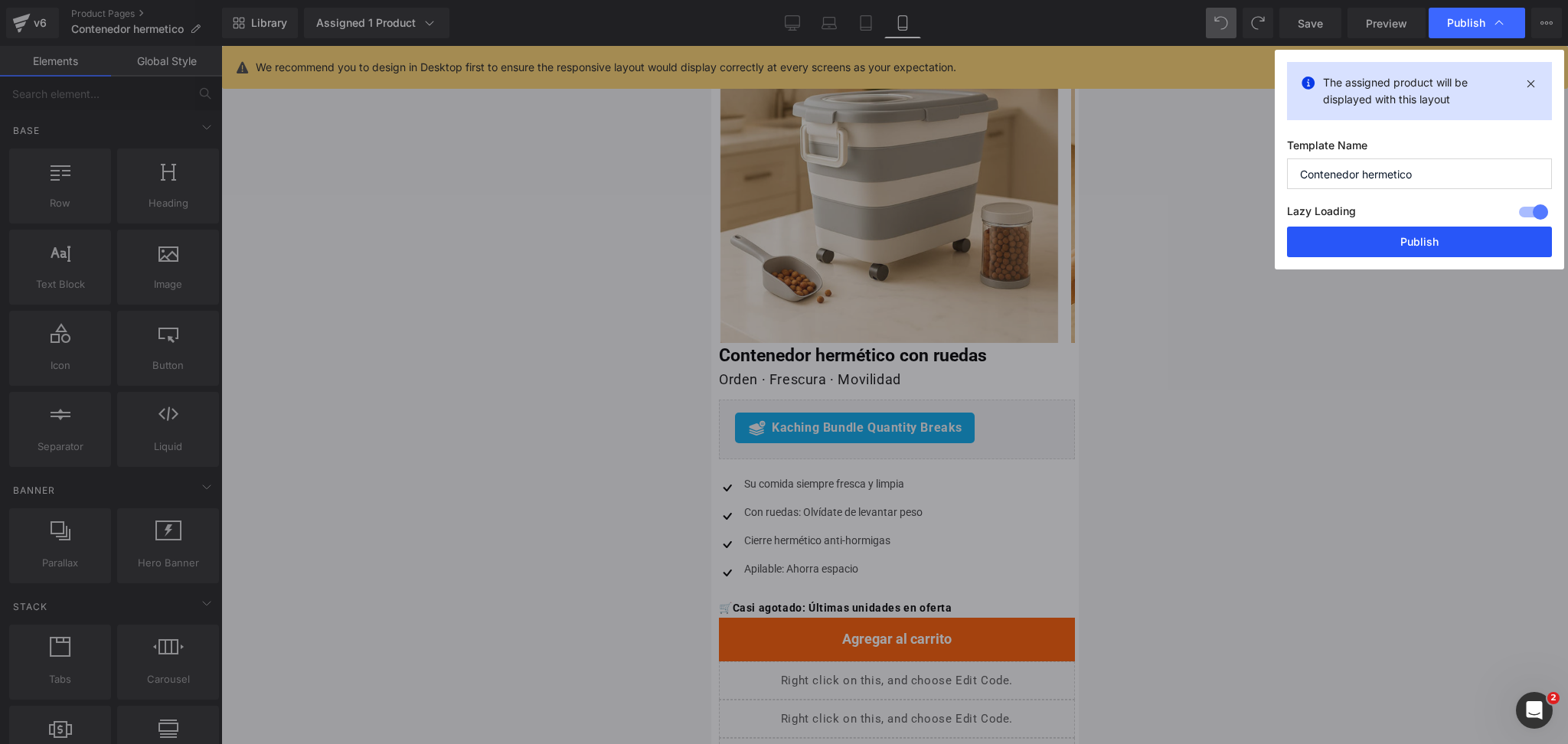
drag, startPoint x: 1403, startPoint y: 227, endPoint x: 254, endPoint y: 320, distance: 1152.8
click at [1403, 227] on button "Publish" at bounding box center [1419, 242] width 265 height 31
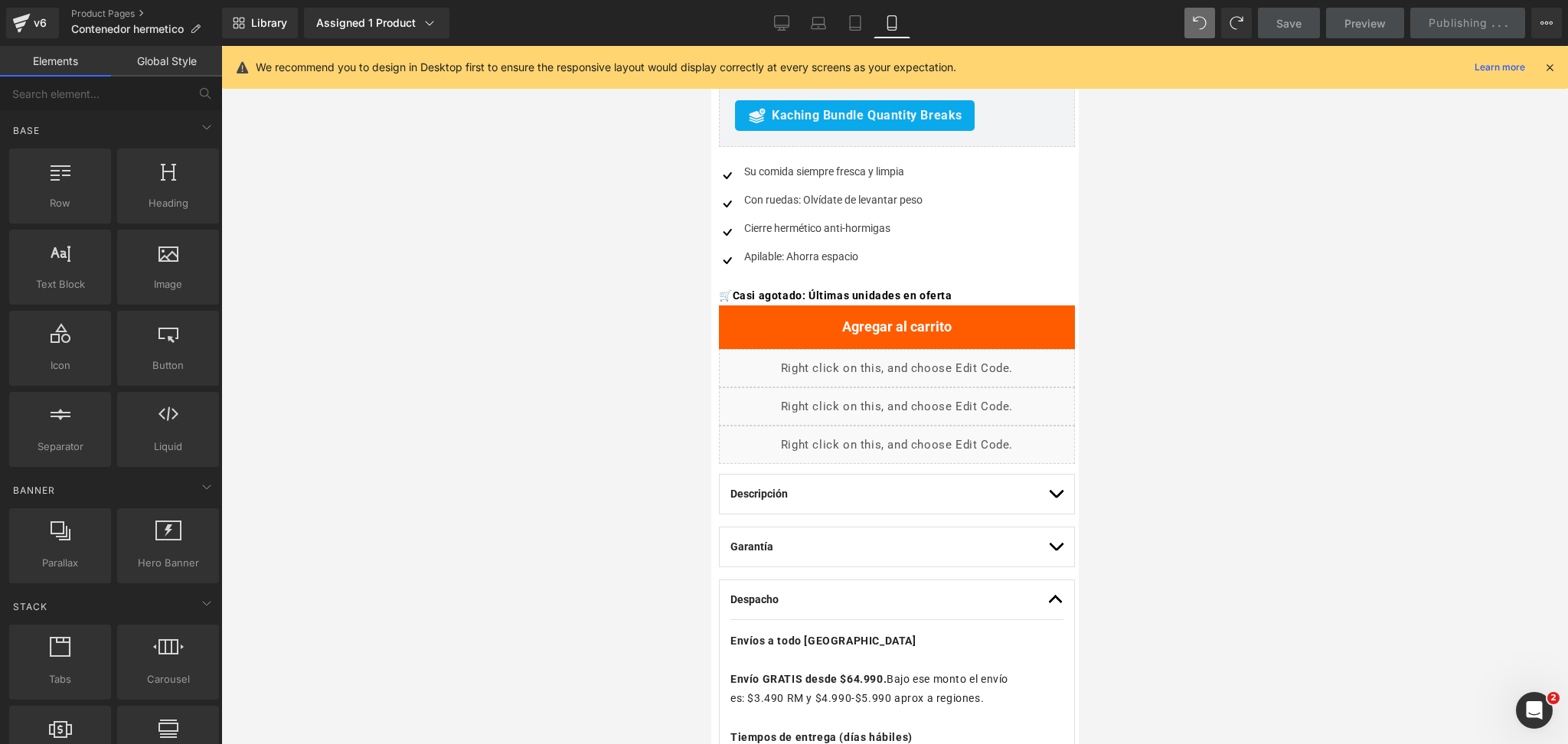
scroll to position [630, 0]
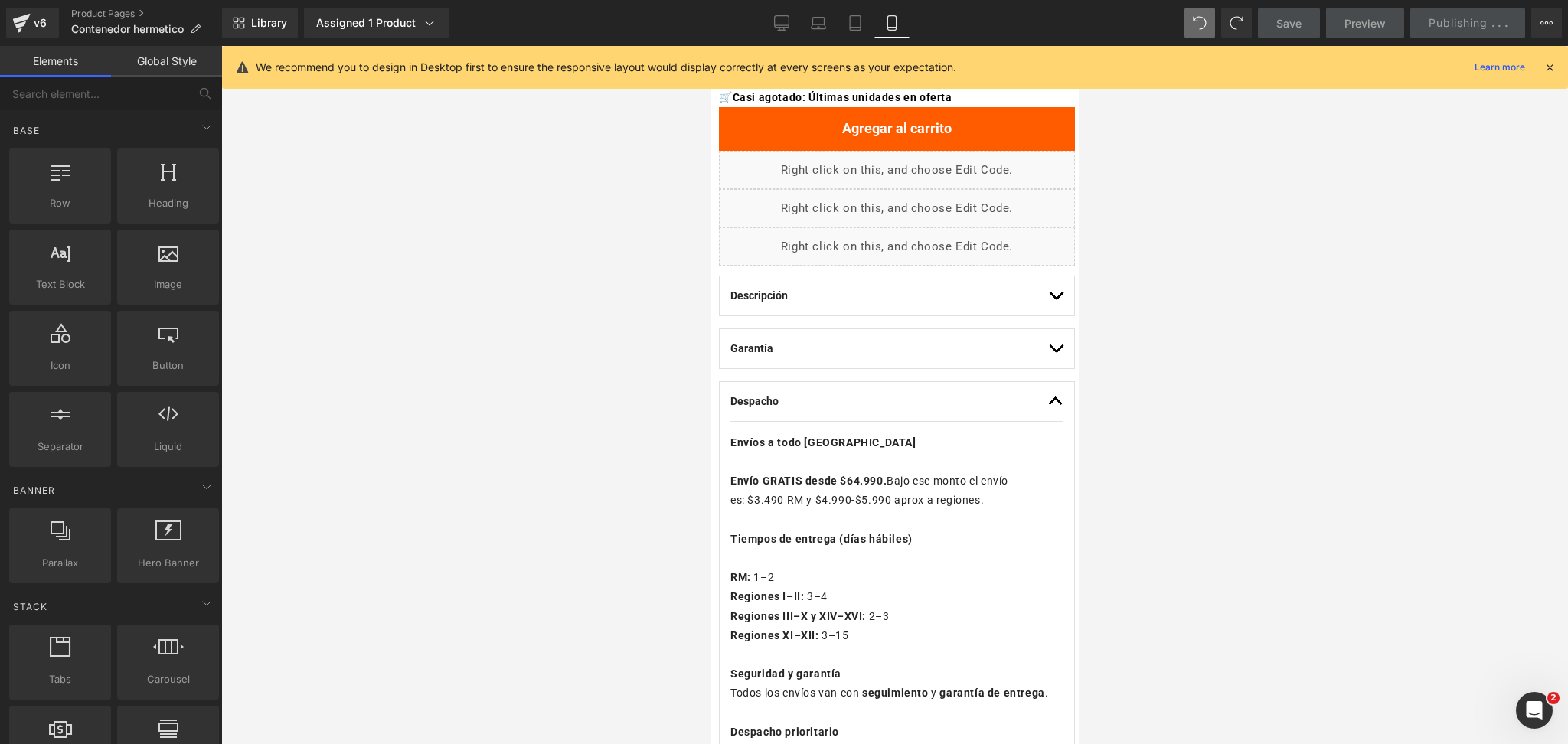
click at [855, 489] on p "Envío GRATIS desde $64.990. Bajo ese monto el envío es: $3.490 RM y $4.990-$5.9…" at bounding box center [896, 491] width 333 height 38
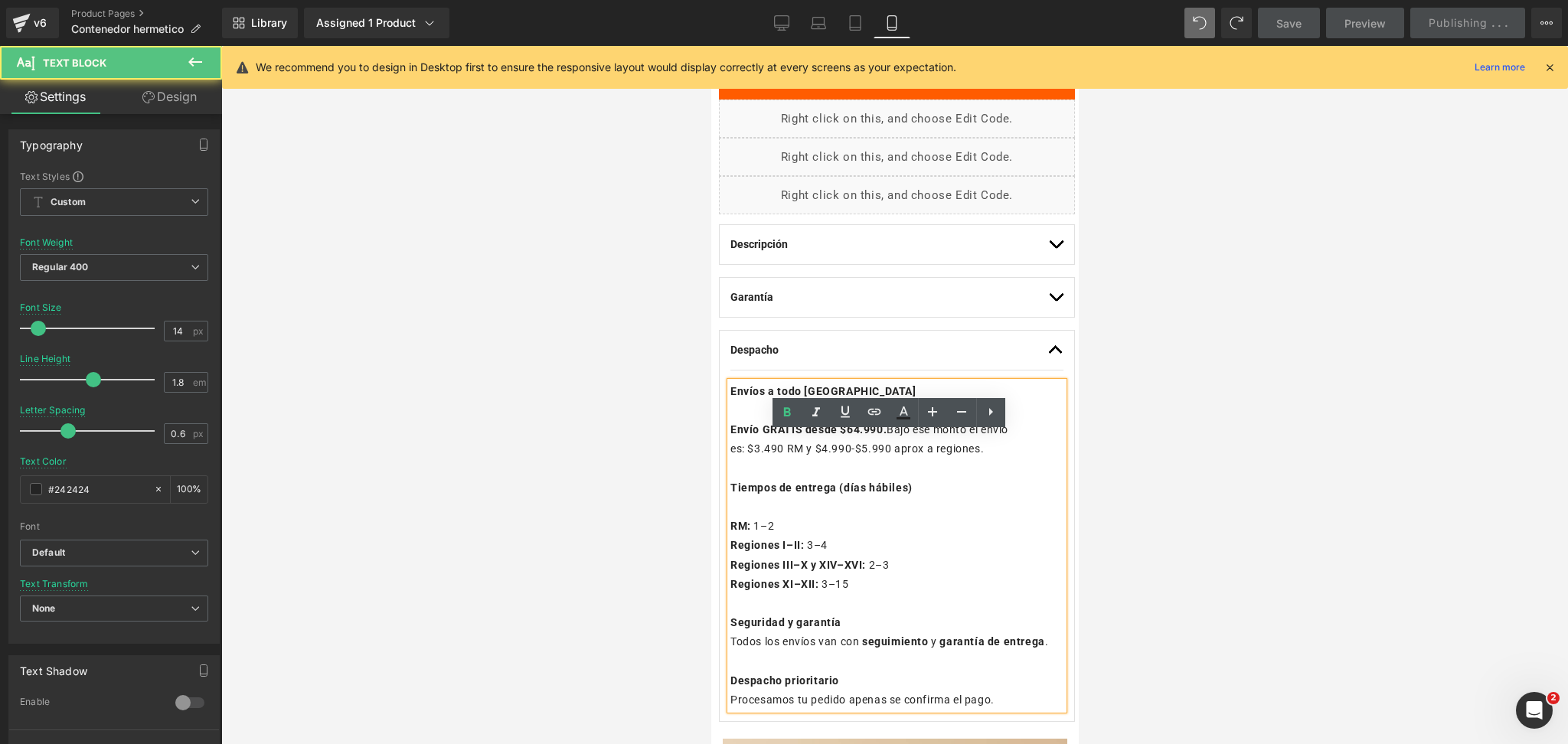
scroll to position [732, 0]
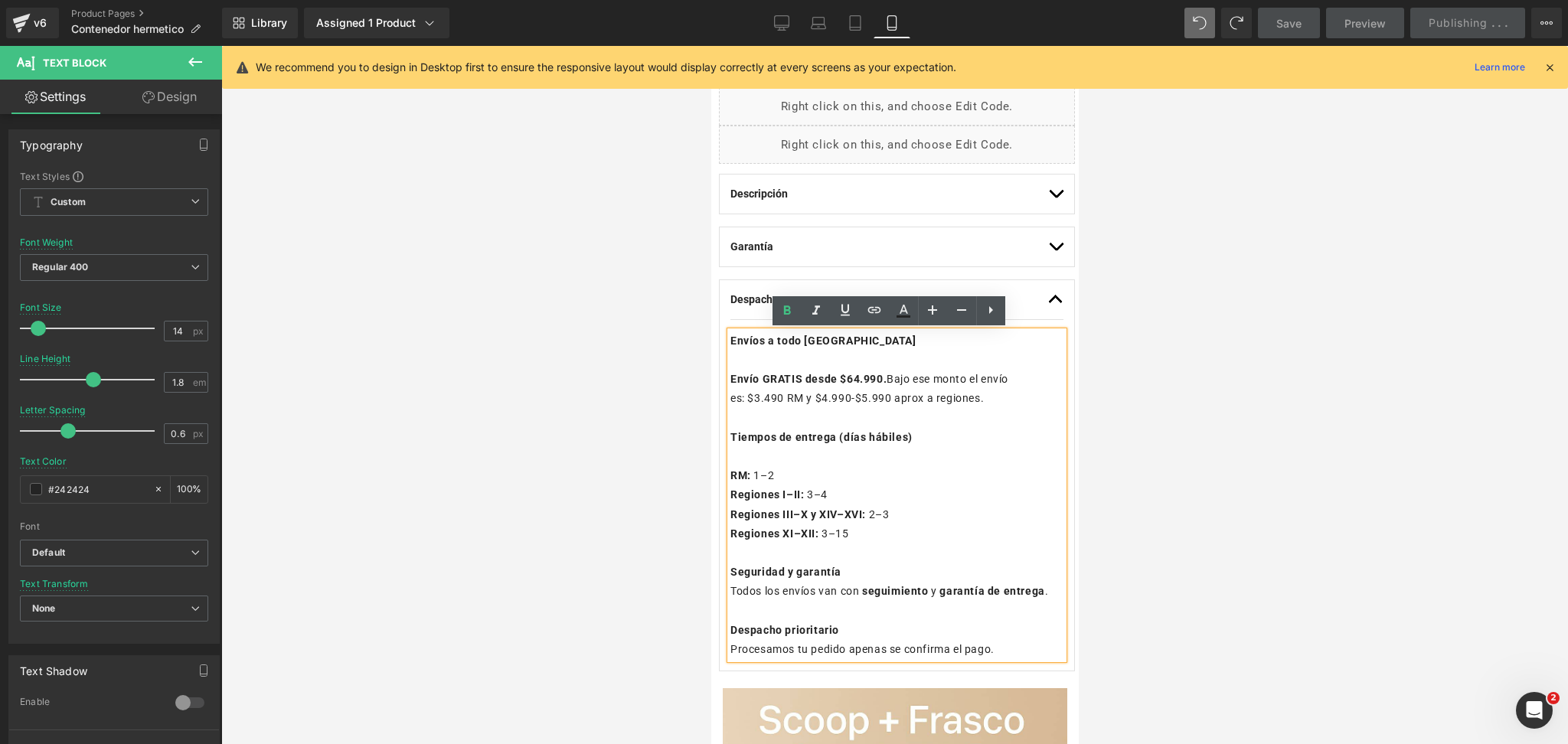
click at [735, 338] on strong "Envíos a todo [GEOGRAPHIC_DATA]" at bounding box center [822, 340] width 186 height 12
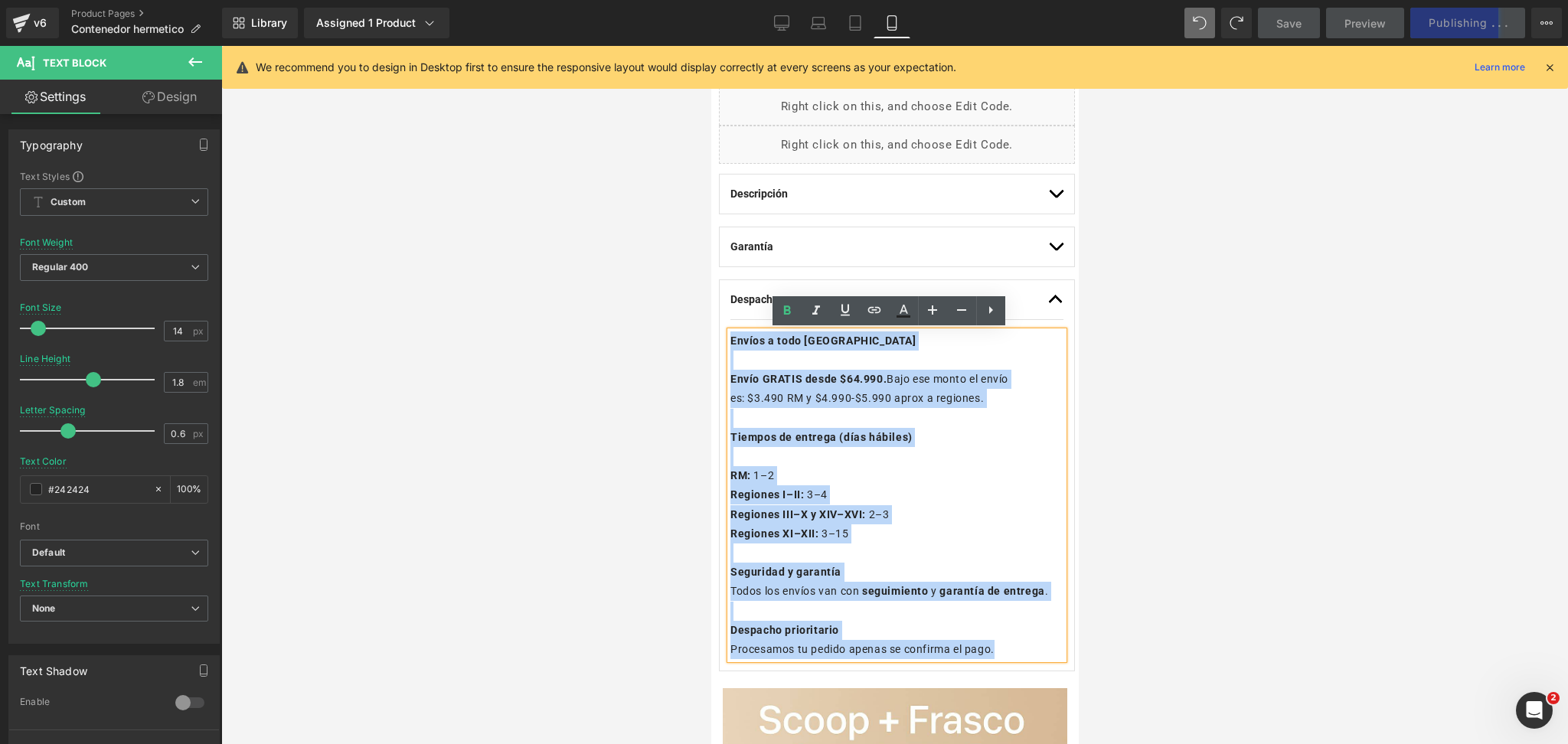
drag, startPoint x: 731, startPoint y: 338, endPoint x: 1024, endPoint y: 674, distance: 445.8
click at [1024, 659] on div "Envíos a todo [GEOGRAPHIC_DATA] Envío GRATIS desde $64.990. Bajo ese monto el e…" at bounding box center [896, 496] width 333 height 327
copy div "Envíos a todo [GEOGRAPHIC_DATA] Envío GRATIS desde $64.990. Bajo ese monto el e…"
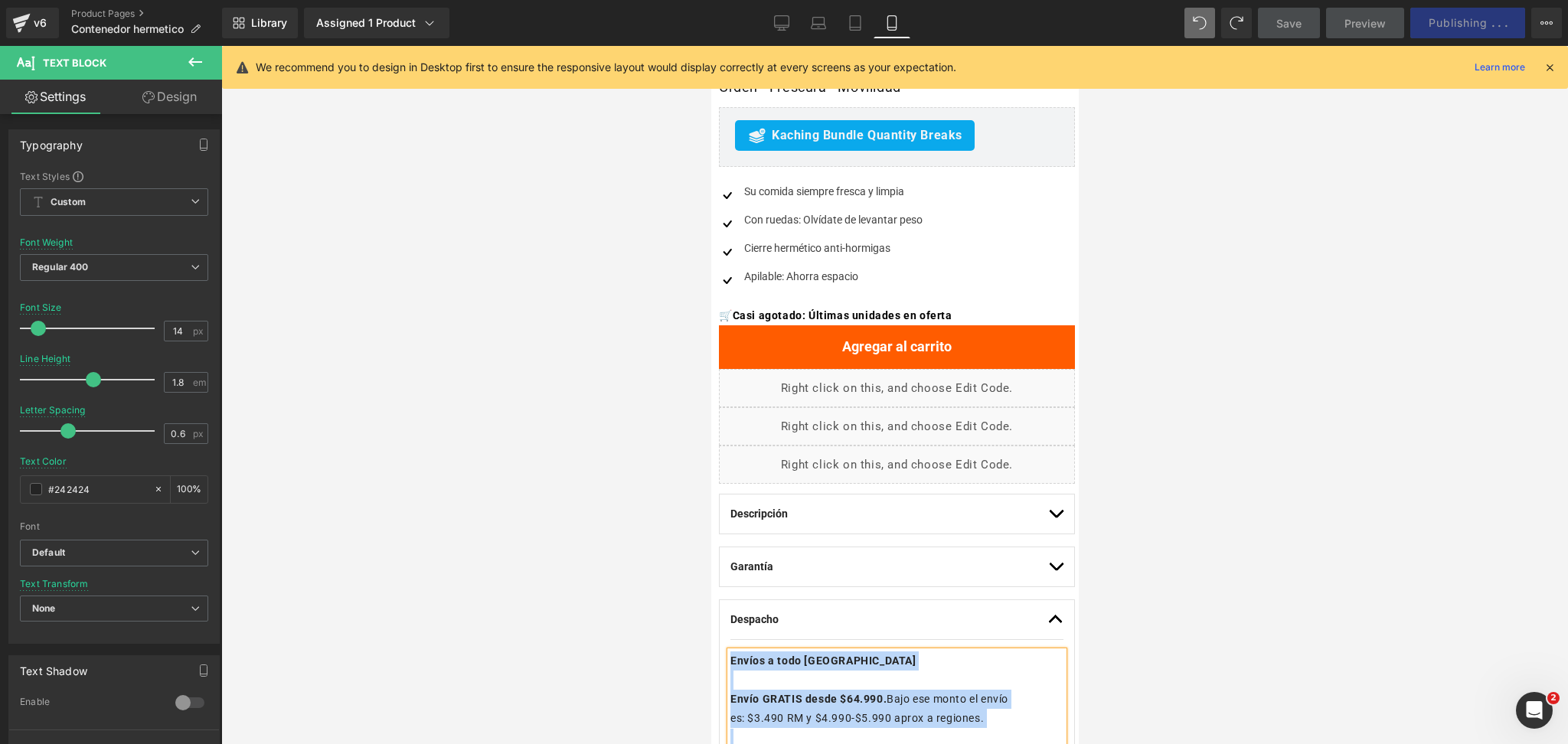
scroll to position [222, 0]
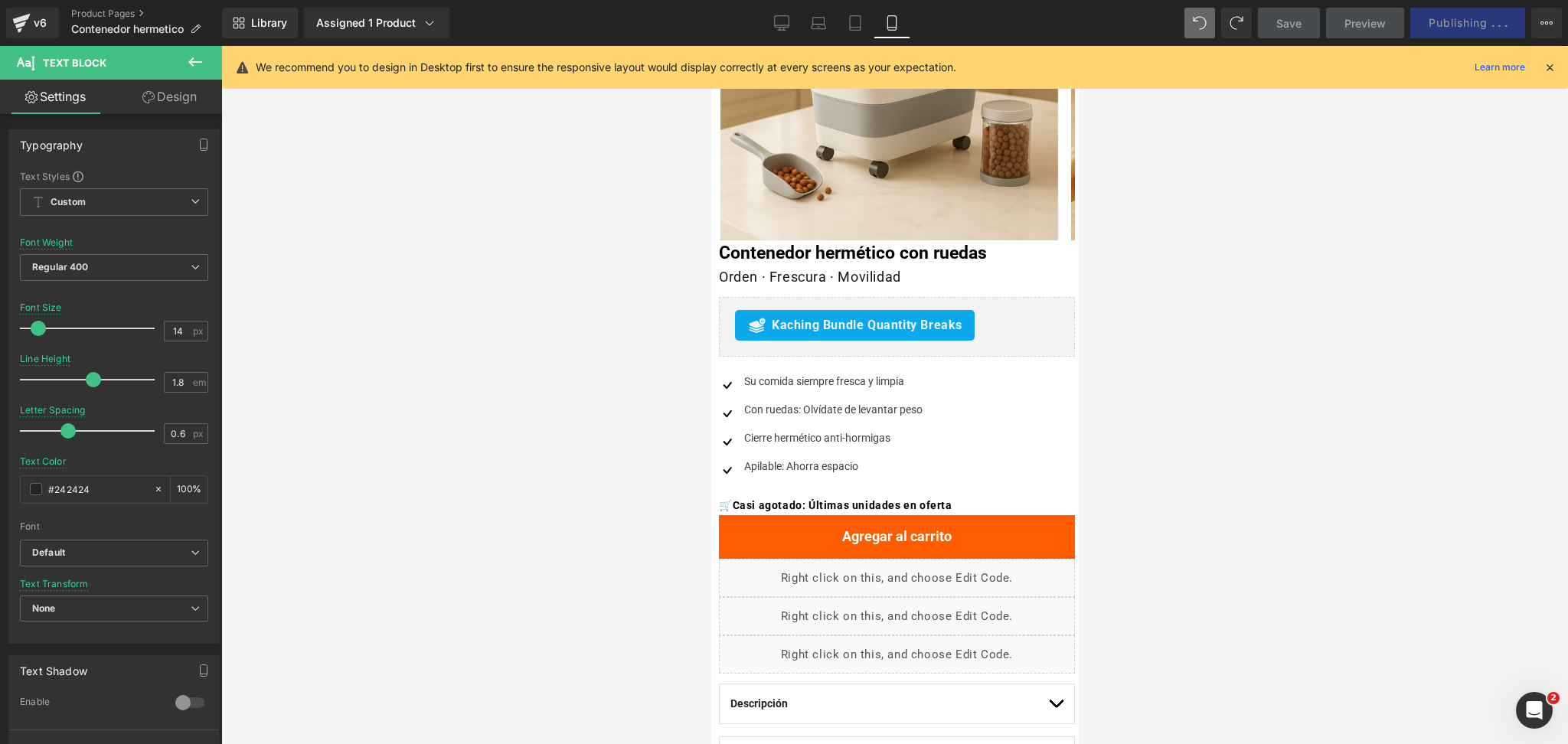
click at [1217, 325] on div at bounding box center [894, 396] width 1347 height 699
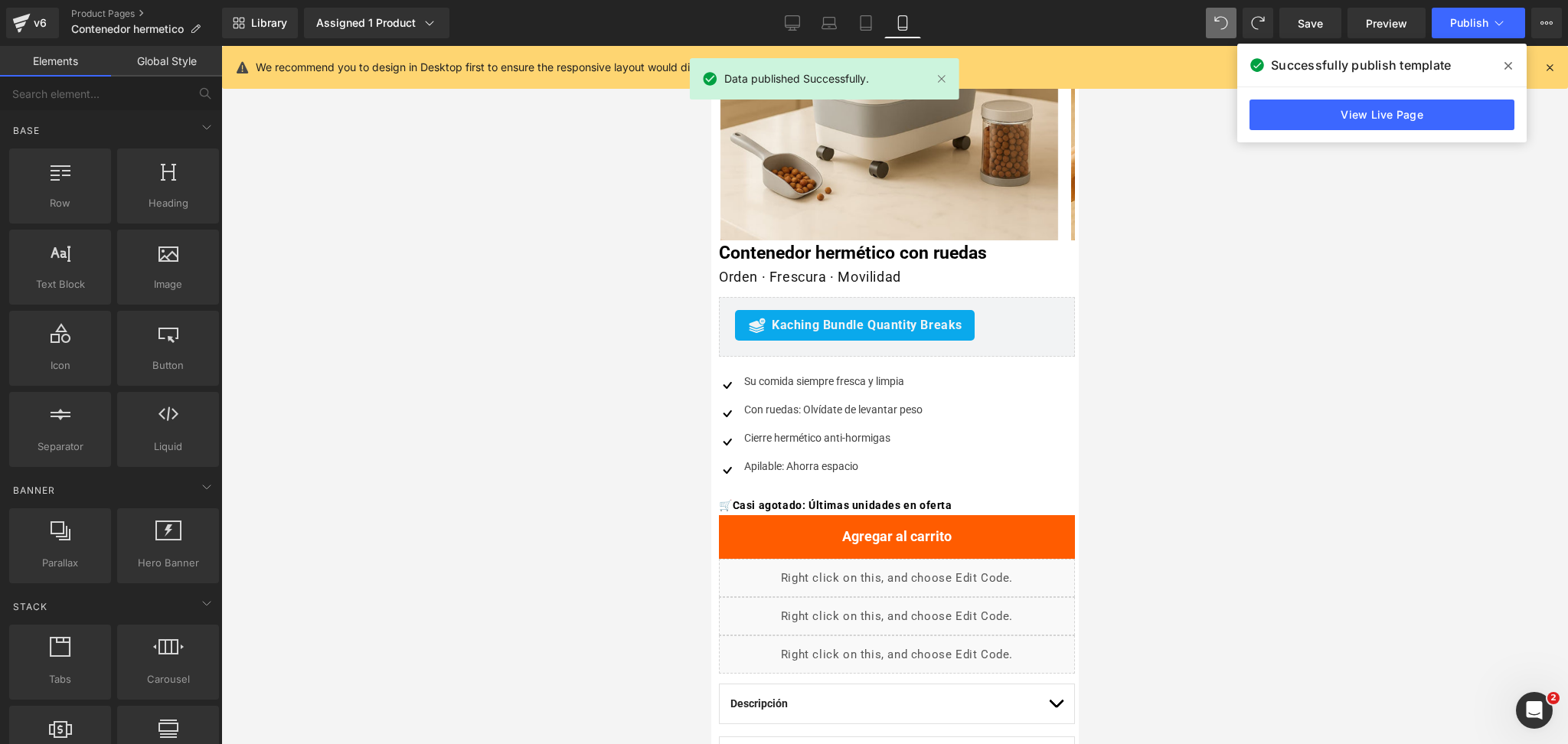
click at [1508, 69] on icon at bounding box center [1508, 65] width 7 height 12
